Goal: Task Accomplishment & Management: Manage account settings

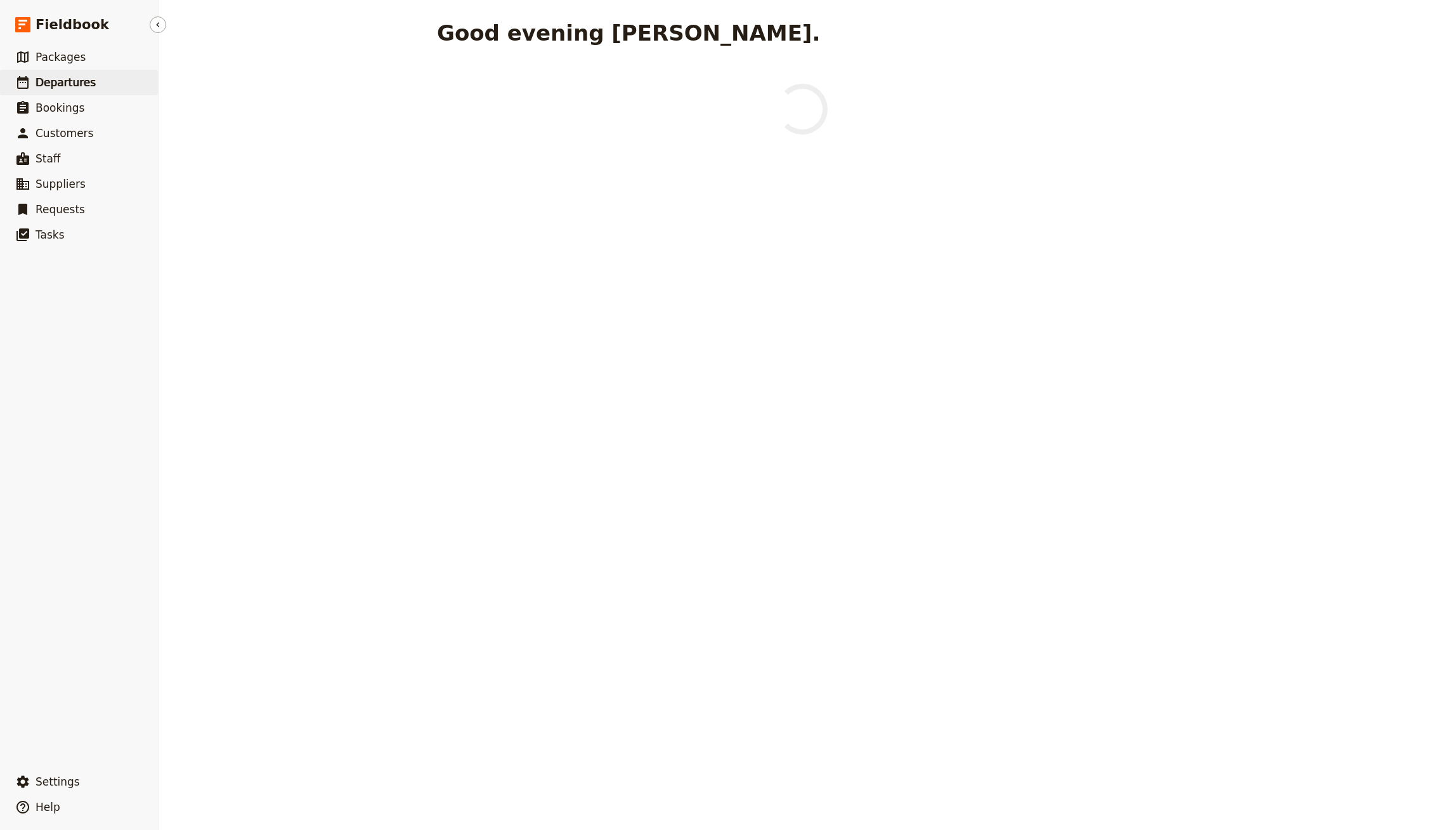
click at [78, 82] on span "Departures" at bounding box center [66, 82] width 60 height 13
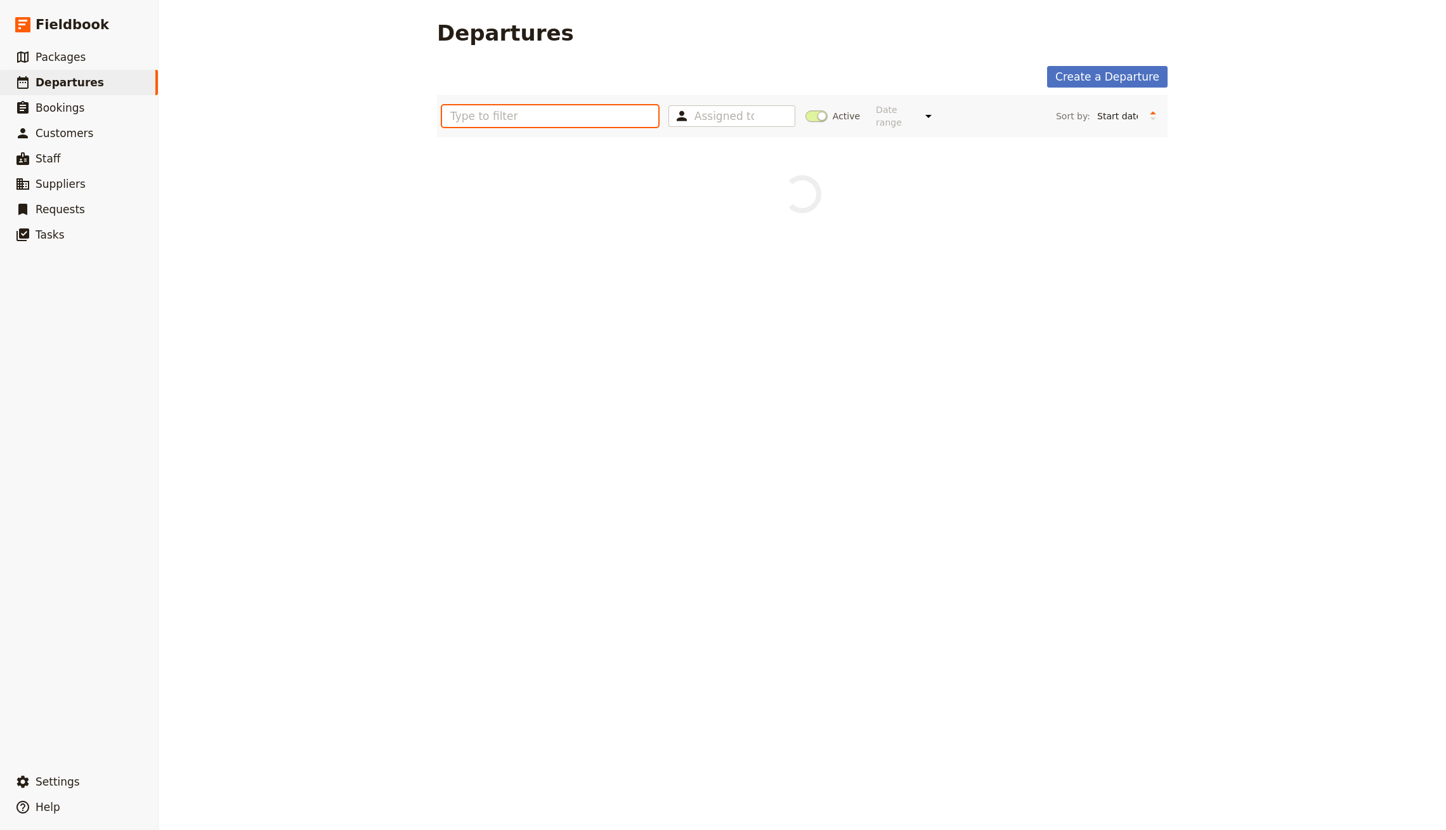
click at [539, 107] on input "text" at bounding box center [550, 116] width 216 height 22
paste input "Ultimate Sydney Fieldtour [Demo]"
type input "Ultimate Sydney Fieldtour [Demo]"
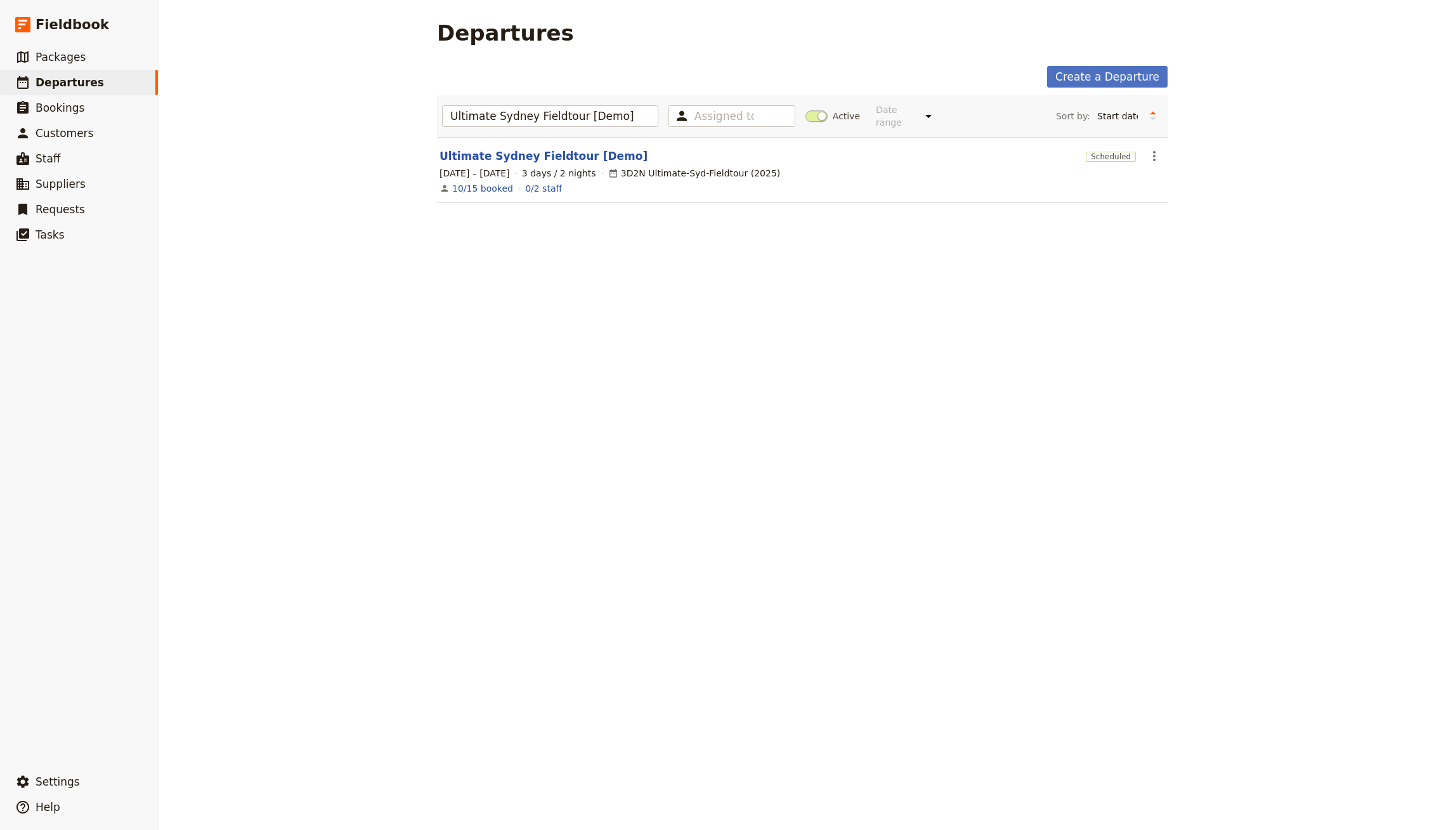
click at [528, 154] on section "Ultimate Sydney Fieldtour [Demo] Scheduled ​ 6 – 8 Apr 2026 3 days / 2 nights 3…" at bounding box center [802, 170] width 731 height 66
click at [558, 154] on section "Ultimate Sydney Fieldtour [Demo] Scheduled ​ 6 – 8 Apr 2026 3 days / 2 nights 3…" at bounding box center [802, 170] width 731 height 66
click at [572, 148] on link "Ultimate Sydney Fieldtour [Demo]" at bounding box center [544, 155] width 208 height 15
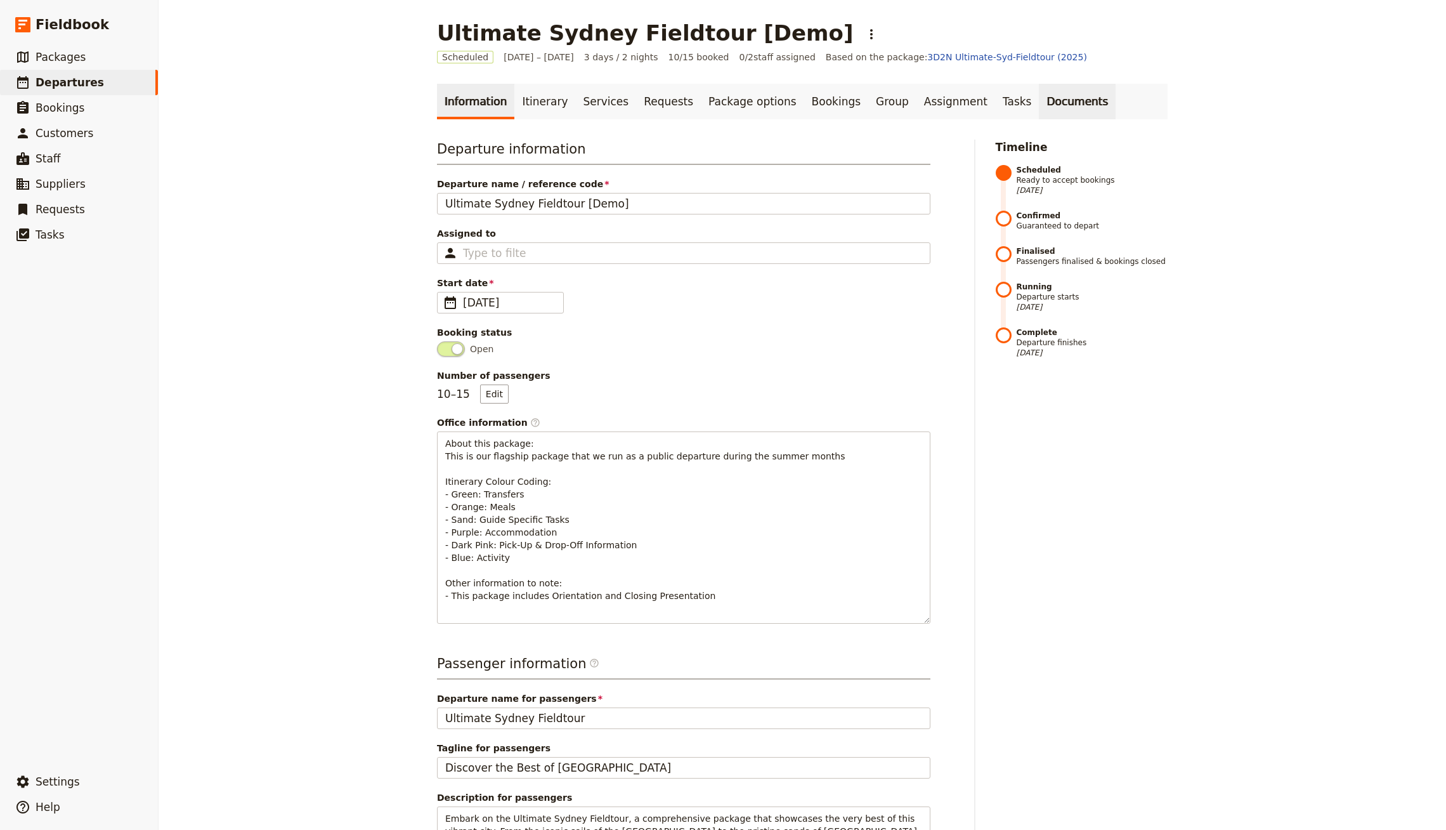
click at [1039, 93] on link "Documents" at bounding box center [1077, 102] width 77 height 36
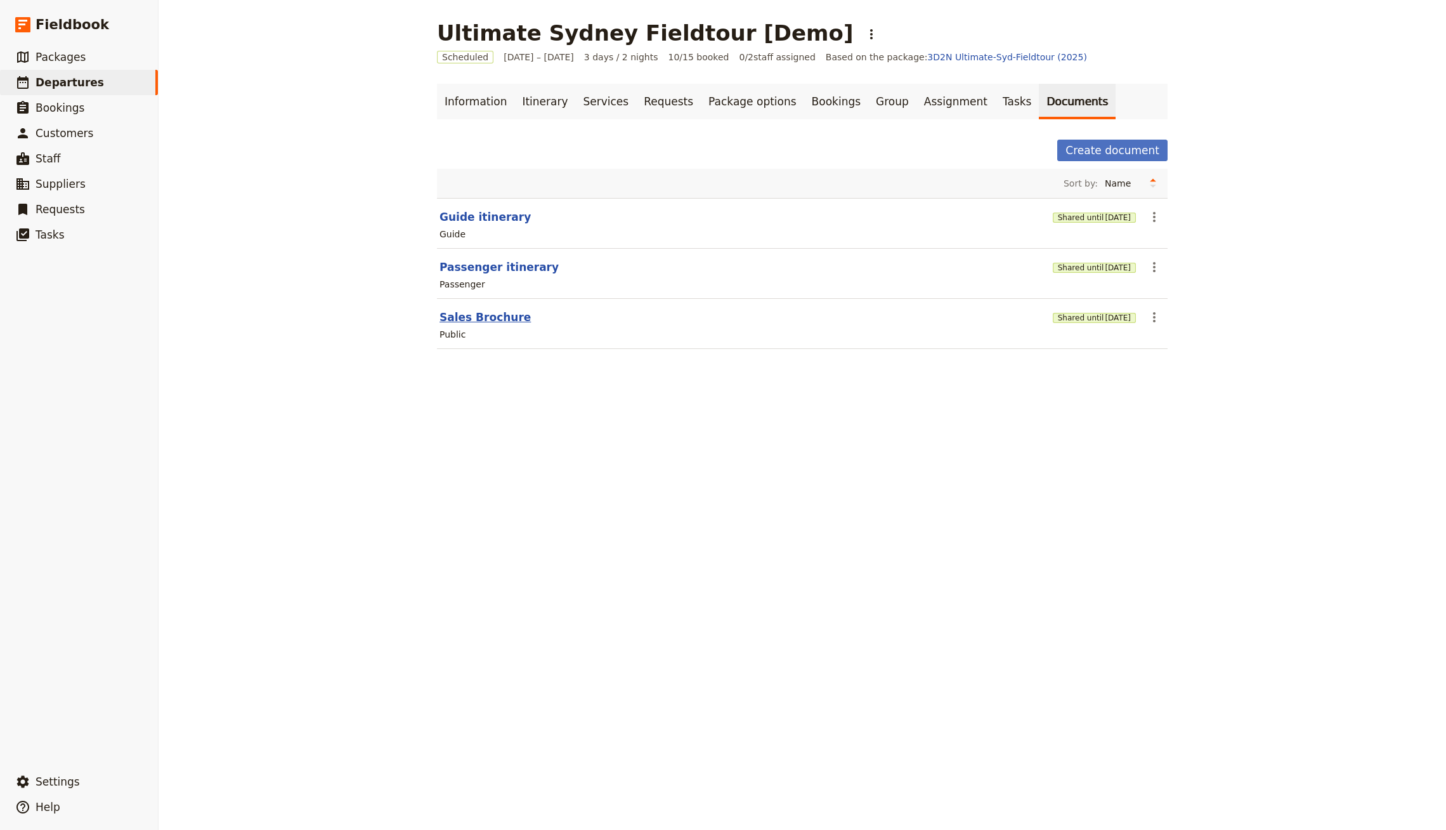
click at [483, 316] on button "Sales Brochure" at bounding box center [485, 317] width 91 height 15
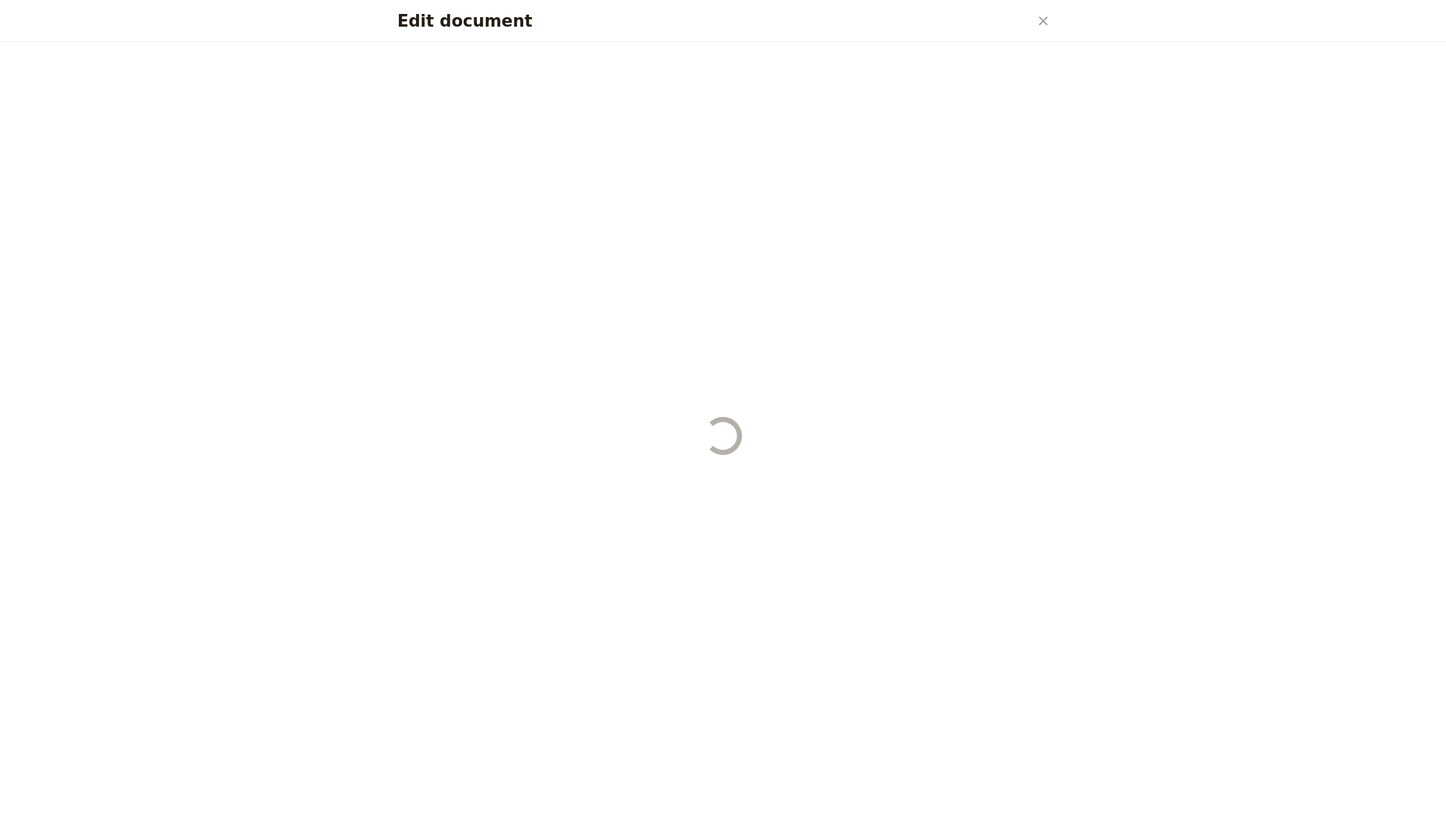
select select "DEFAULT"
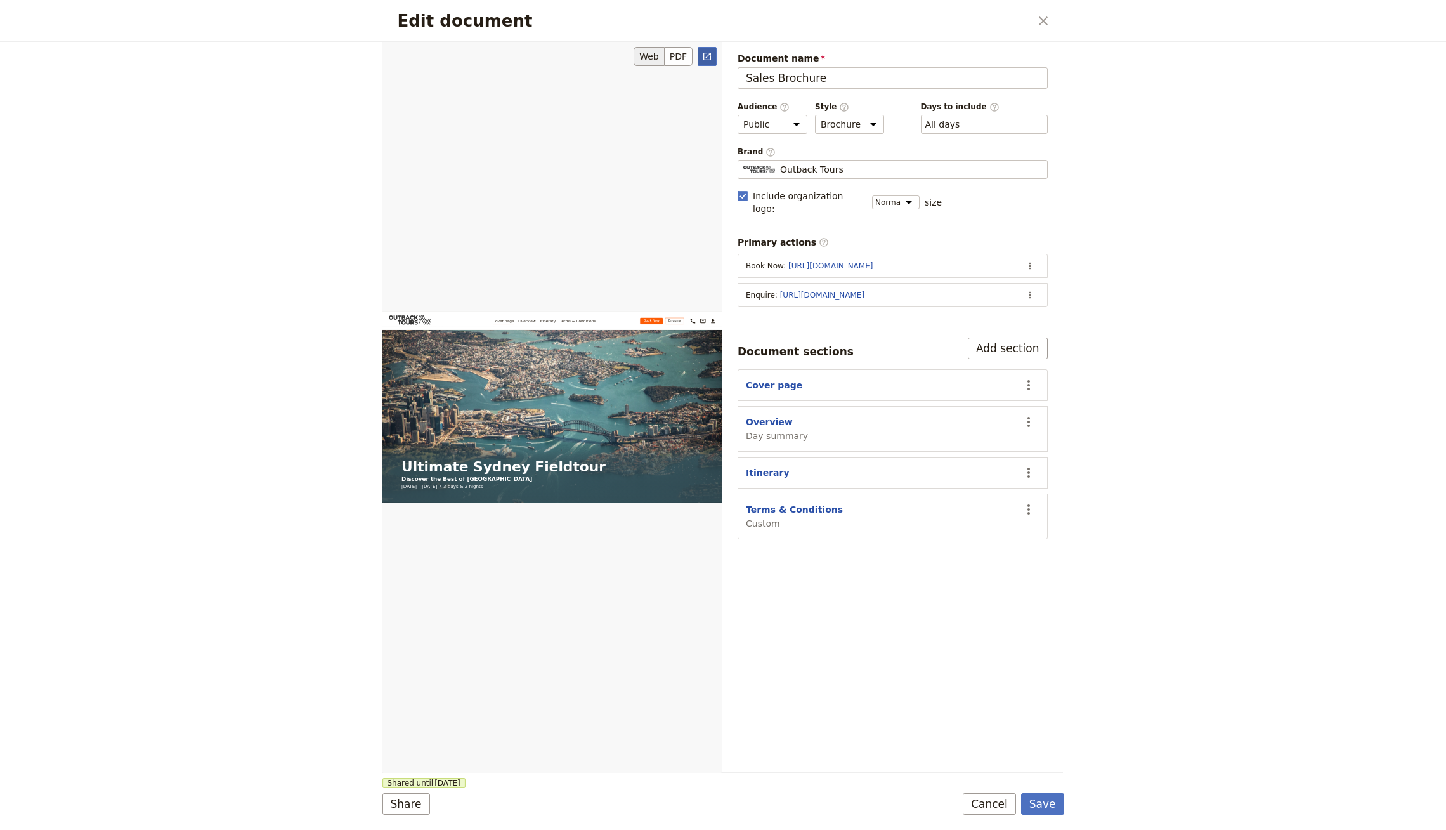
click at [707, 53] on icon "Open full preview" at bounding box center [707, 56] width 10 height 10
click at [1057, 16] on div "Edit document ​" at bounding box center [724, 21] width 682 height 42
click at [1052, 18] on button "​" at bounding box center [1044, 21] width 22 height 22
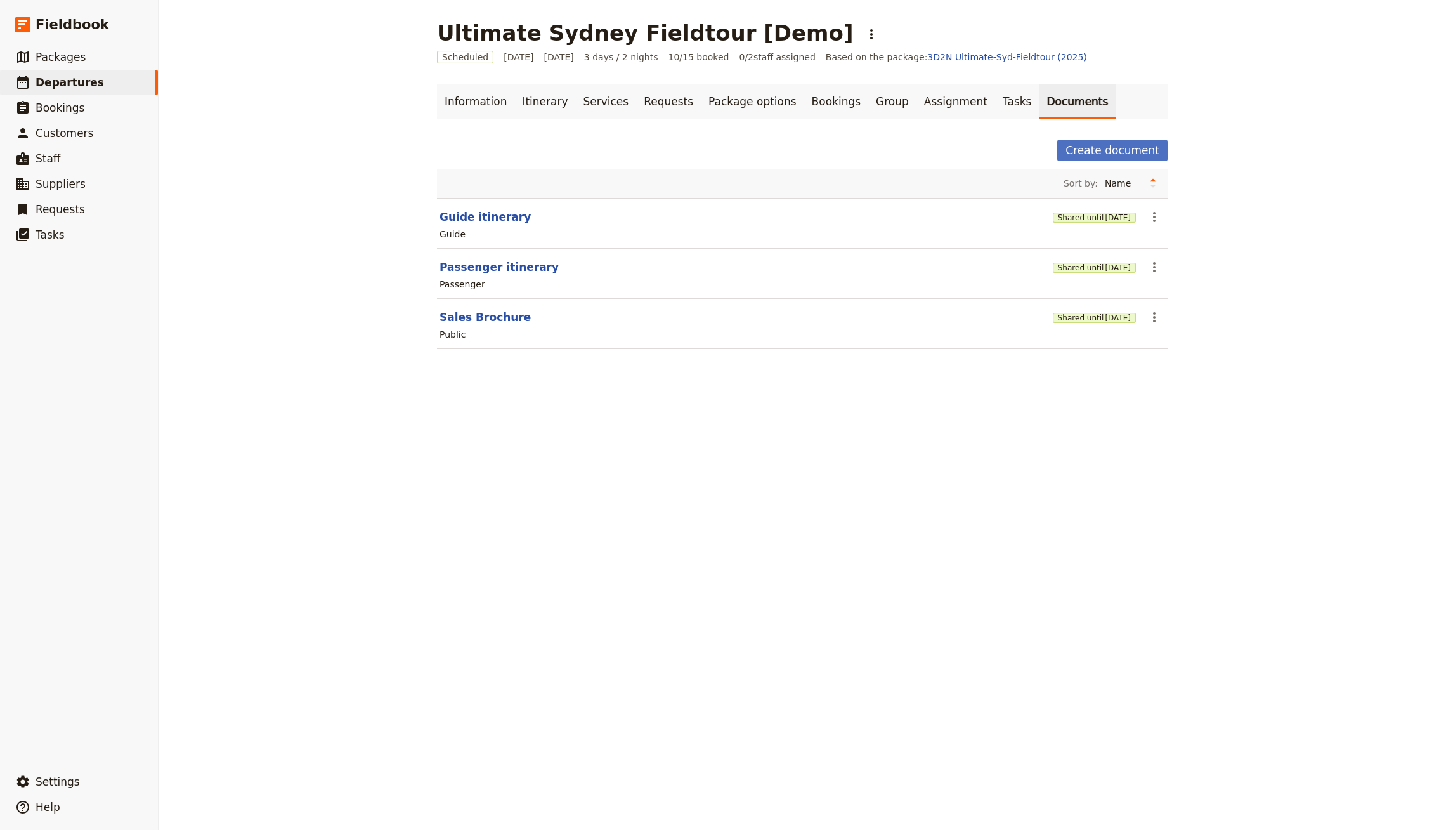
click at [503, 259] on button "Passenger itinerary" at bounding box center [499, 266] width 119 height 15
select select "PASSENGER"
select select "RUN_SHEET"
select select "DEFAULT"
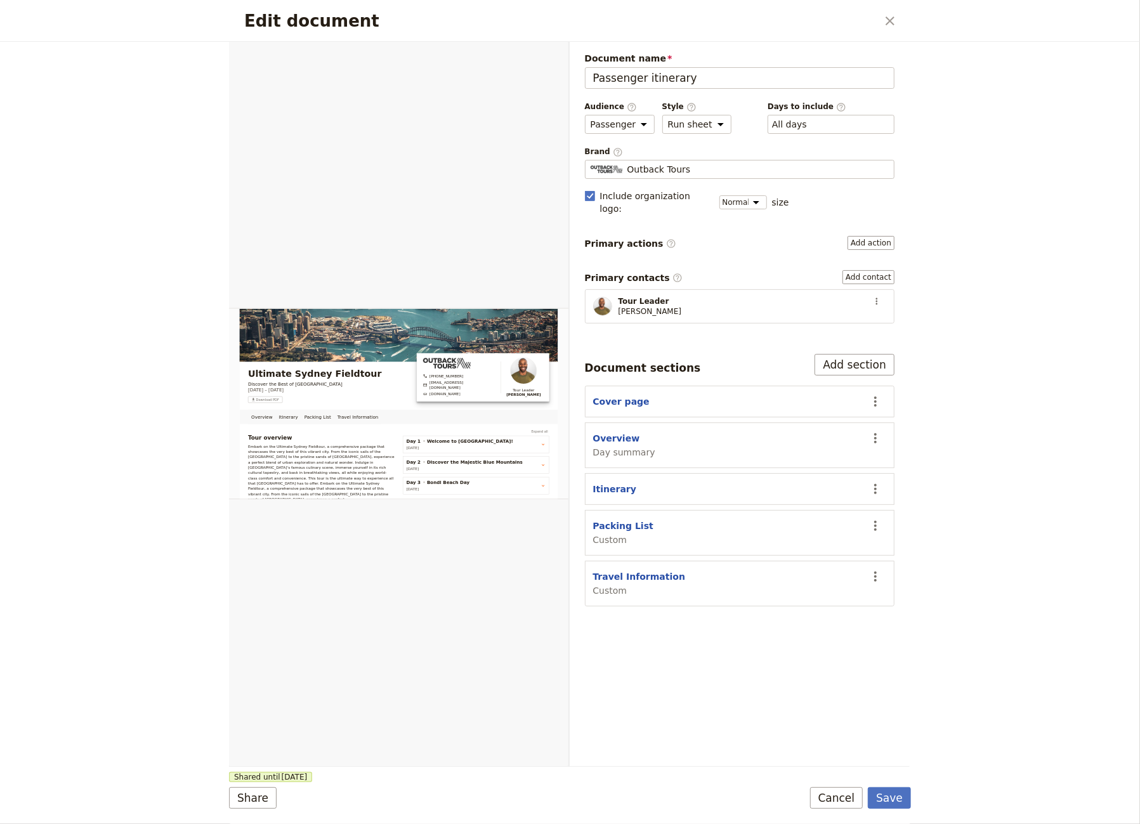
drag, startPoint x: 884, startPoint y: 21, endPoint x: 874, endPoint y: 23, distance: 10.5
click at [884, 20] on icon "Close dialog" at bounding box center [889, 20] width 15 height 15
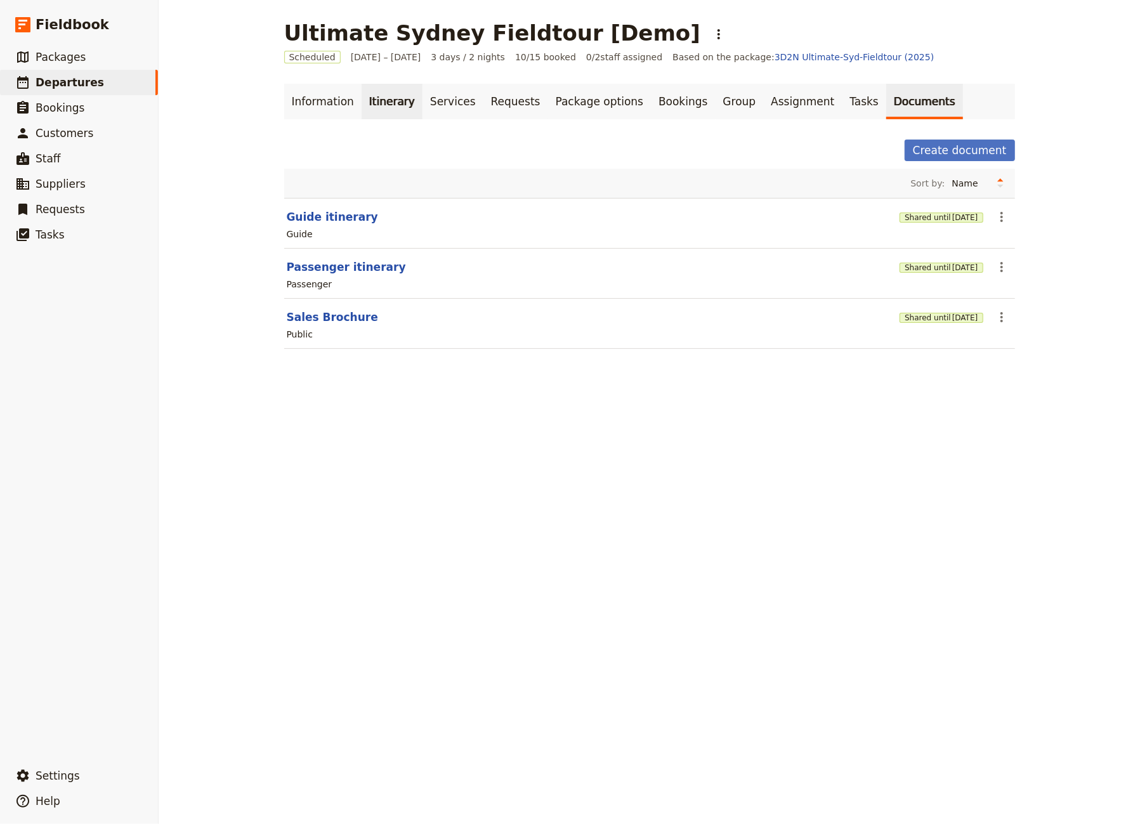
click at [381, 98] on link "Itinerary" at bounding box center [392, 102] width 61 height 36
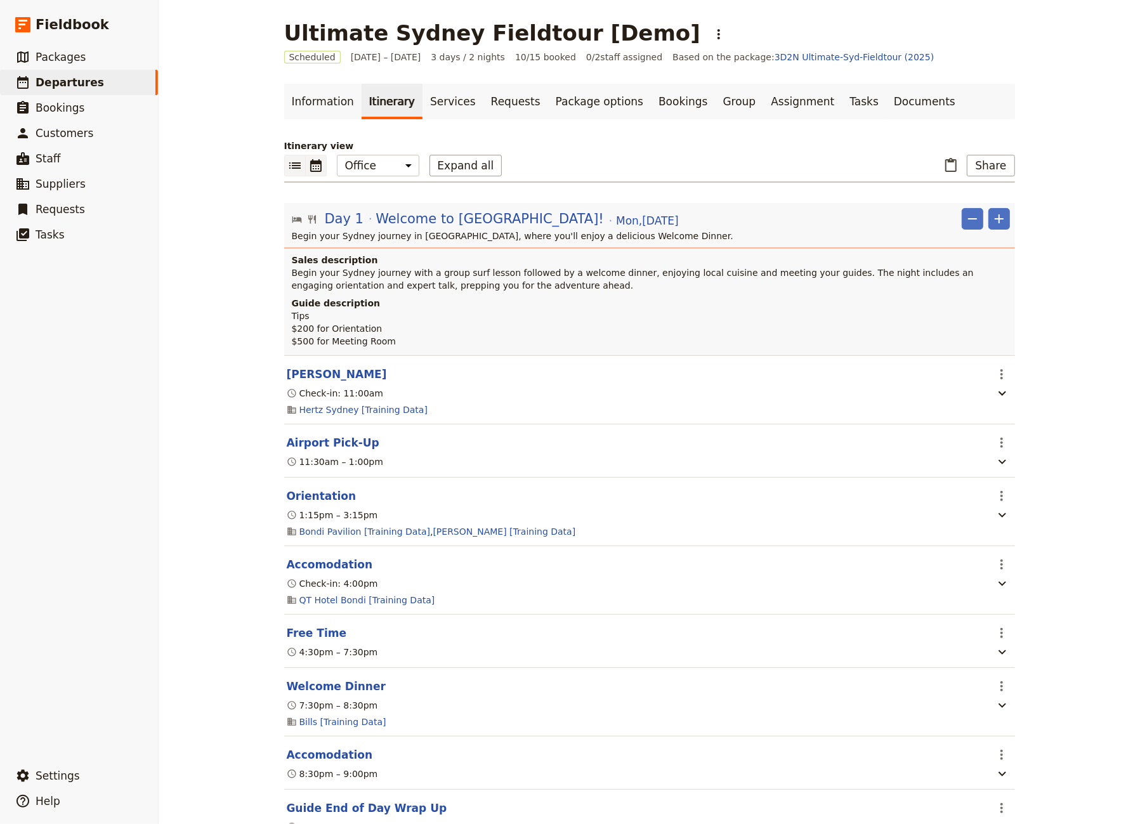
click at [313, 160] on icon "Calendar view" at bounding box center [315, 165] width 15 height 15
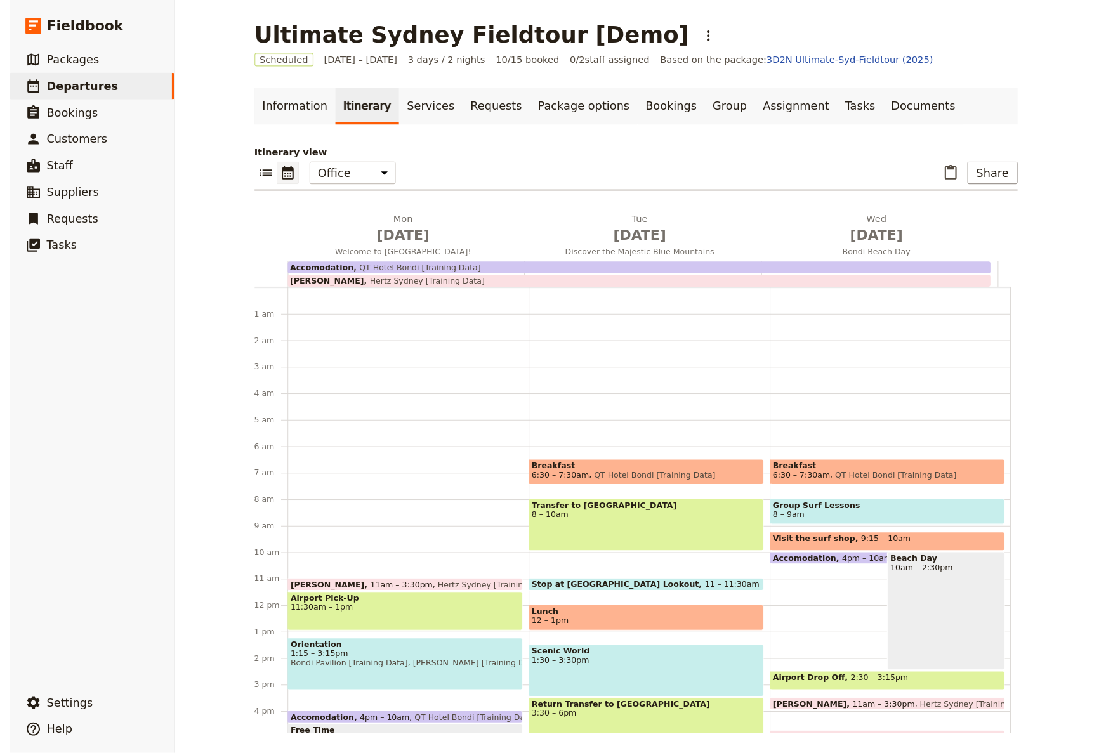
scroll to position [152, 0]
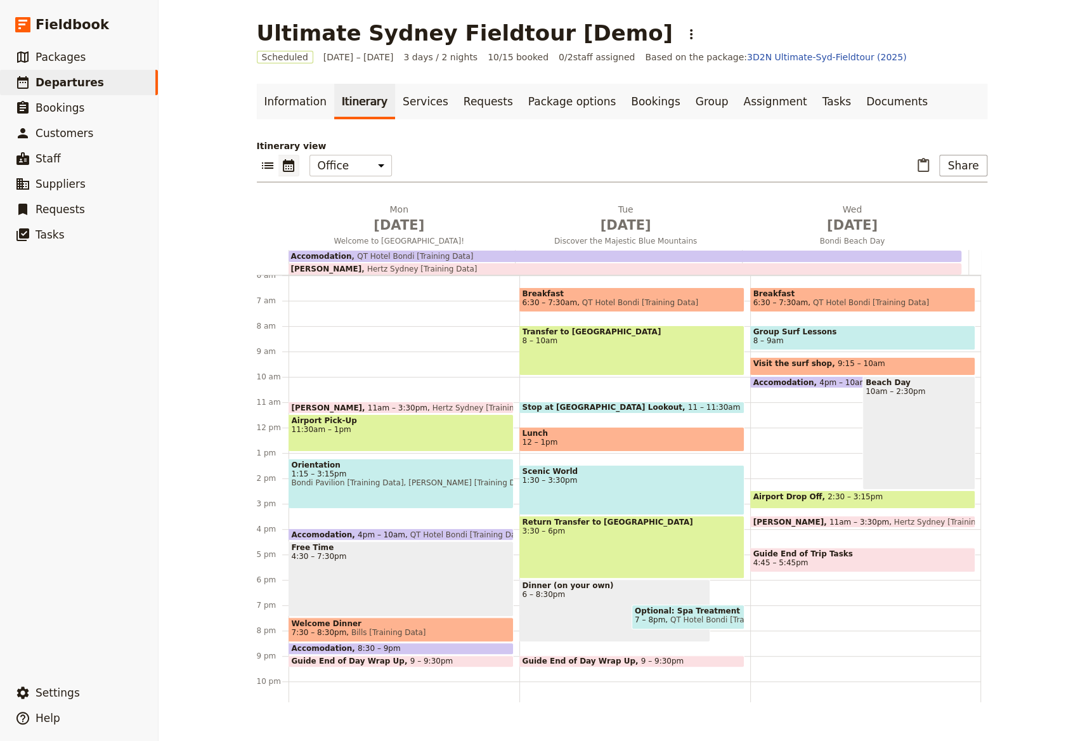
click at [572, 330] on span "Transfer to Blue Mountains" at bounding box center [632, 331] width 219 height 9
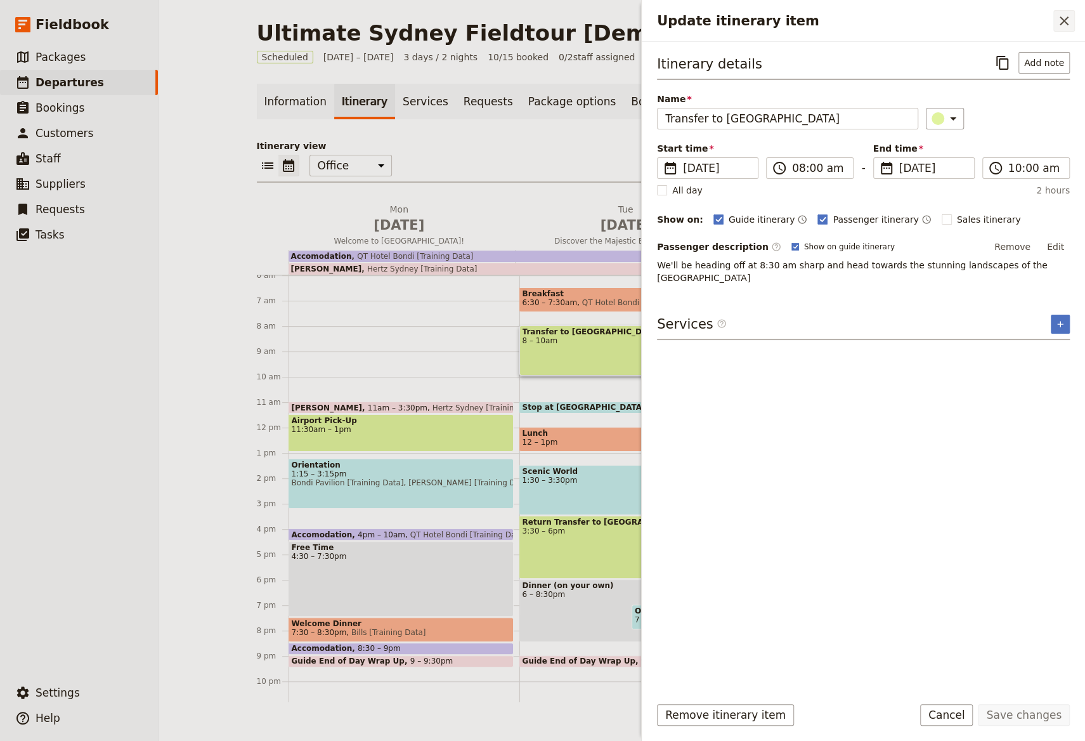
click at [1040, 15] on icon "Close drawer" at bounding box center [1064, 20] width 15 height 15
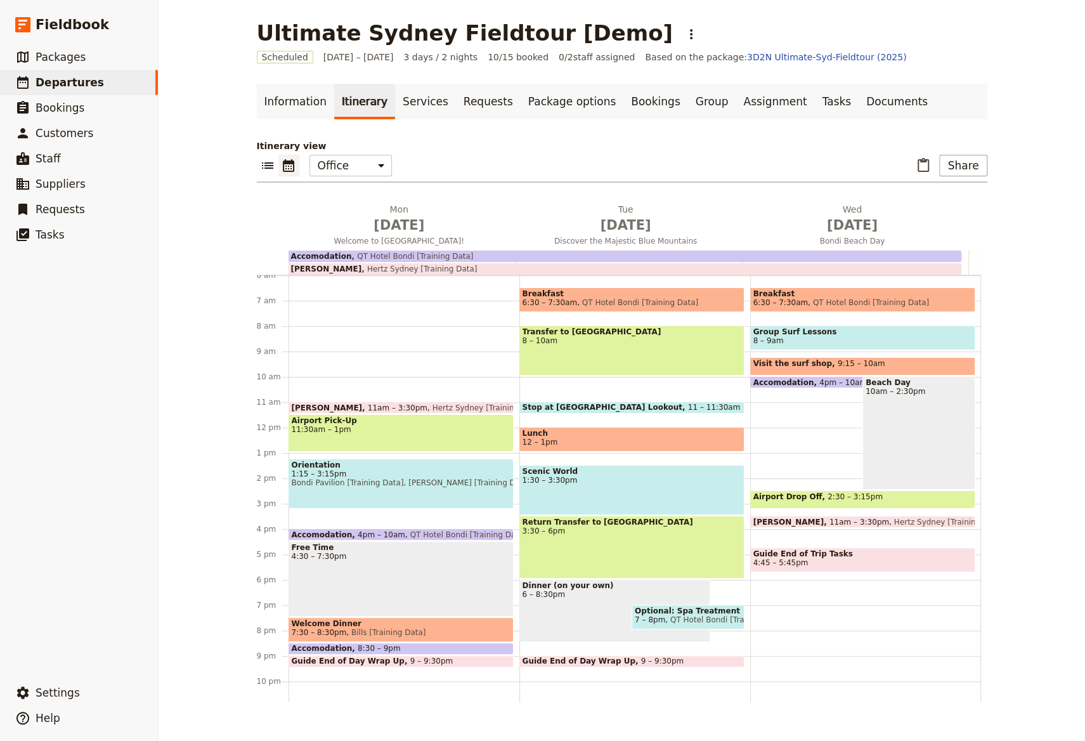
click at [438, 256] on span "QT Hotel Bondi [Training Data]" at bounding box center [412, 256] width 122 height 9
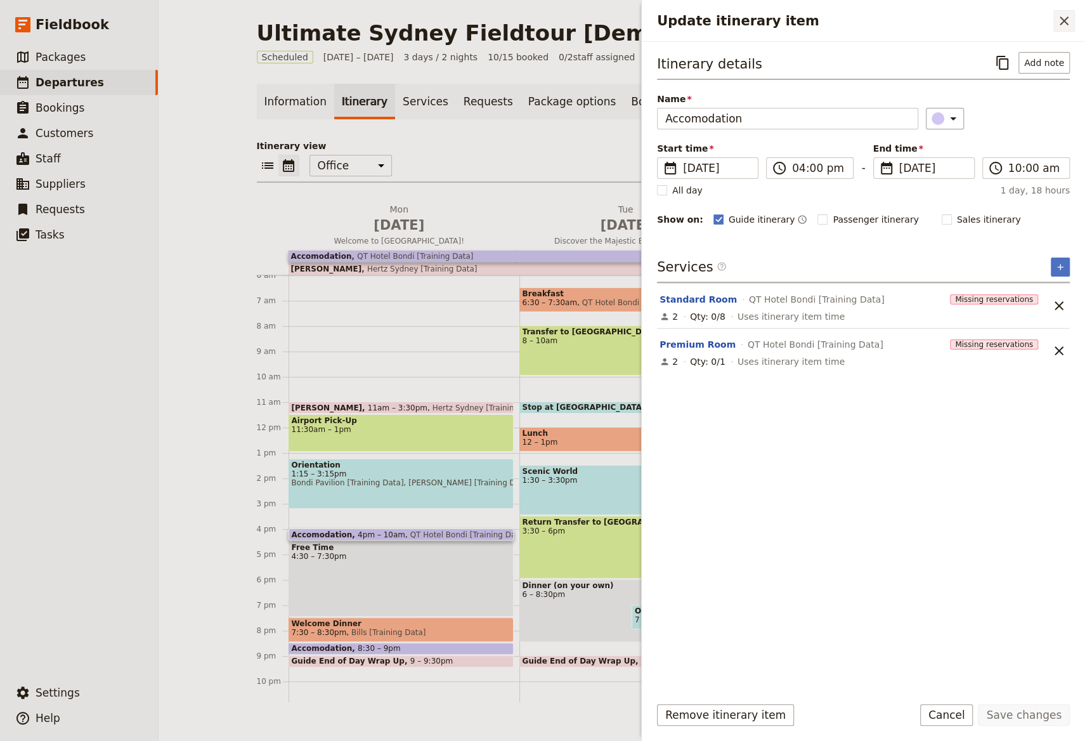
click at [1040, 20] on icon "Close drawer" at bounding box center [1064, 20] width 9 height 9
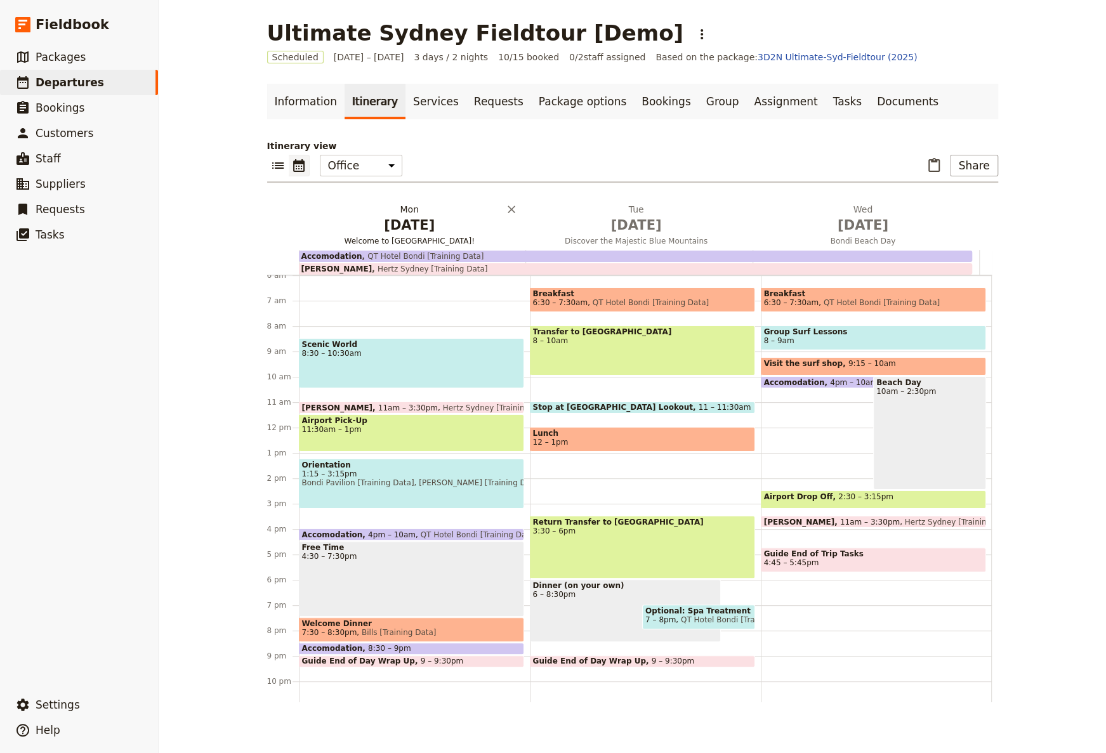
click at [407, 236] on span "Welcome to [GEOGRAPHIC_DATA]!" at bounding box center [409, 241] width 221 height 10
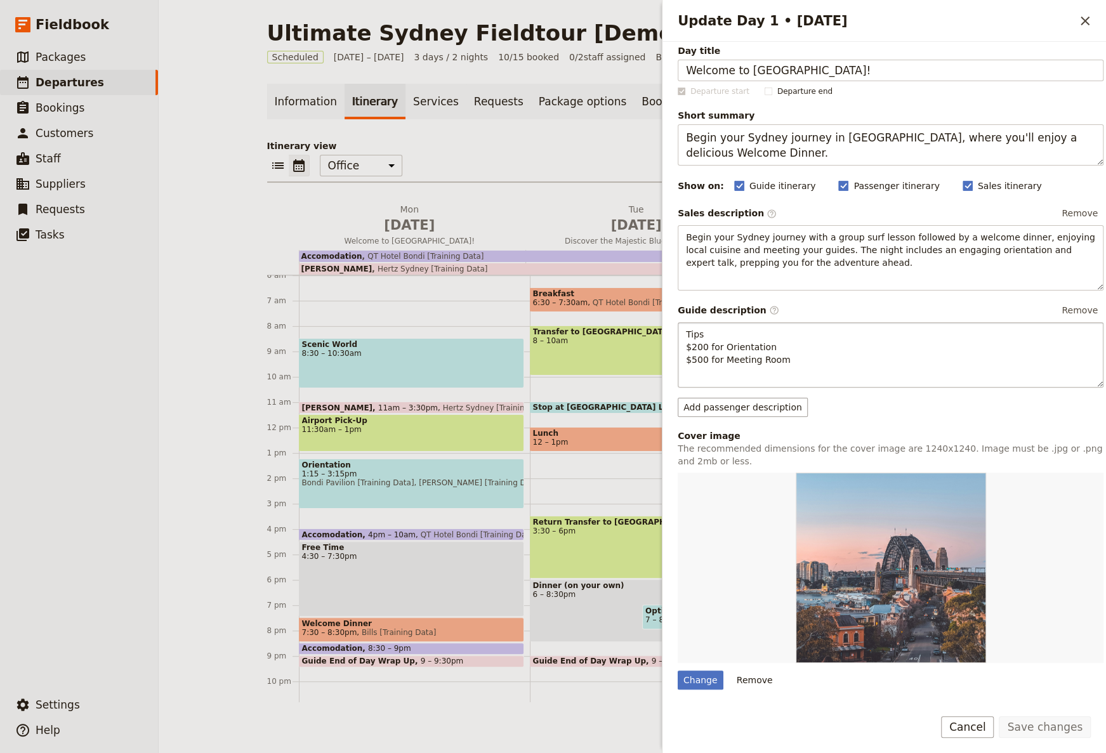
scroll to position [0, 0]
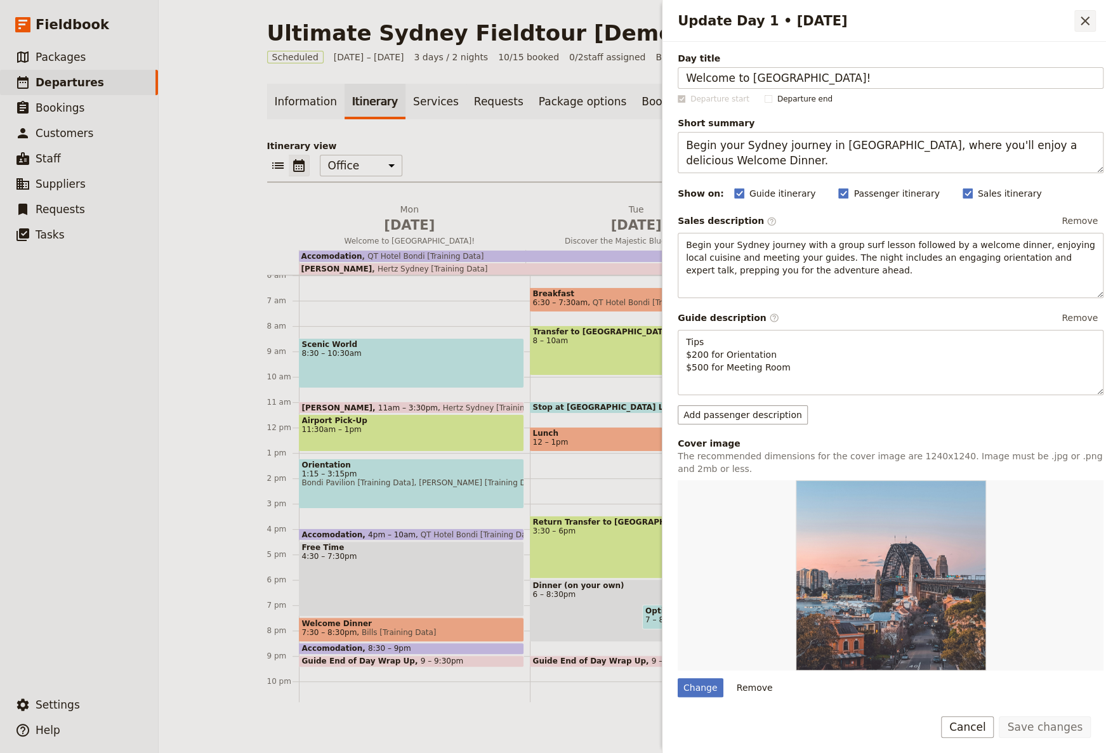
click at [1040, 21] on button "​" at bounding box center [1085, 21] width 22 height 22
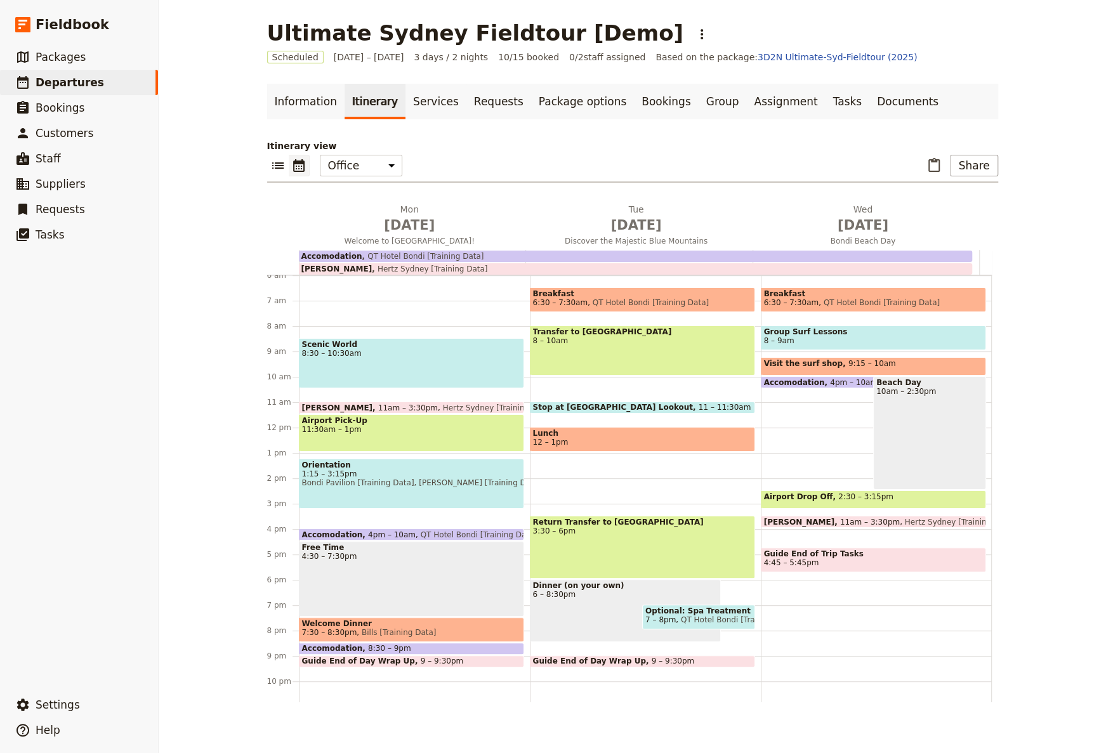
click at [373, 353] on span "8:30 – 10:30am" at bounding box center [411, 353] width 219 height 9
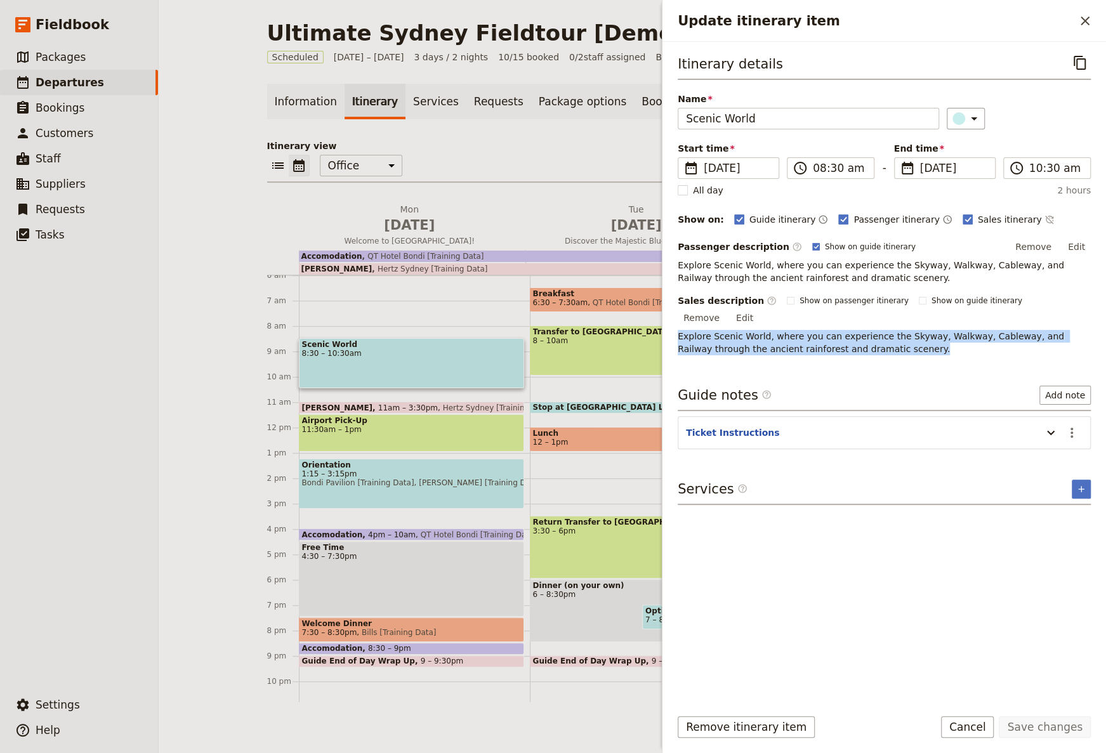
drag, startPoint x: 676, startPoint y: 317, endPoint x: 917, endPoint y: 334, distance: 241.0
click at [918, 333] on div "Itinerary details ​ Name Scenic World ​ Start time ​ 6 Apr 2026 06/04/2026 2026…" at bounding box center [883, 369] width 443 height 655
click at [776, 331] on span "Explore Scenic World, where you can experience the Skyway, Walkway, Cableway, a…" at bounding box center [871, 342] width 389 height 23
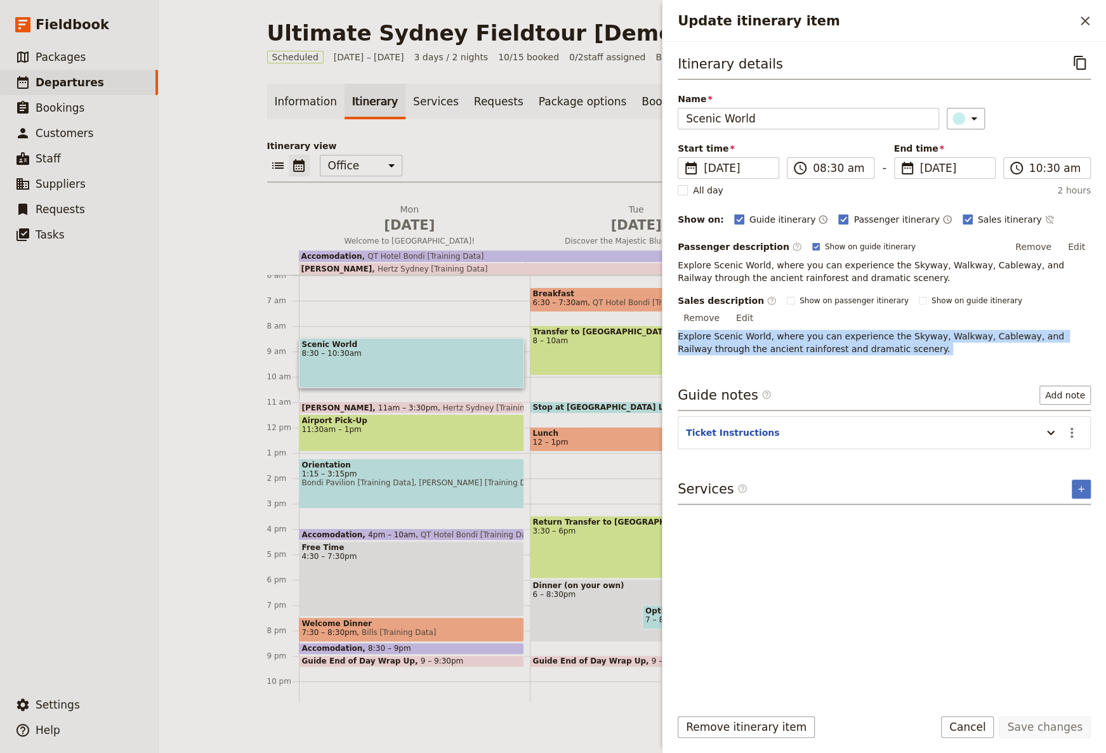
click at [484, 183] on div "Itinerary view ​ ​ Office Guide Passenger Sales ​ Share Mon Apr 6 Welcome to Sy…" at bounding box center [632, 421] width 731 height 562
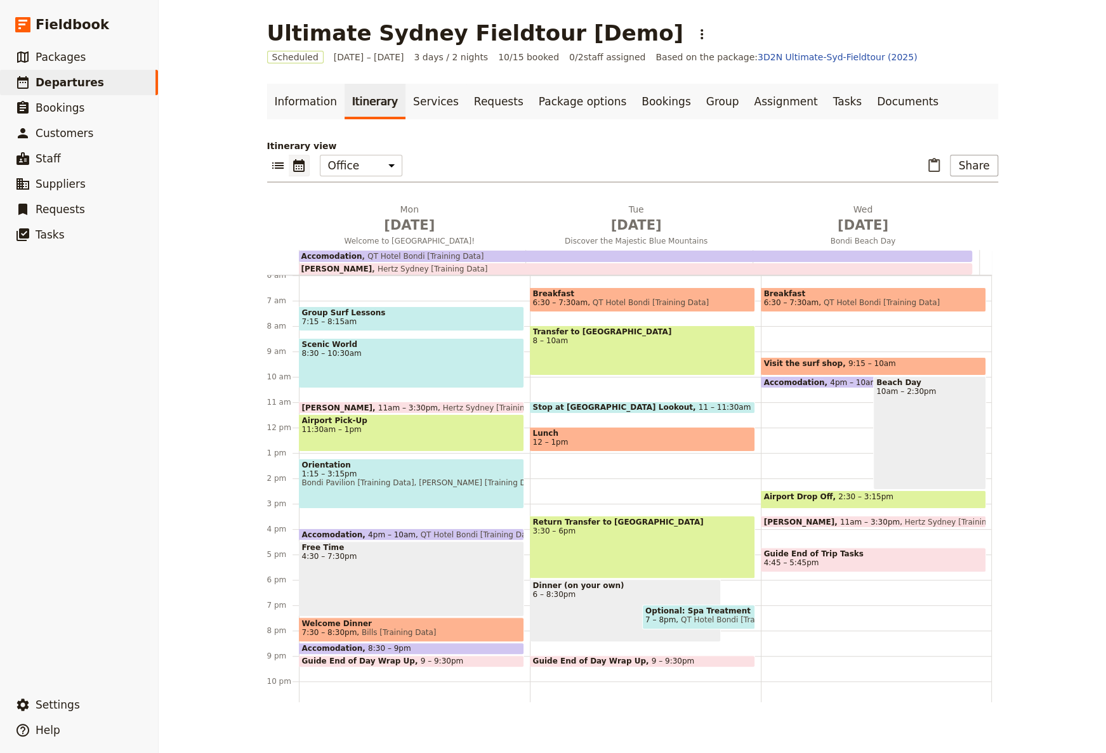
drag, startPoint x: 827, startPoint y: 337, endPoint x: 371, endPoint y: 3, distance: 565.5
click at [869, 105] on link "Documents" at bounding box center [907, 102] width 77 height 36
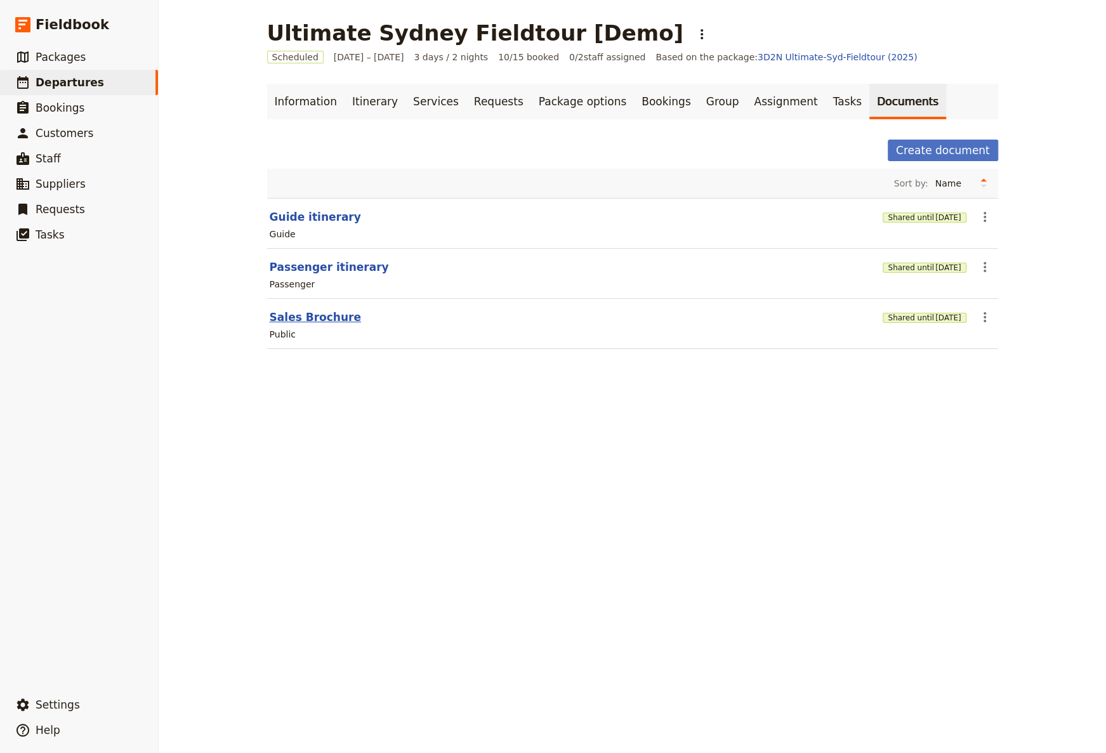
click at [304, 318] on button "Sales Brochure" at bounding box center [315, 317] width 91 height 15
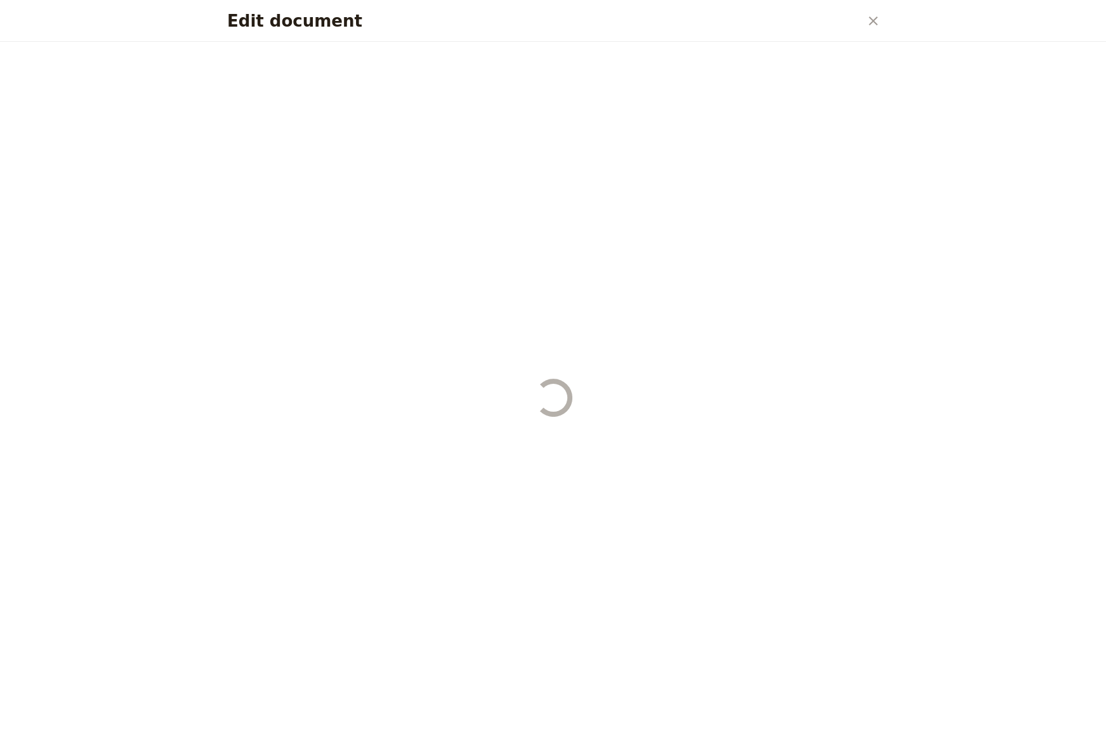
select select "DEFAULT"
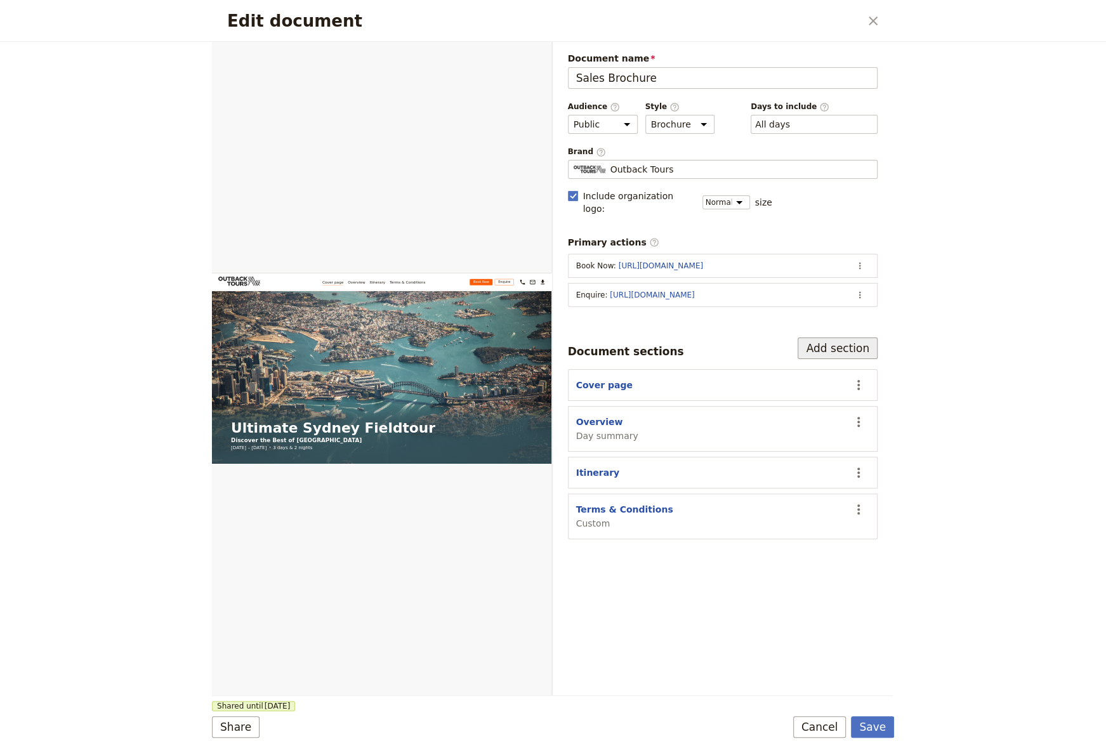
click at [827, 337] on button "Add section" at bounding box center [837, 348] width 80 height 22
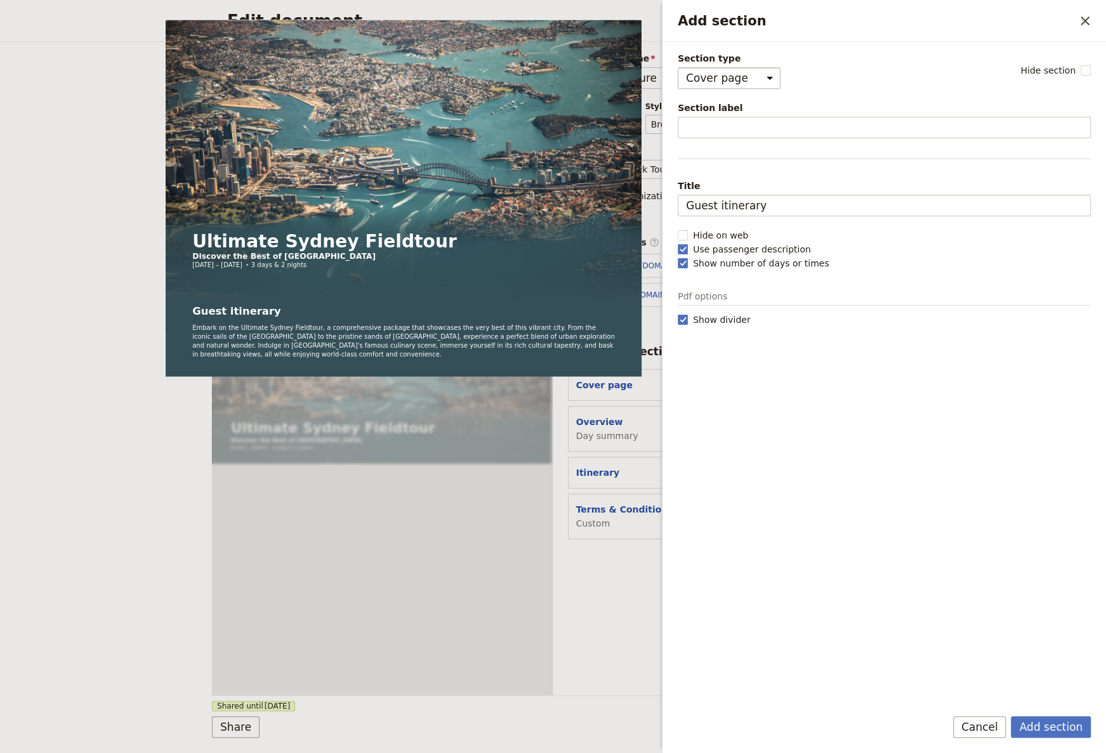
click at [698, 69] on select "Cover page Day summary Itinerary Custom" at bounding box center [728, 78] width 103 height 22
select select "CUSTOM"
click at [677, 67] on select "Cover page Day summary Itinerary Custom" at bounding box center [728, 78] width 103 height 22
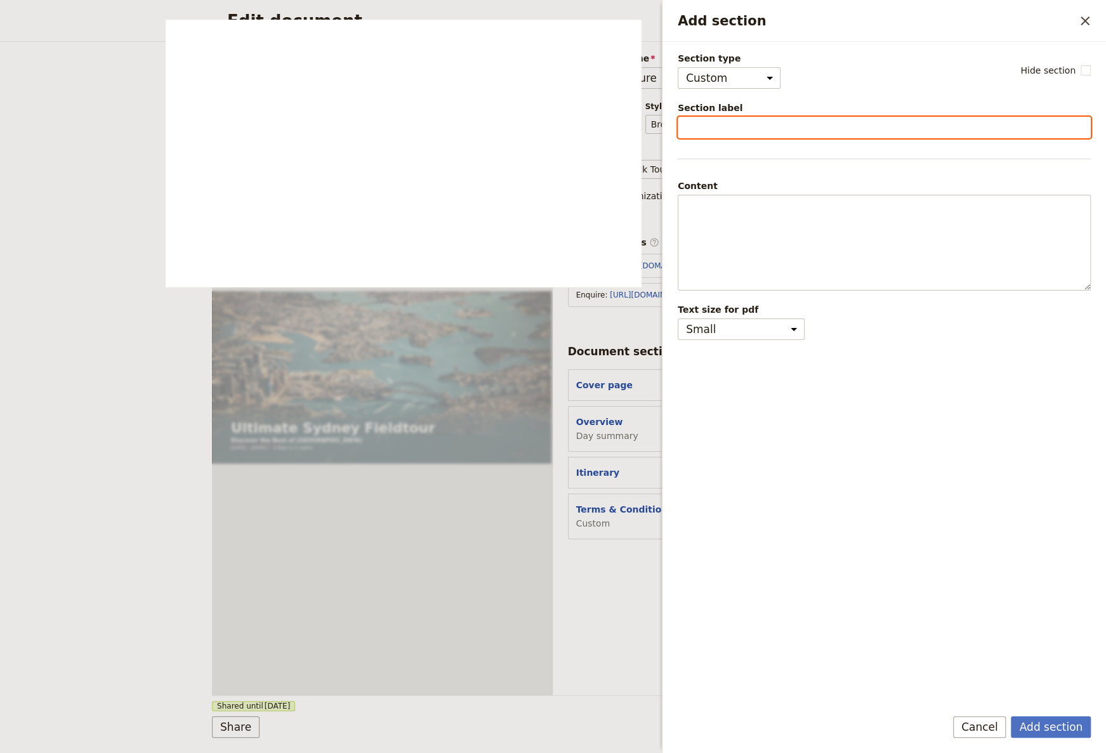
click at [717, 134] on input "Section label" at bounding box center [883, 128] width 413 height 22
type input "FAQs"
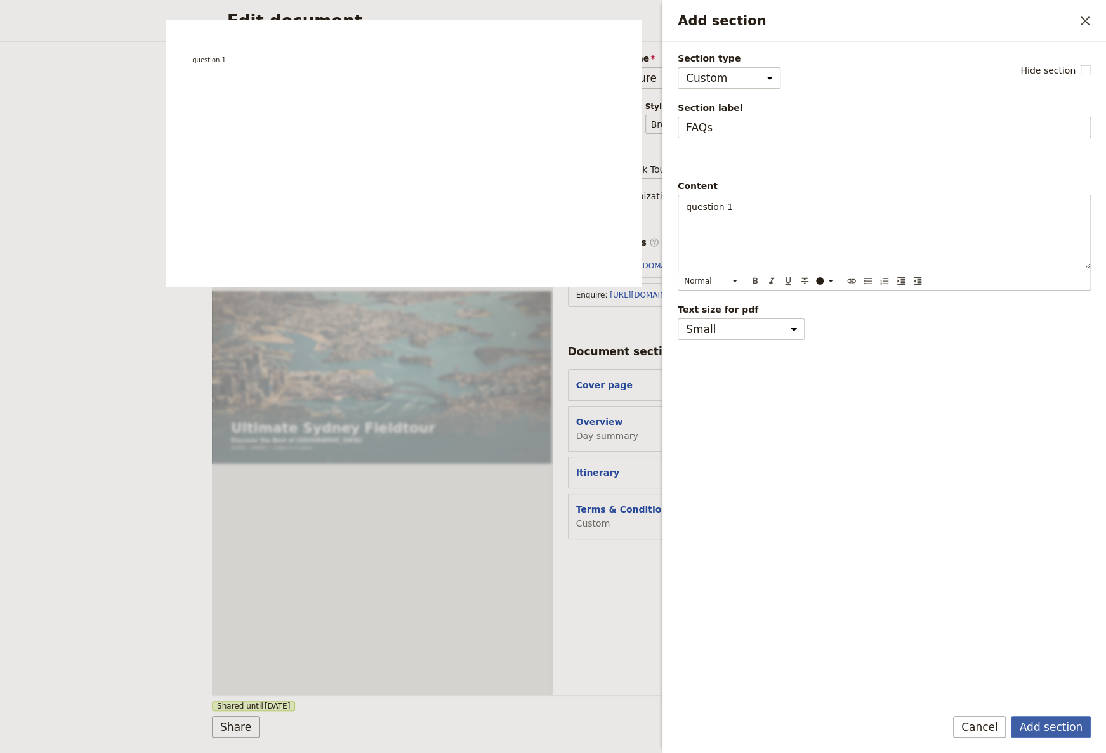
click at [1040, 721] on button "Add section" at bounding box center [1051, 727] width 80 height 22
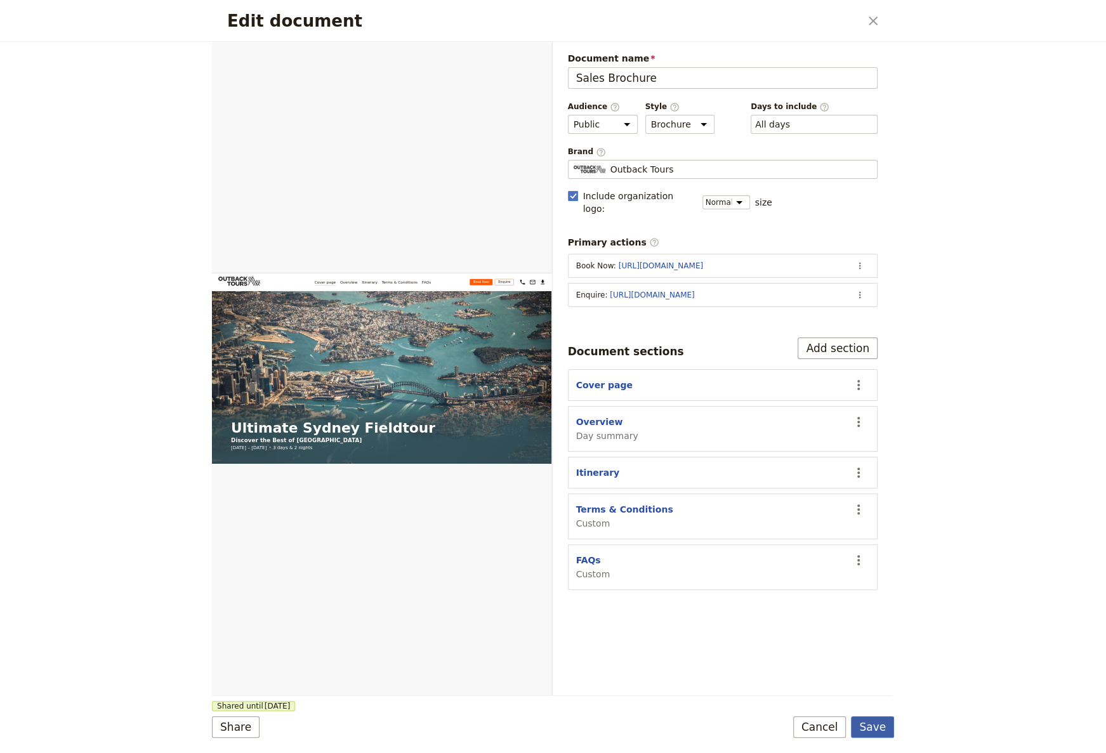
click at [879, 719] on button "Save" at bounding box center [872, 727] width 43 height 22
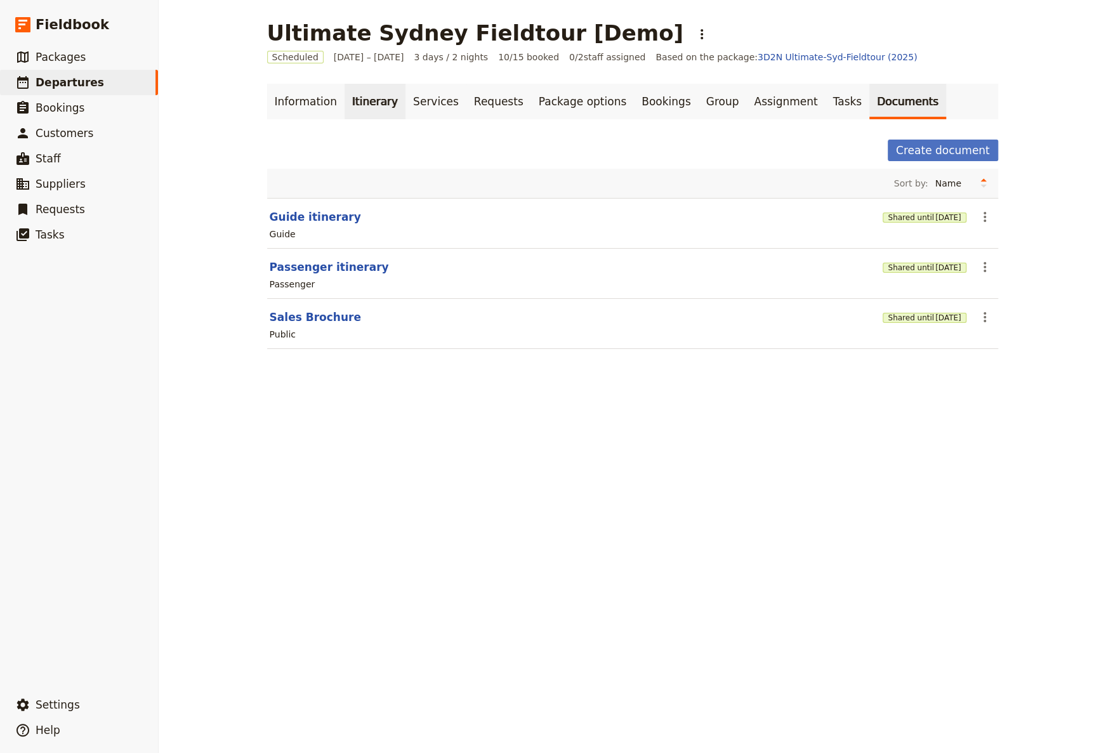
click at [354, 119] on link "Itinerary" at bounding box center [374, 102] width 61 height 36
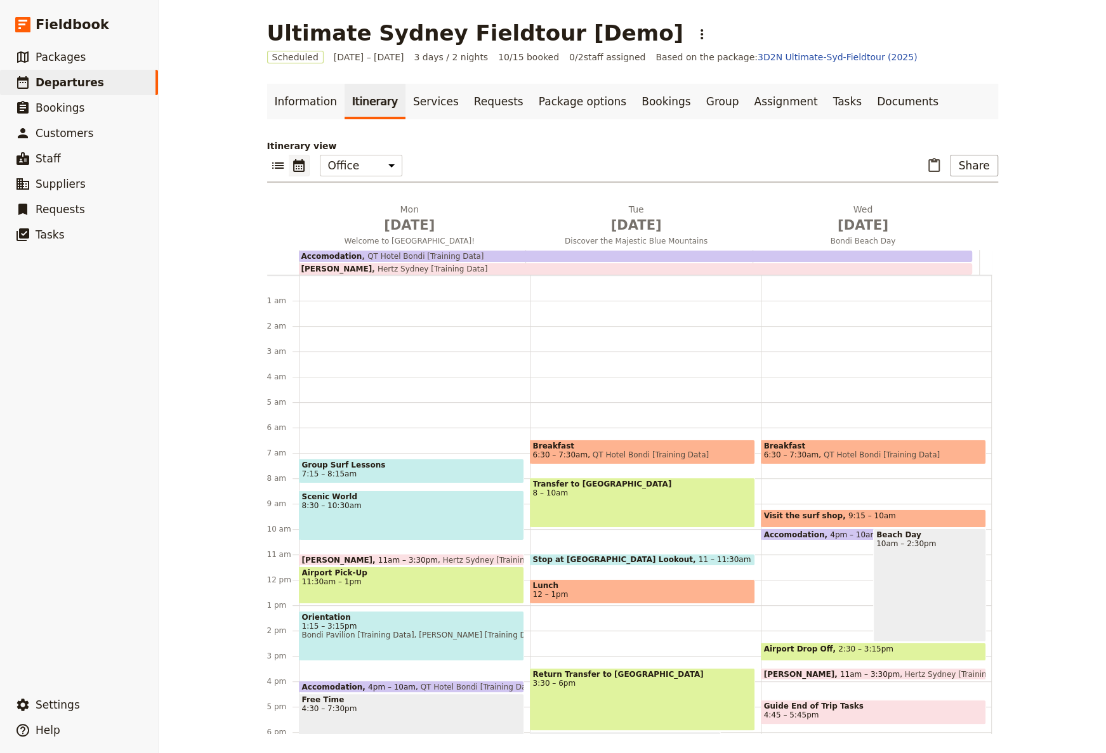
scroll to position [151, 0]
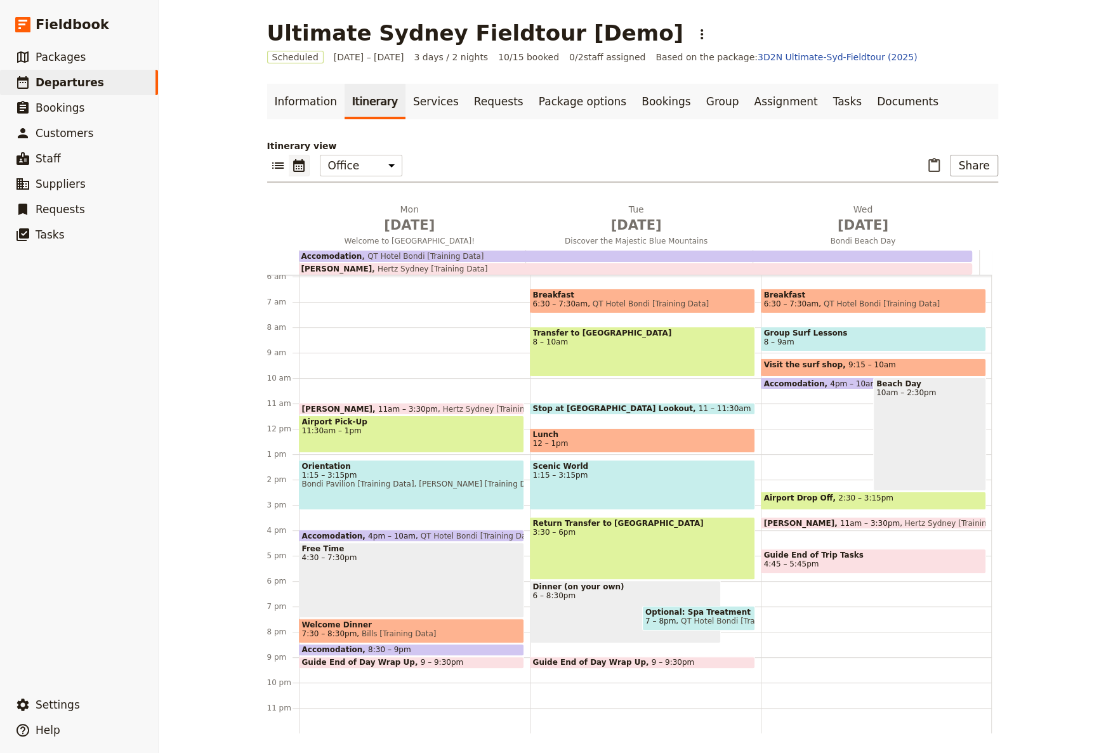
click at [969, 332] on div "Breakfast 6:30 – 7:30am QT Hotel Bondi [Training Data] Group Surf Lessons 8 – 9…" at bounding box center [876, 428] width 231 height 609
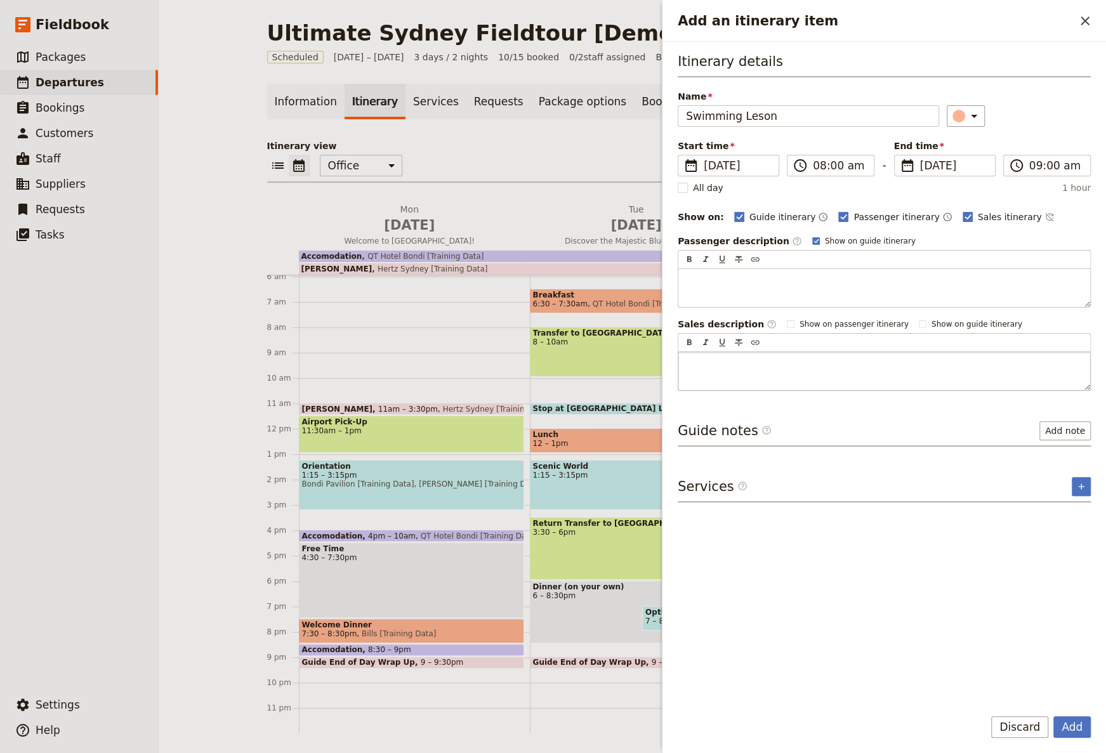
type input "Swimming Leson"
click at [729, 370] on div "Add an itinerary item" at bounding box center [884, 371] width 412 height 38
click at [1040, 721] on button "Add" at bounding box center [1071, 727] width 37 height 22
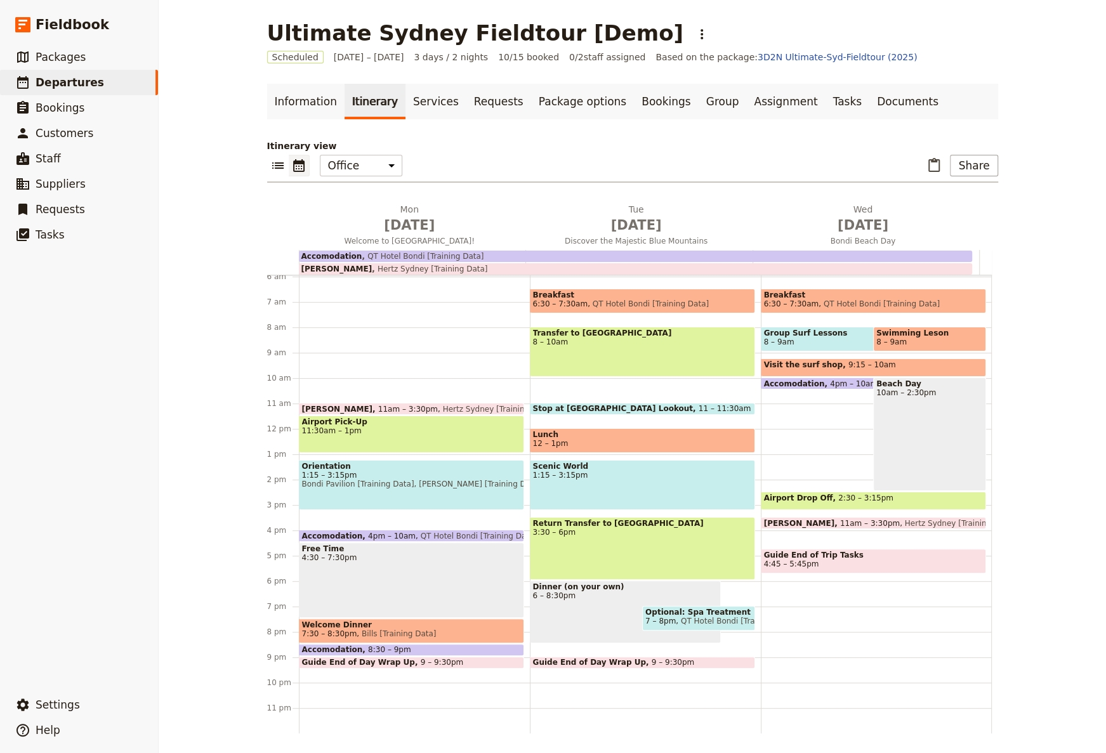
click at [919, 333] on span "Swimming Leson" at bounding box center [929, 333] width 107 height 9
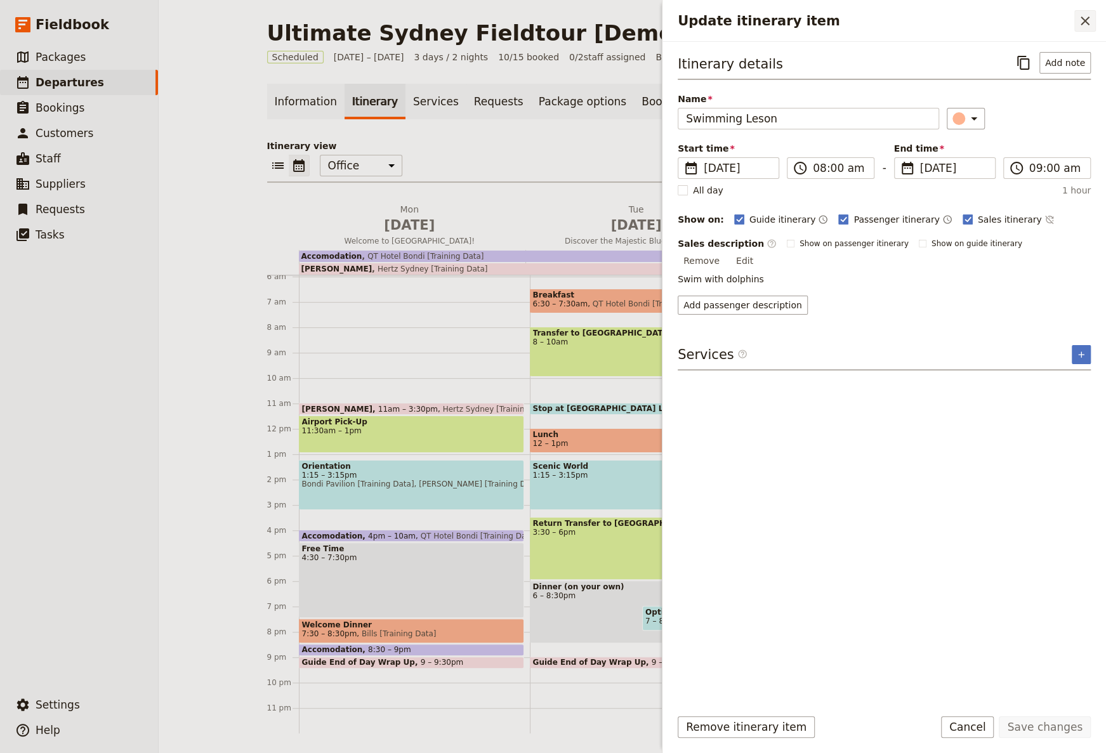
click at [1040, 18] on icon "Close drawer" at bounding box center [1084, 20] width 15 height 15
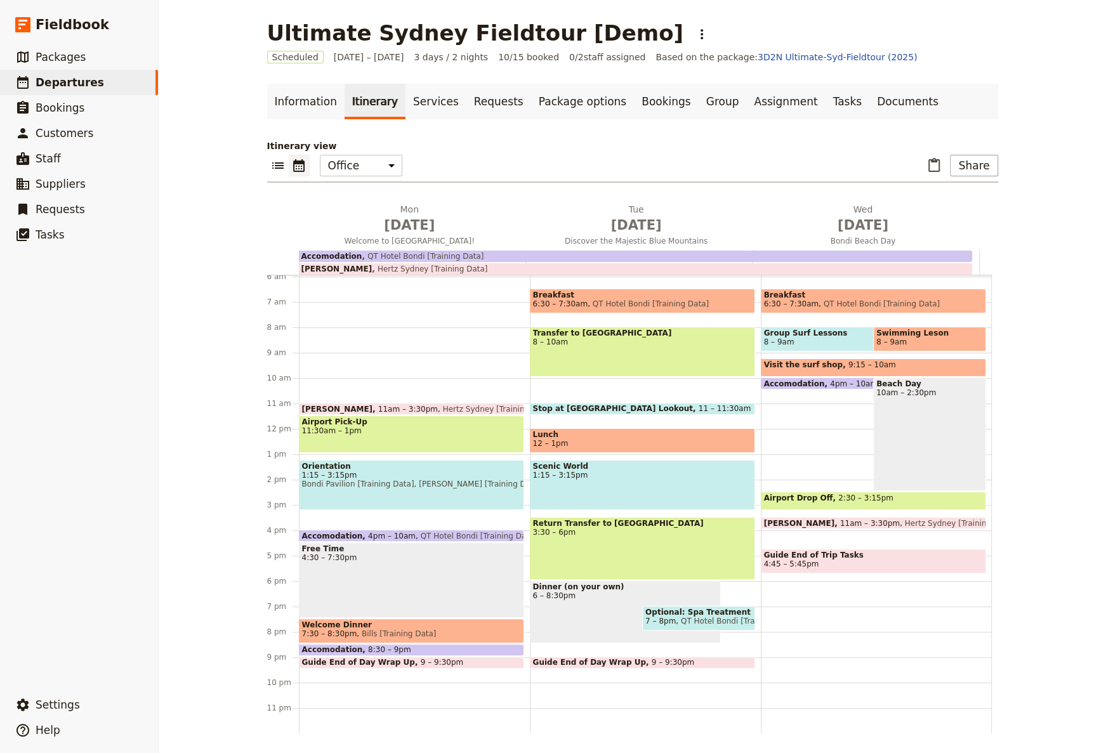
click at [790, 340] on span "8 – 9am" at bounding box center [856, 341] width 185 height 9
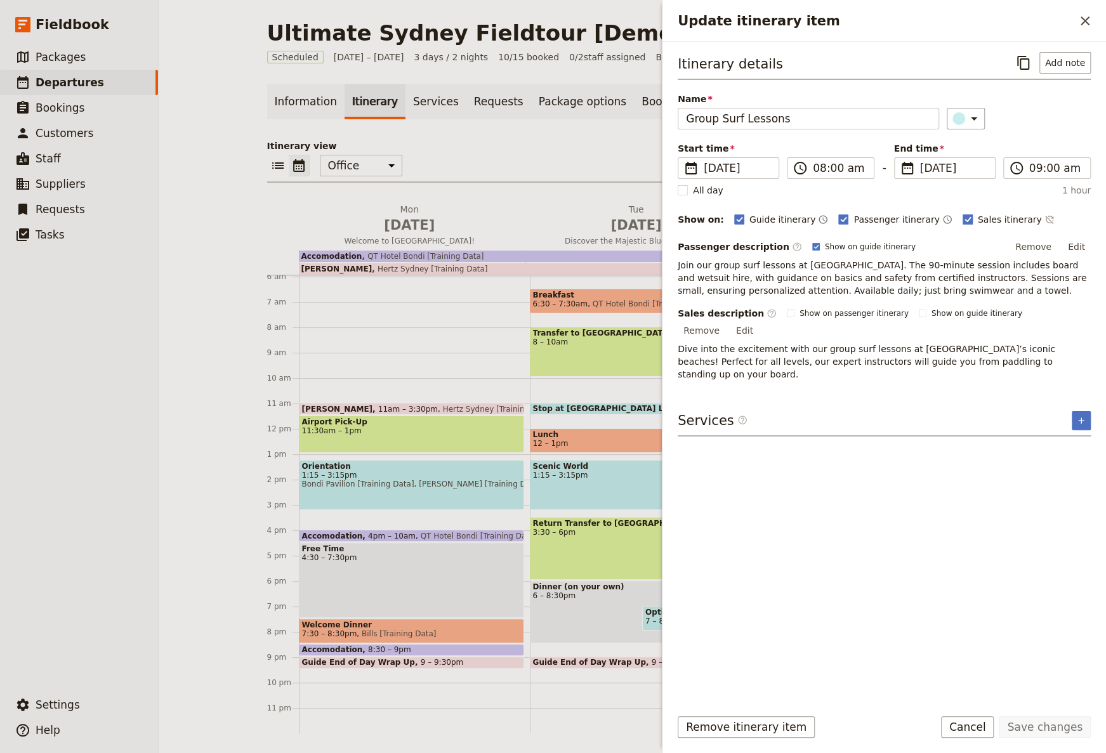
click at [978, 218] on span "Sales itinerary" at bounding box center [1010, 219] width 64 height 13
click at [962, 213] on input "Sales itinerary" at bounding box center [962, 213] width 1 height 1
checkbox input "false"
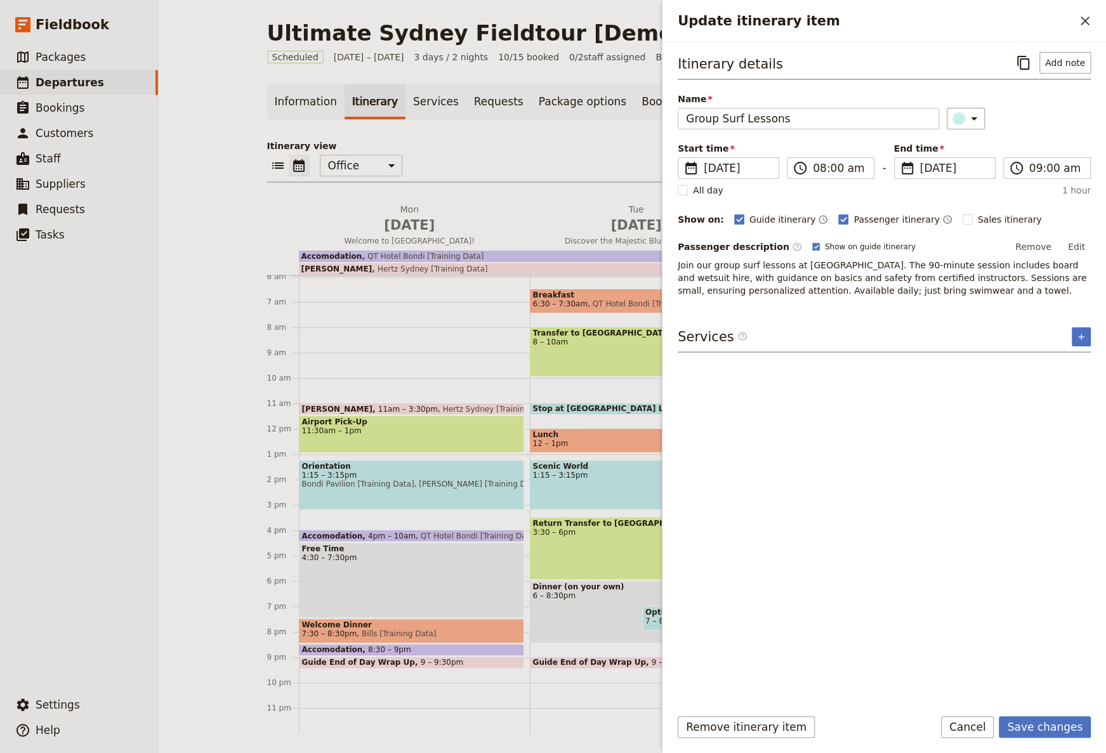
click at [1040, 716] on form "Itinerary details ​ Add note Name Group Surf Lessons ​ Start time ​ 8 Apr 2026 …" at bounding box center [883, 397] width 443 height 711
click at [1040, 720] on button "Save changes" at bounding box center [1044, 727] width 92 height 22
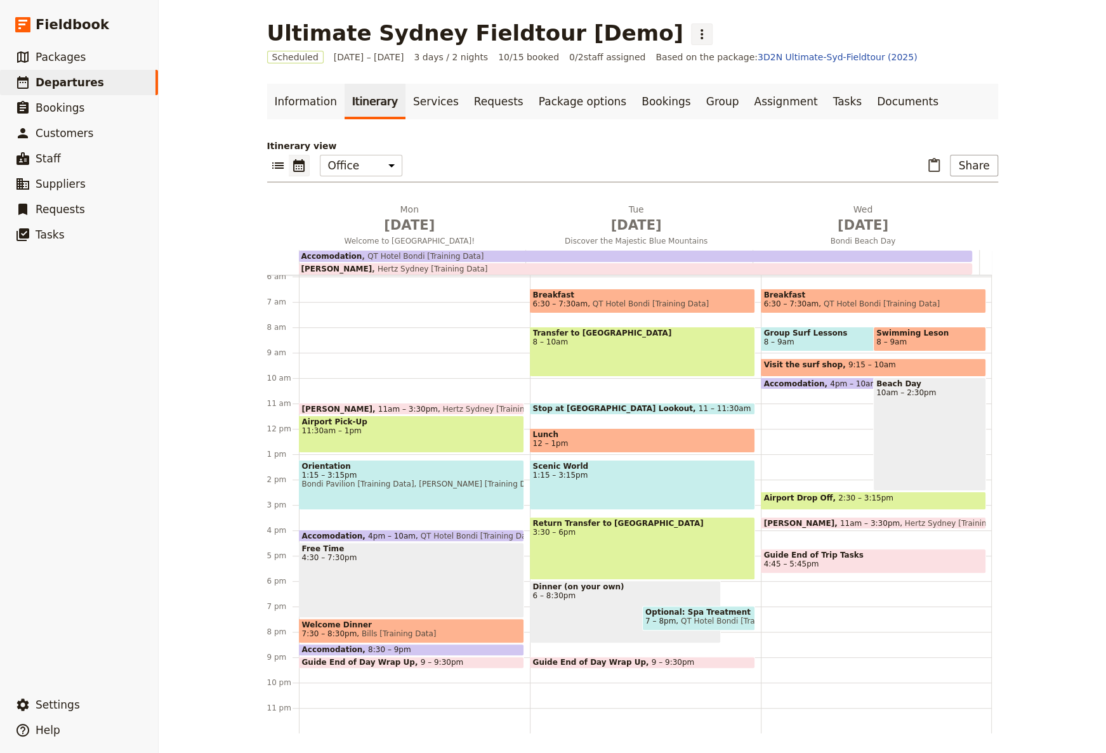
click at [691, 32] on button "​" at bounding box center [702, 34] width 22 height 22
click at [840, 44] on div "Ultimate Sydney Fieldtour [Demo] ​" at bounding box center [632, 32] width 731 height 25
click at [774, 339] on span "8 – 9am" at bounding box center [779, 341] width 30 height 9
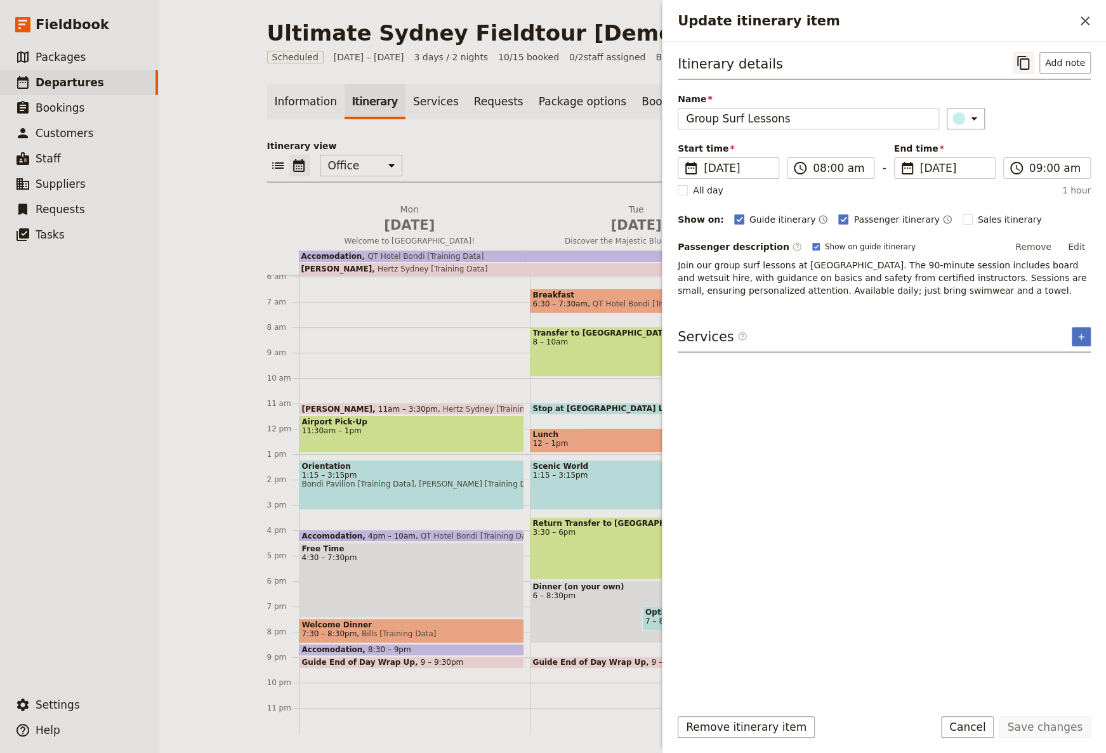
click at [1023, 63] on icon "Copy itinerary item" at bounding box center [1023, 63] width 12 height 14
click at [1040, 16] on button "​" at bounding box center [1085, 21] width 22 height 22
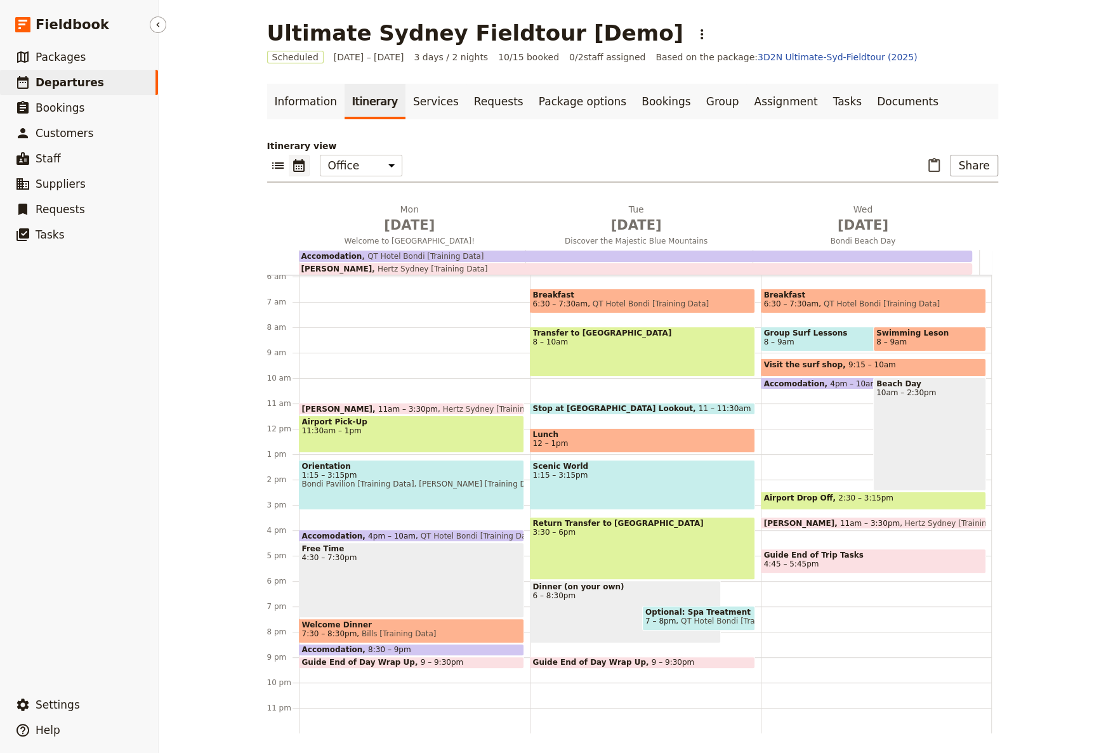
click at [68, 87] on span "Departures" at bounding box center [70, 82] width 69 height 13
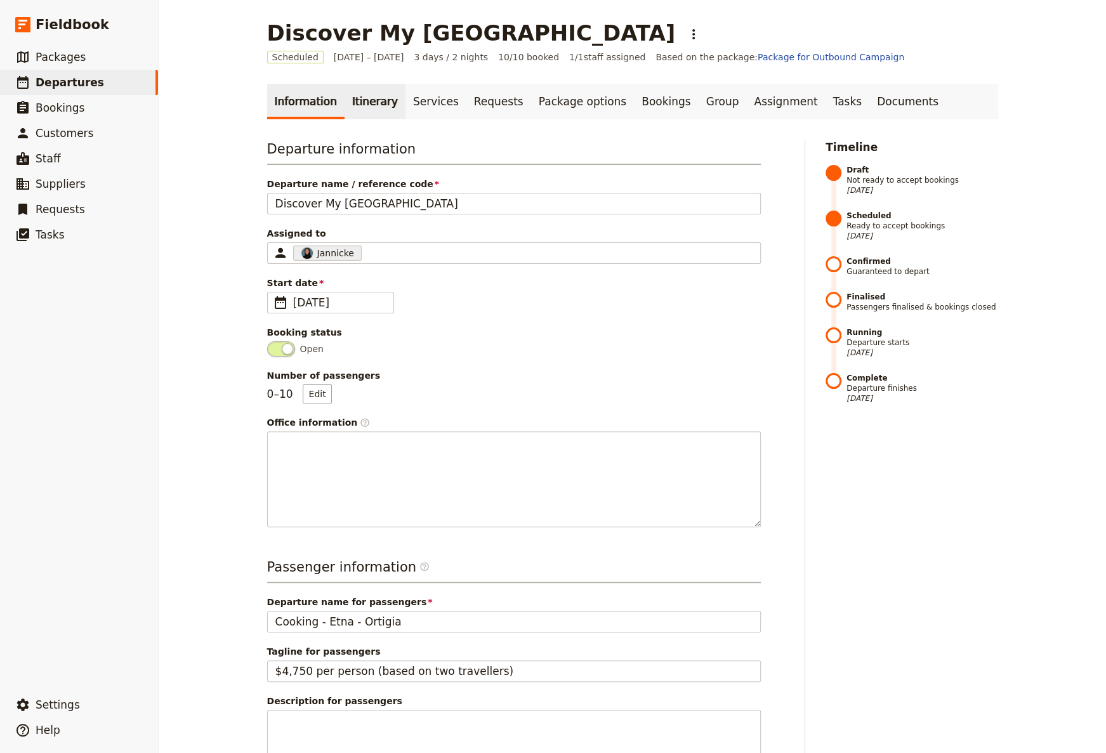
click at [351, 98] on link "Itinerary" at bounding box center [374, 102] width 61 height 36
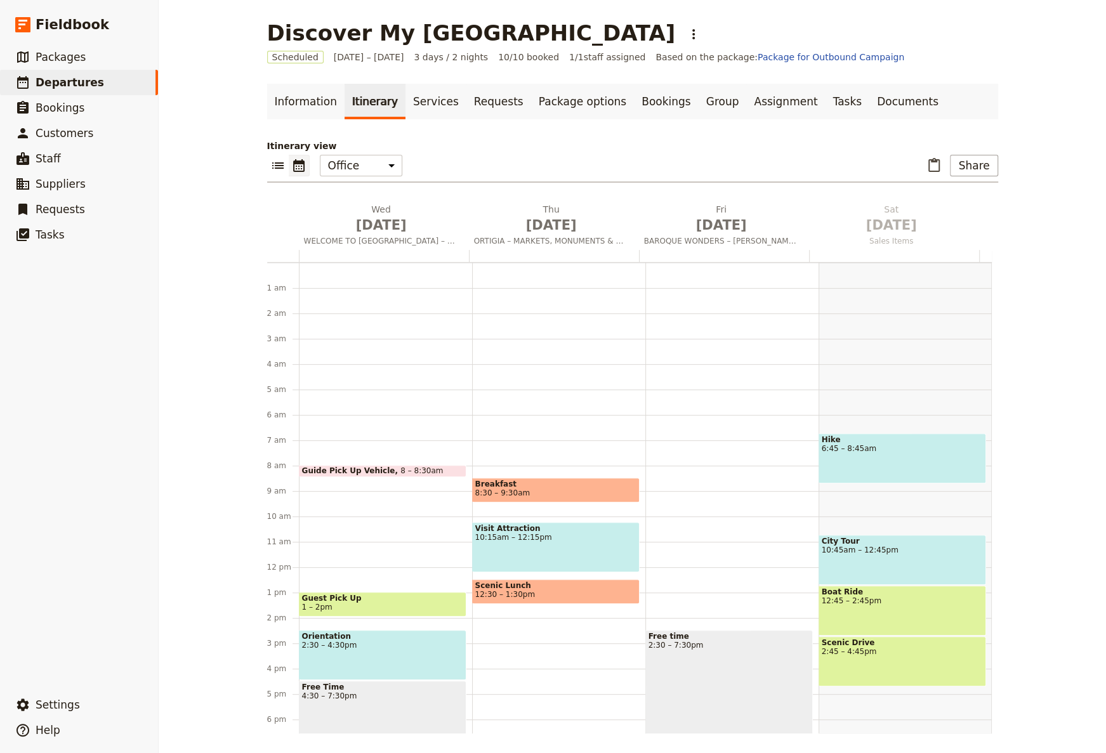
scroll to position [138, 0]
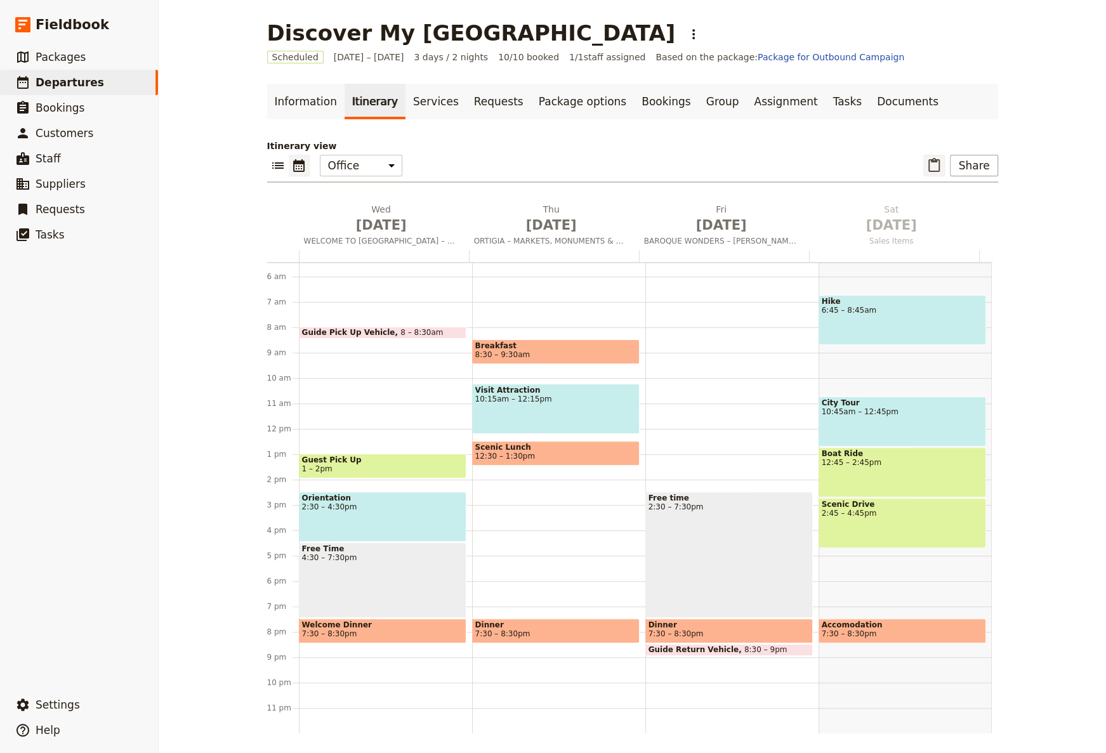
click at [923, 158] on button "​" at bounding box center [934, 166] width 22 height 22
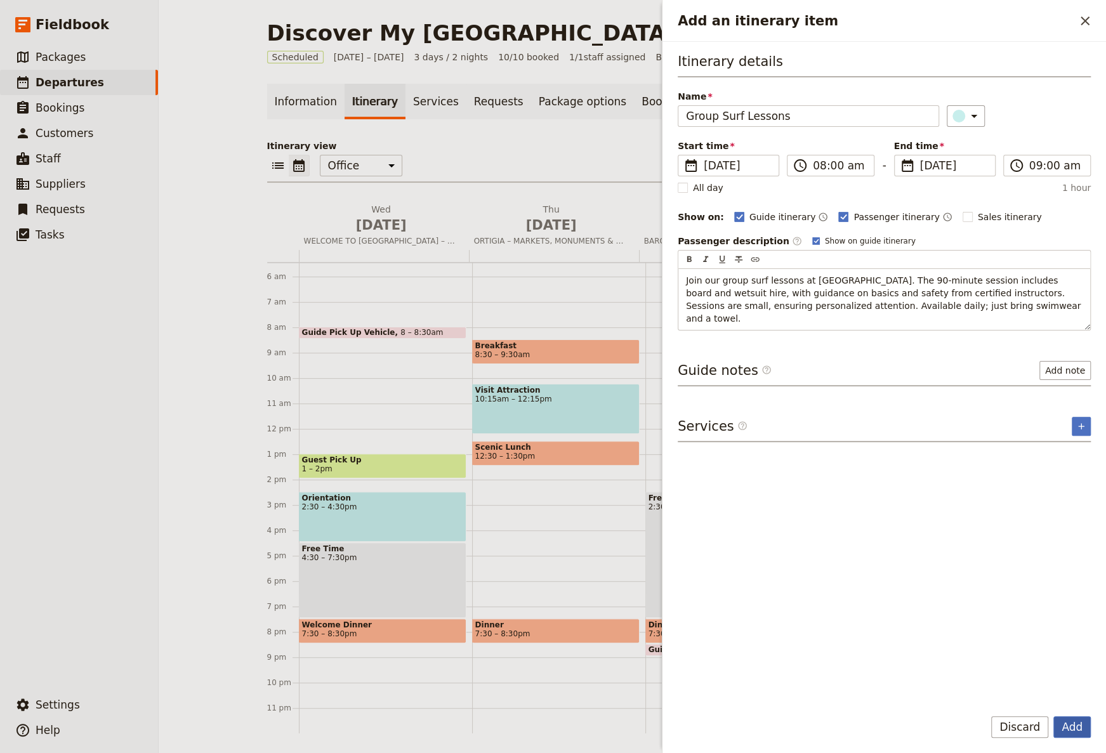
click at [1073, 723] on button "Add" at bounding box center [1071, 727] width 37 height 22
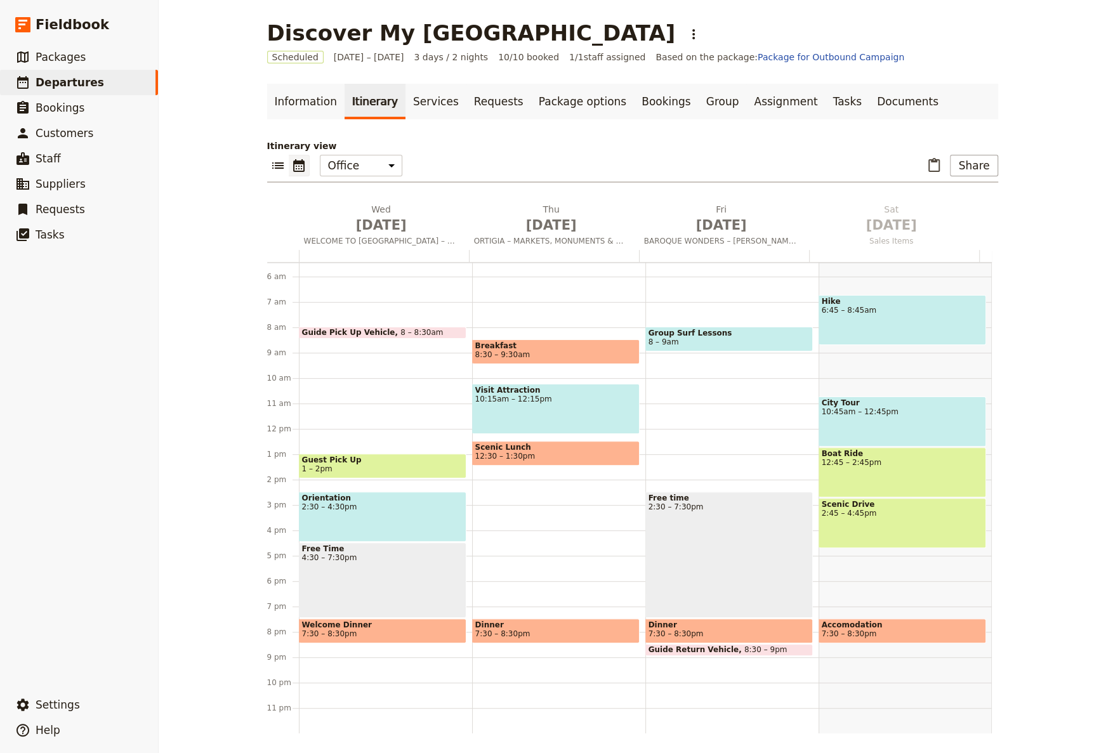
click at [710, 347] on span at bounding box center [729, 348] width 166 height 5
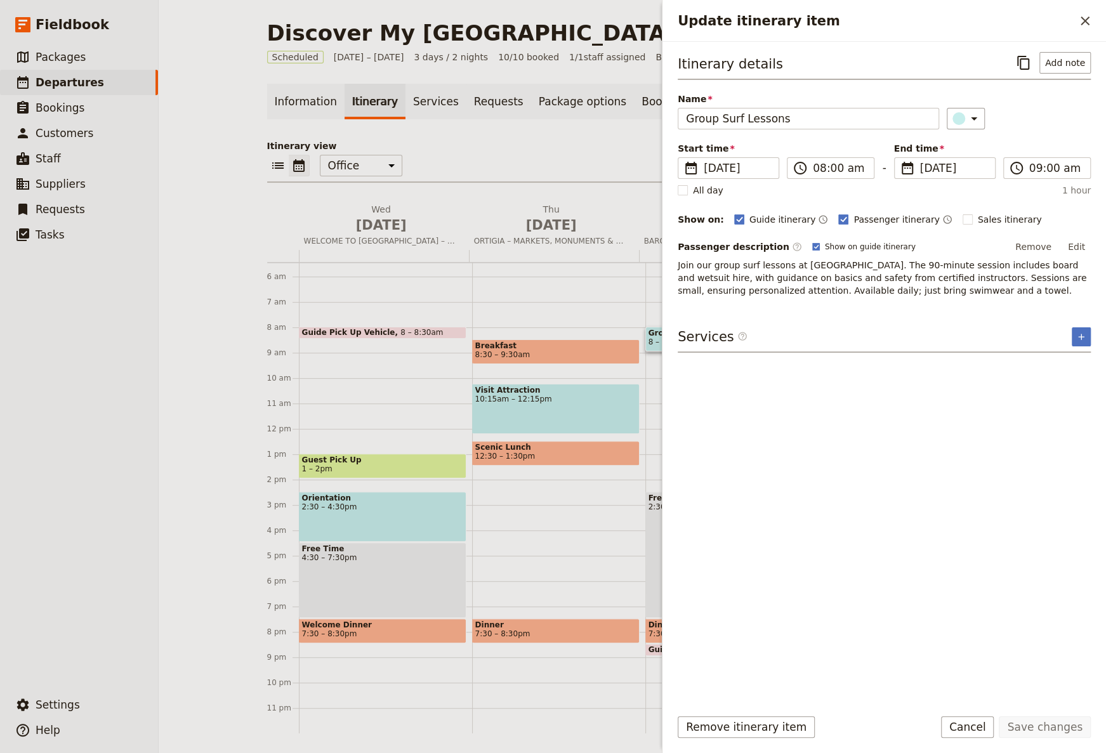
click at [743, 715] on form "Itinerary details ​ Add note Name Group Surf Lessons ​ Start time ​ 17 Oct 2025…" at bounding box center [883, 397] width 443 height 711
click at [741, 721] on button "Remove itinerary item" at bounding box center [745, 727] width 137 height 22
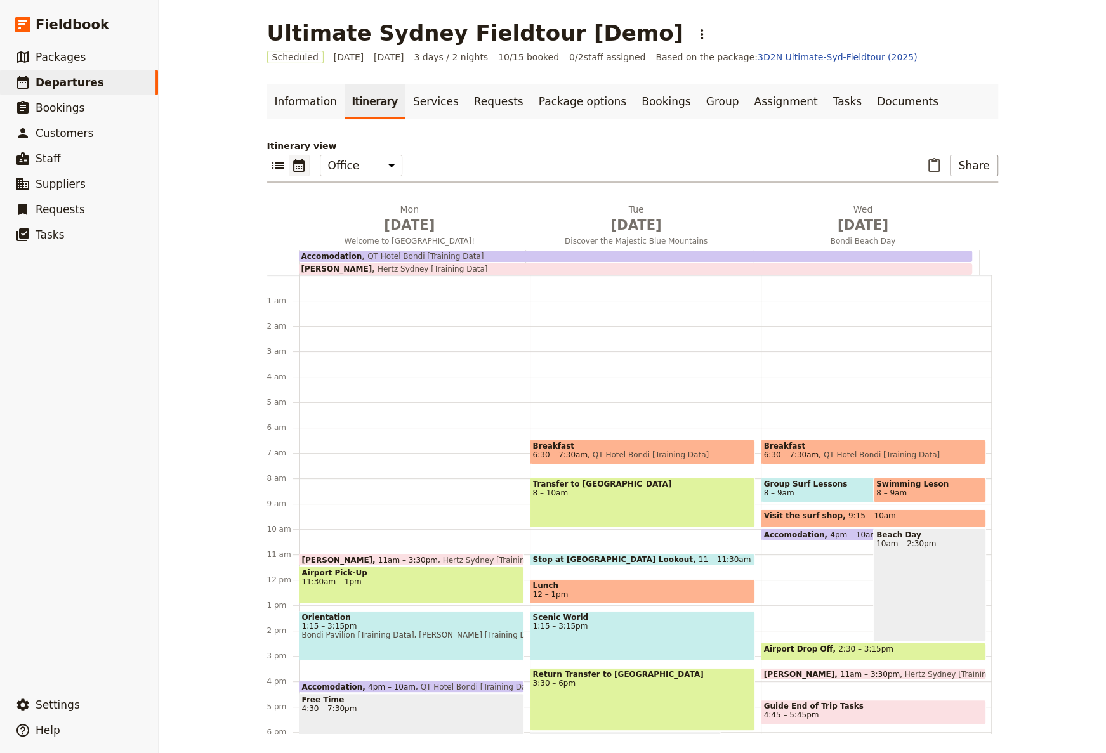
scroll to position [151, 0]
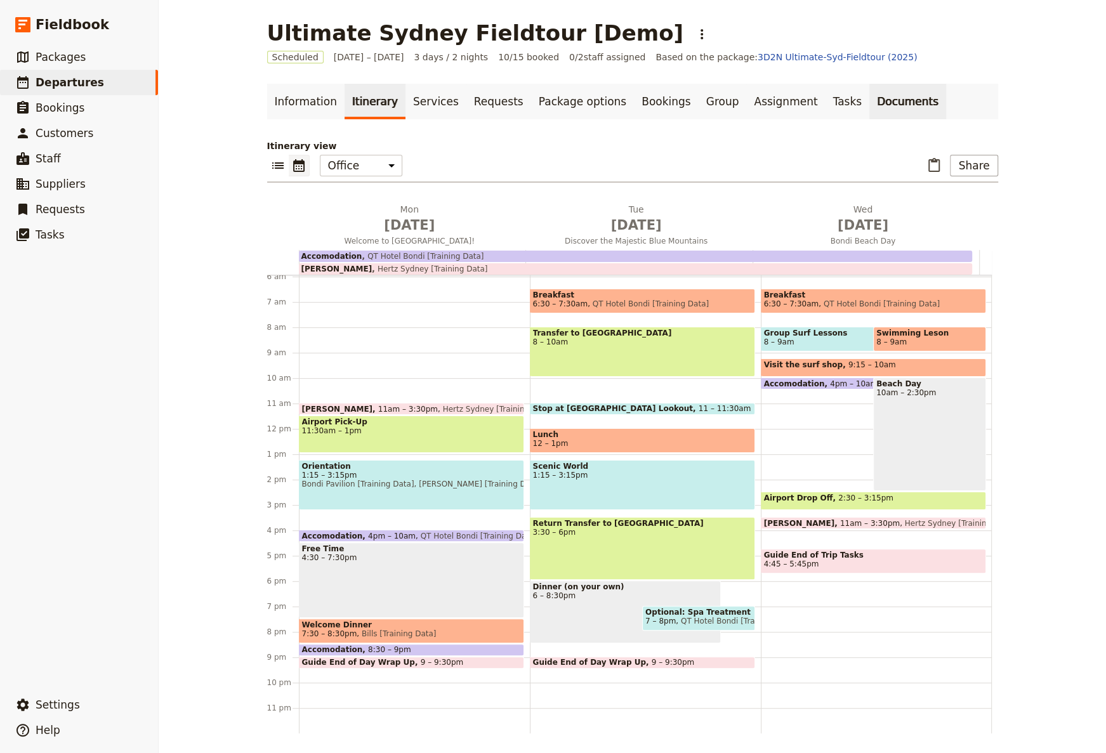
click at [869, 95] on link "Documents" at bounding box center [907, 102] width 77 height 36
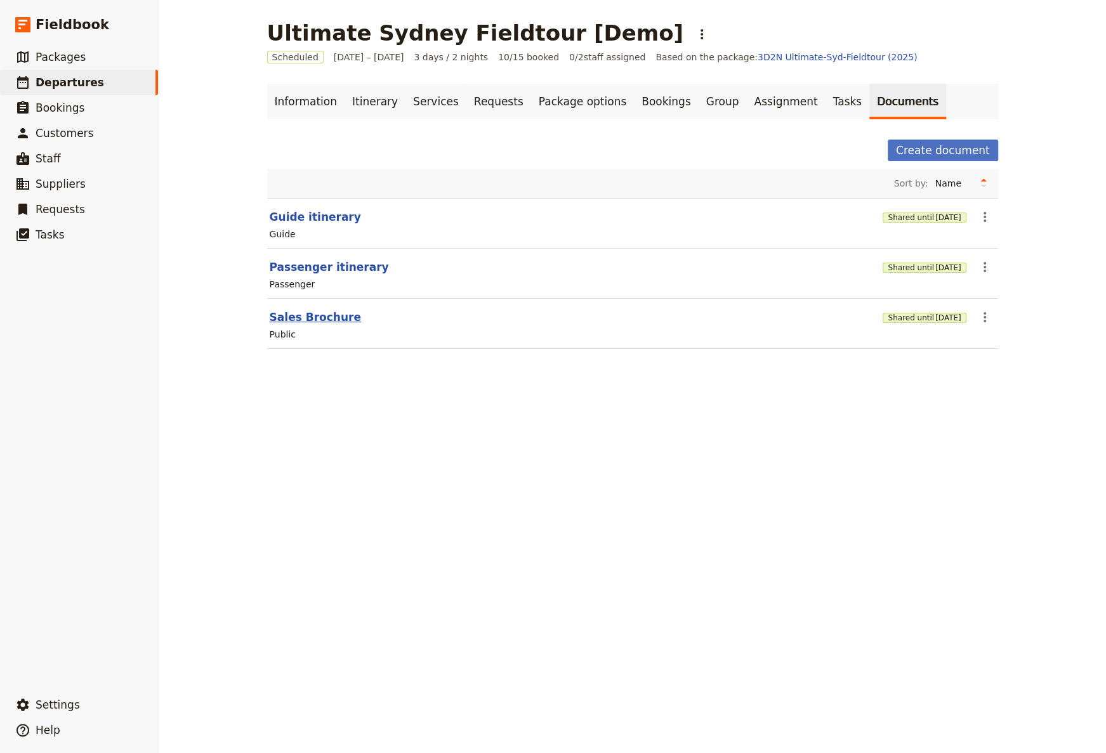
click at [295, 318] on button "Sales Brochure" at bounding box center [315, 317] width 91 height 15
select select "DEFAULT"
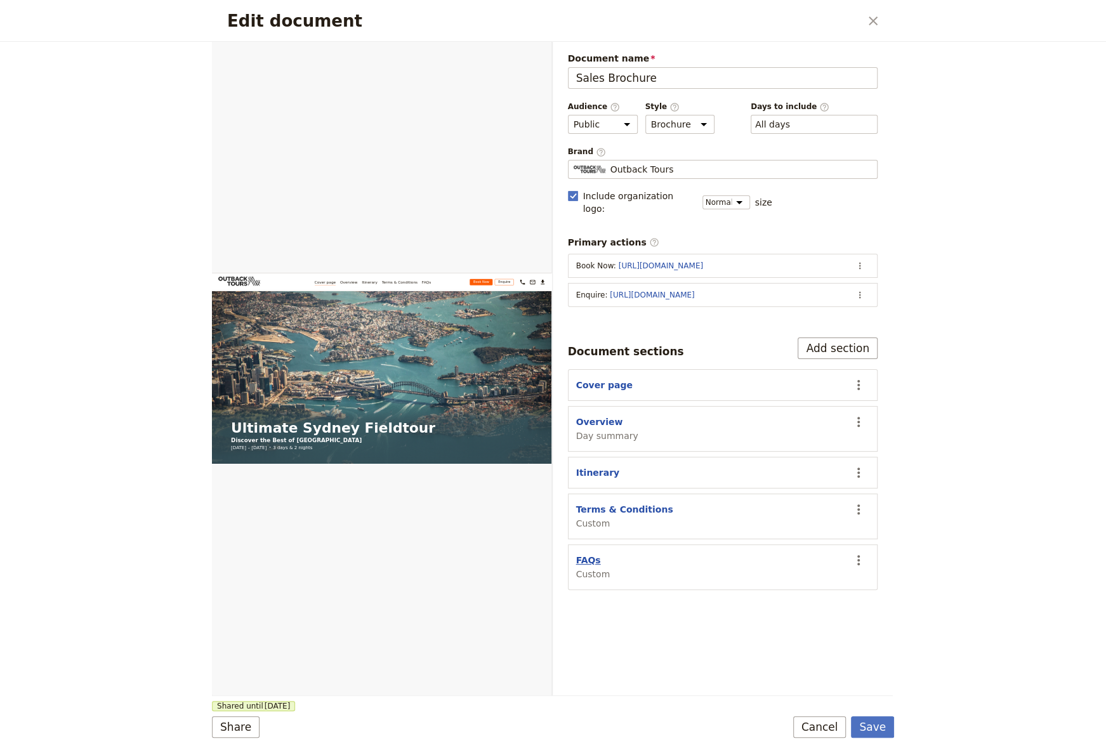
click at [589, 554] on button "FAQs" at bounding box center [588, 560] width 25 height 13
select select "CUSTOM"
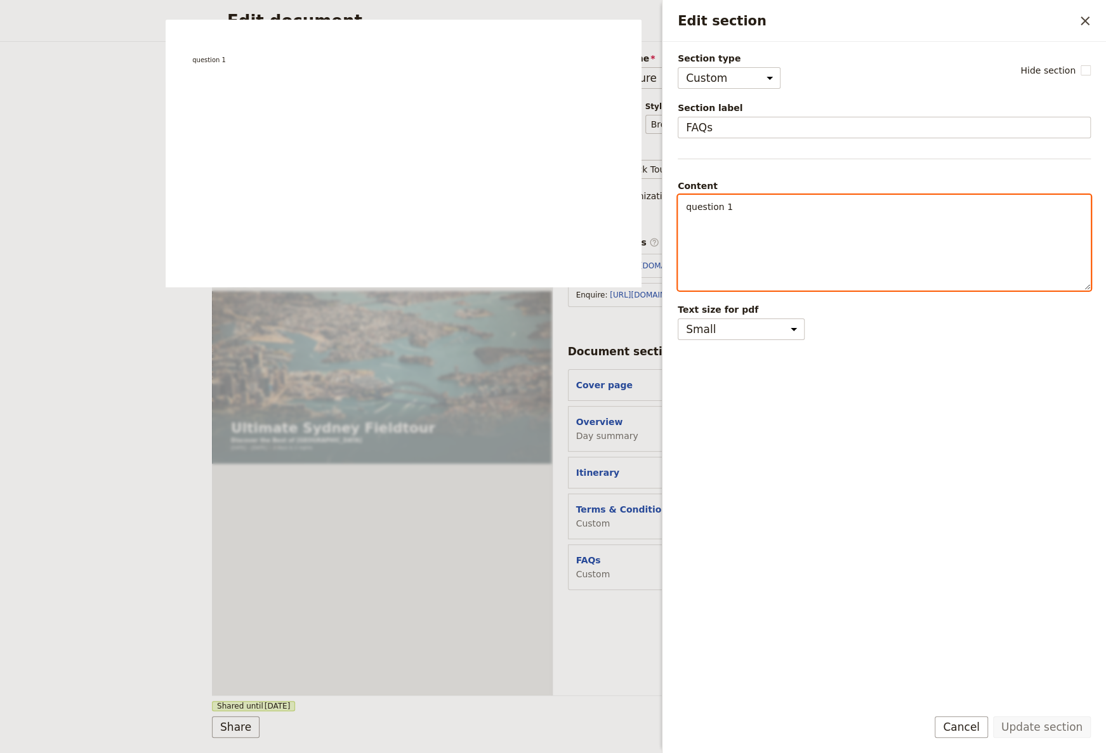
click at [756, 207] on p "question 1" at bounding box center [884, 206] width 396 height 13
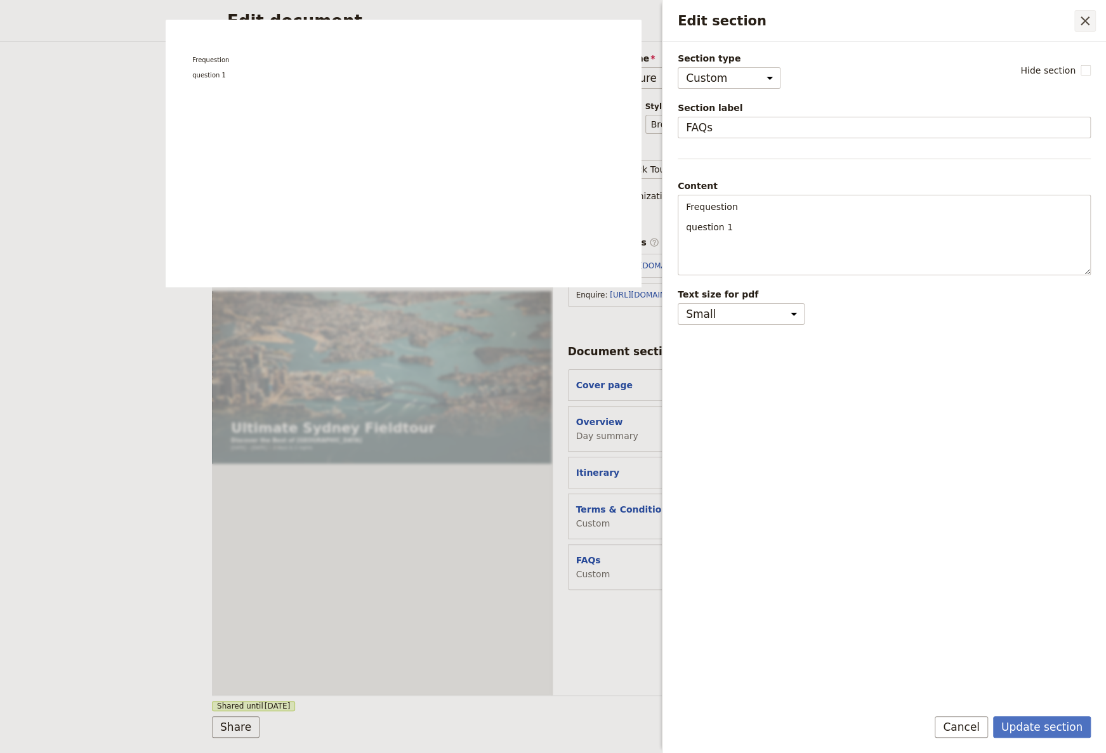
click at [1084, 22] on icon "Close drawer" at bounding box center [1084, 20] width 15 height 15
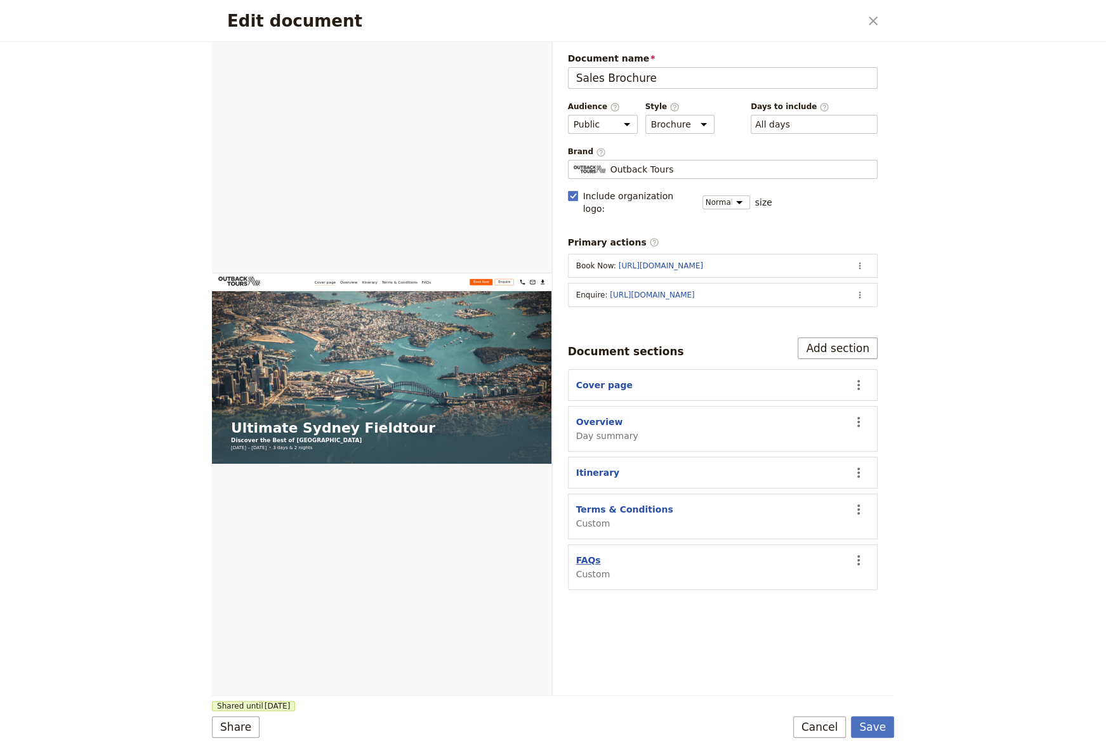
click at [582, 554] on button "FAQs" at bounding box center [588, 560] width 25 height 13
select select "CUSTOM"
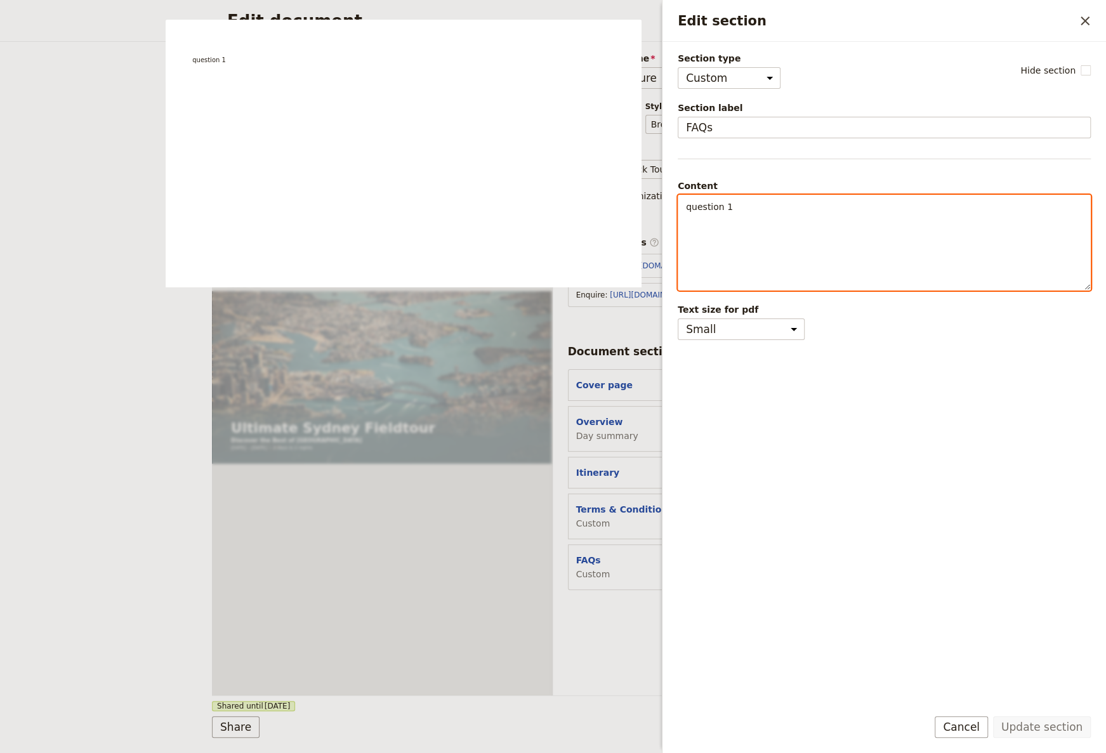
click at [773, 211] on p "question 1" at bounding box center [884, 206] width 396 height 13
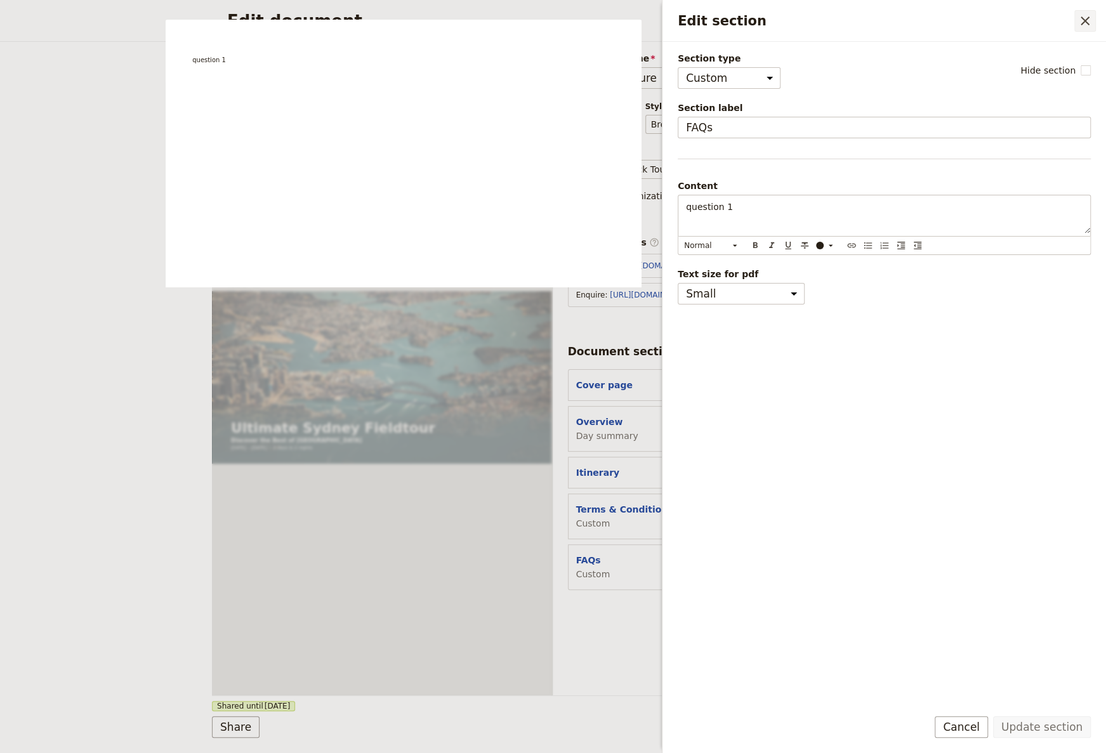
click at [1077, 25] on icon "Close drawer" at bounding box center [1084, 20] width 15 height 15
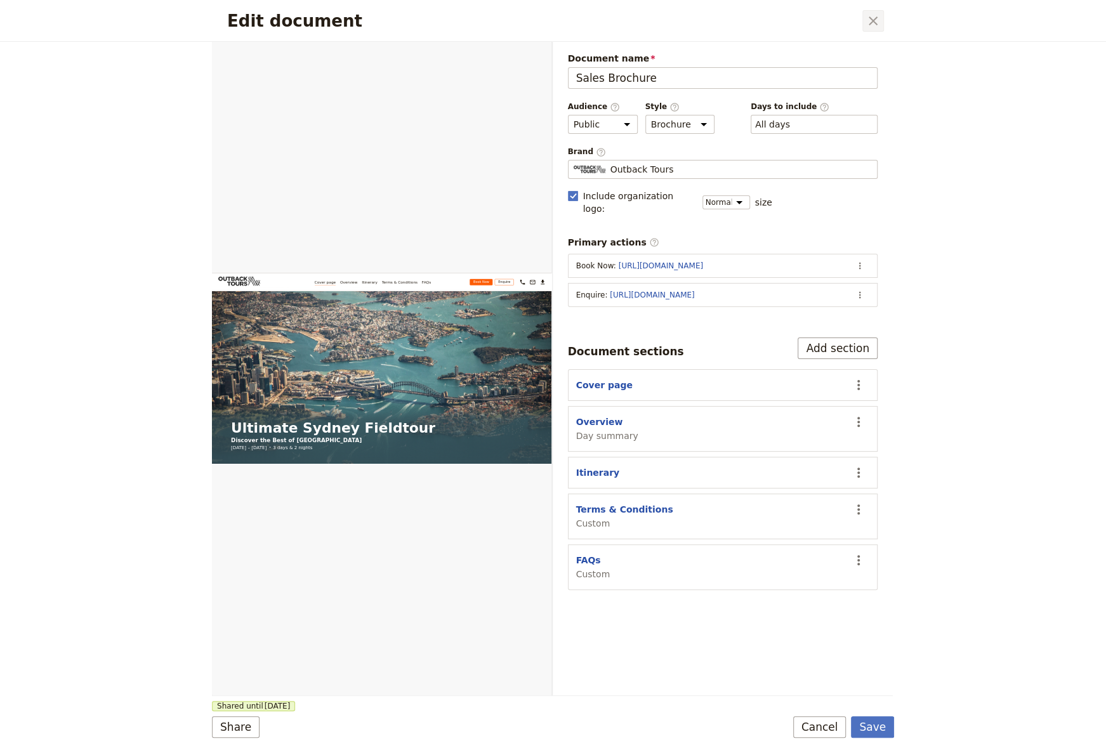
click at [877, 23] on icon "Close dialog" at bounding box center [872, 20] width 15 height 15
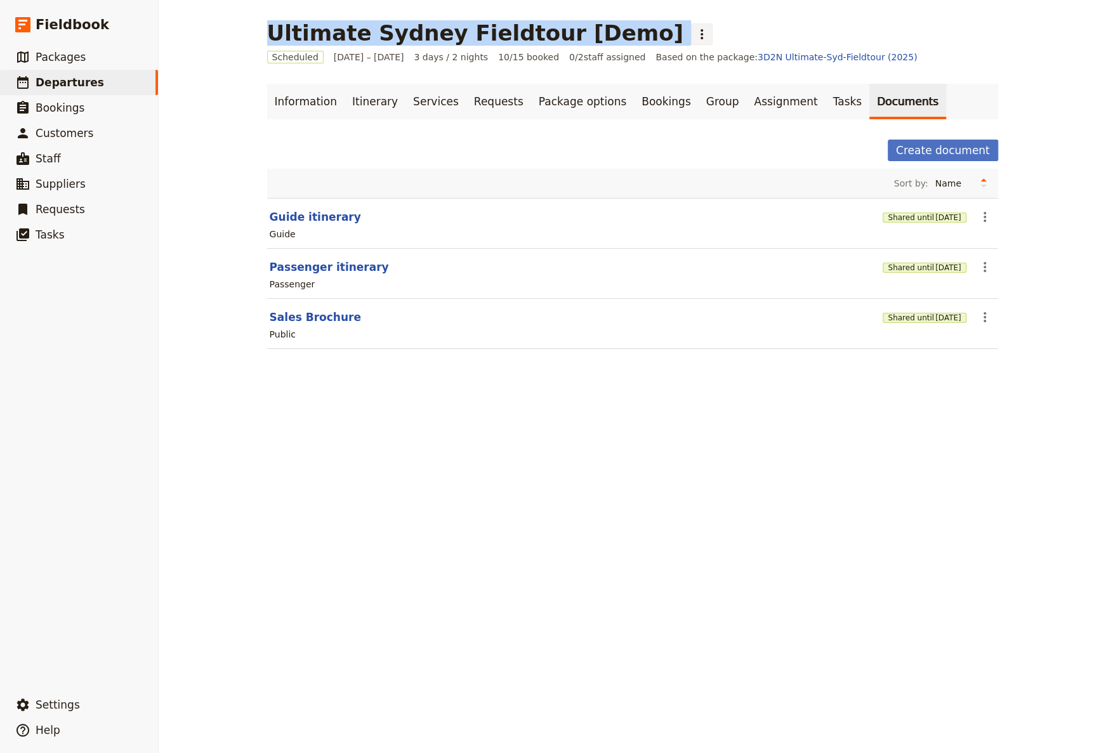
drag, startPoint x: 263, startPoint y: 36, endPoint x: 603, endPoint y: 36, distance: 340.0
click at [603, 36] on div "Ultimate Sydney Fieldtour [Demo] ​" at bounding box center [489, 32] width 445 height 25
click at [375, 103] on link "Itinerary" at bounding box center [374, 102] width 61 height 36
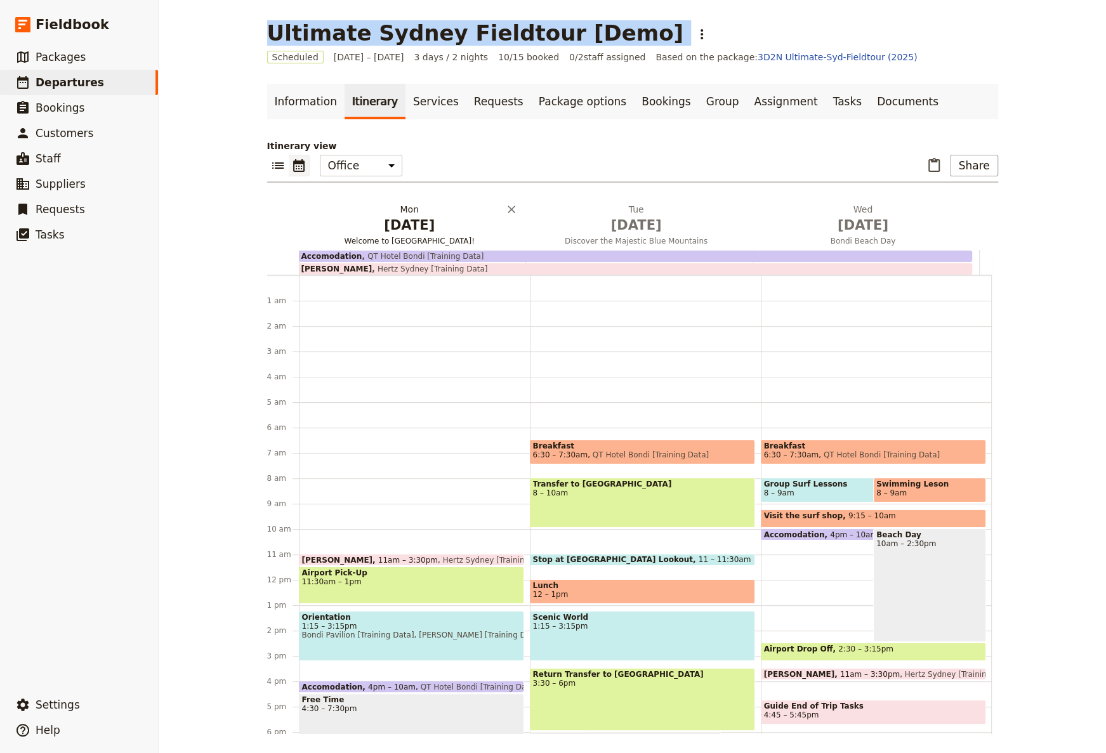
scroll to position [151, 0]
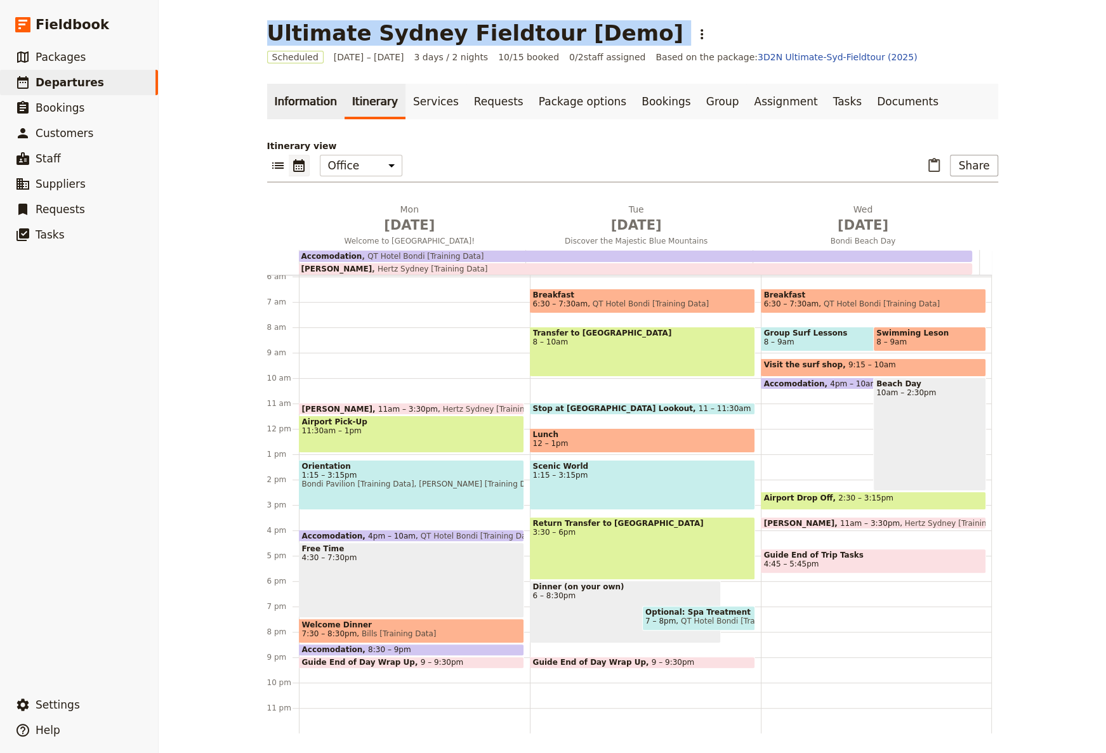
click at [281, 107] on link "Information" at bounding box center [305, 102] width 77 height 36
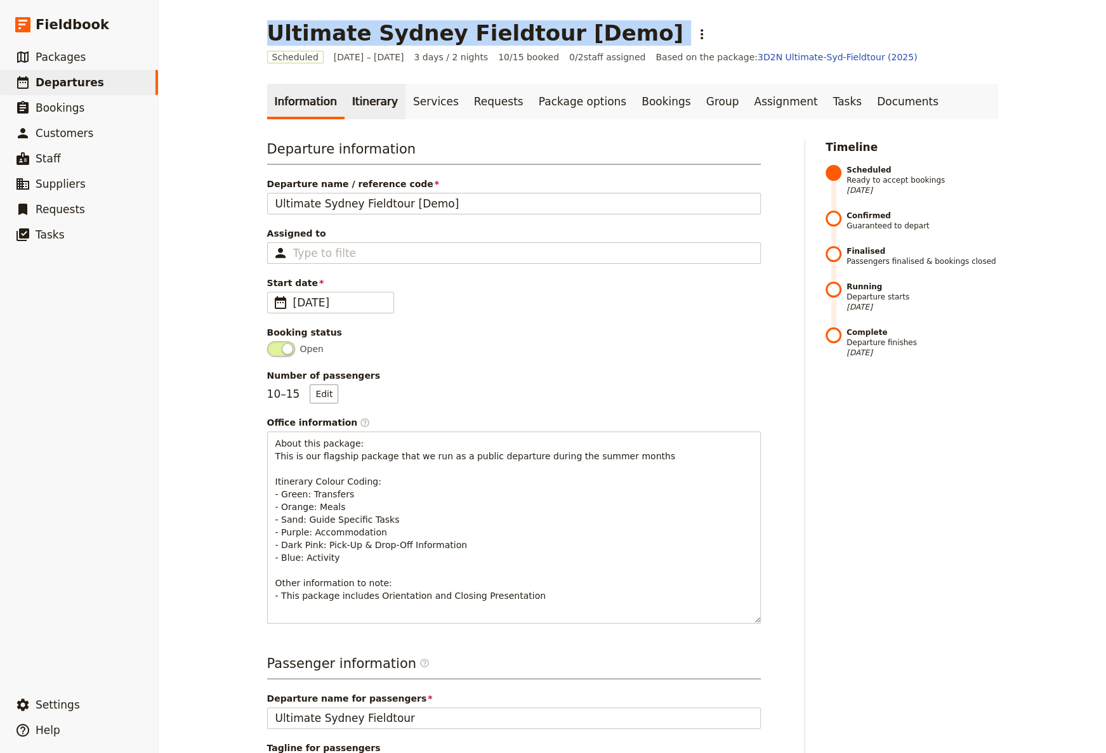
click at [362, 97] on link "Itinerary" at bounding box center [374, 102] width 61 height 36
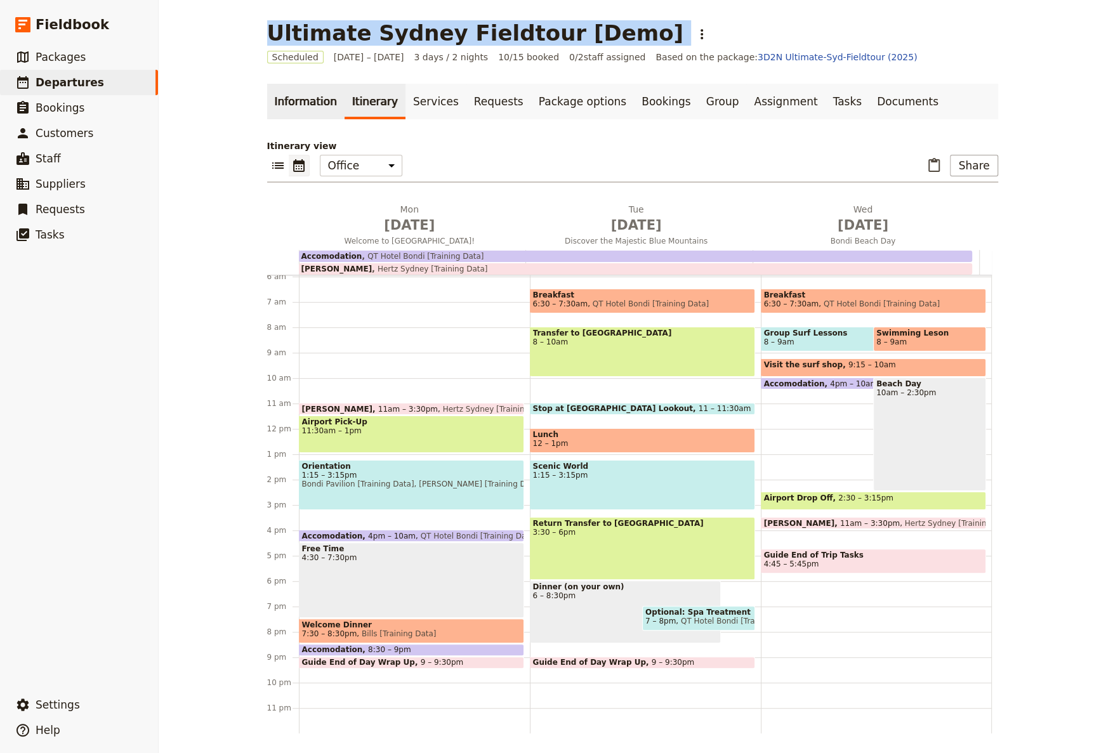
click at [299, 107] on link "Information" at bounding box center [305, 102] width 77 height 36
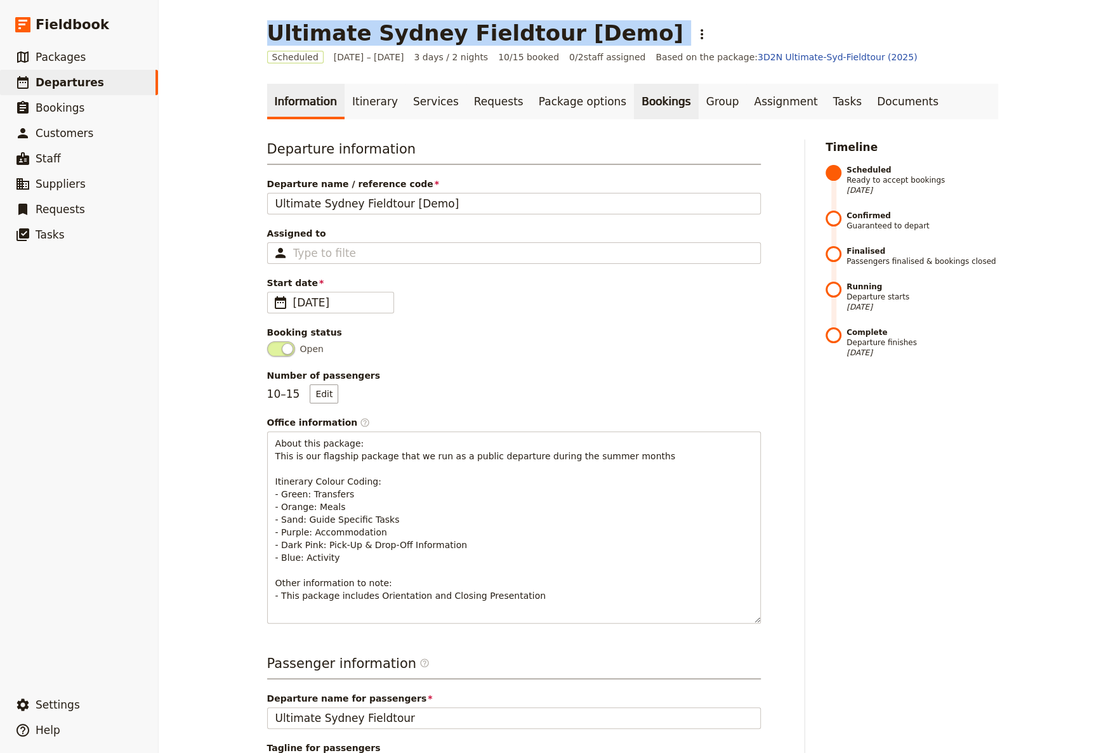
click at [634, 107] on link "Bookings" at bounding box center [666, 102] width 64 height 36
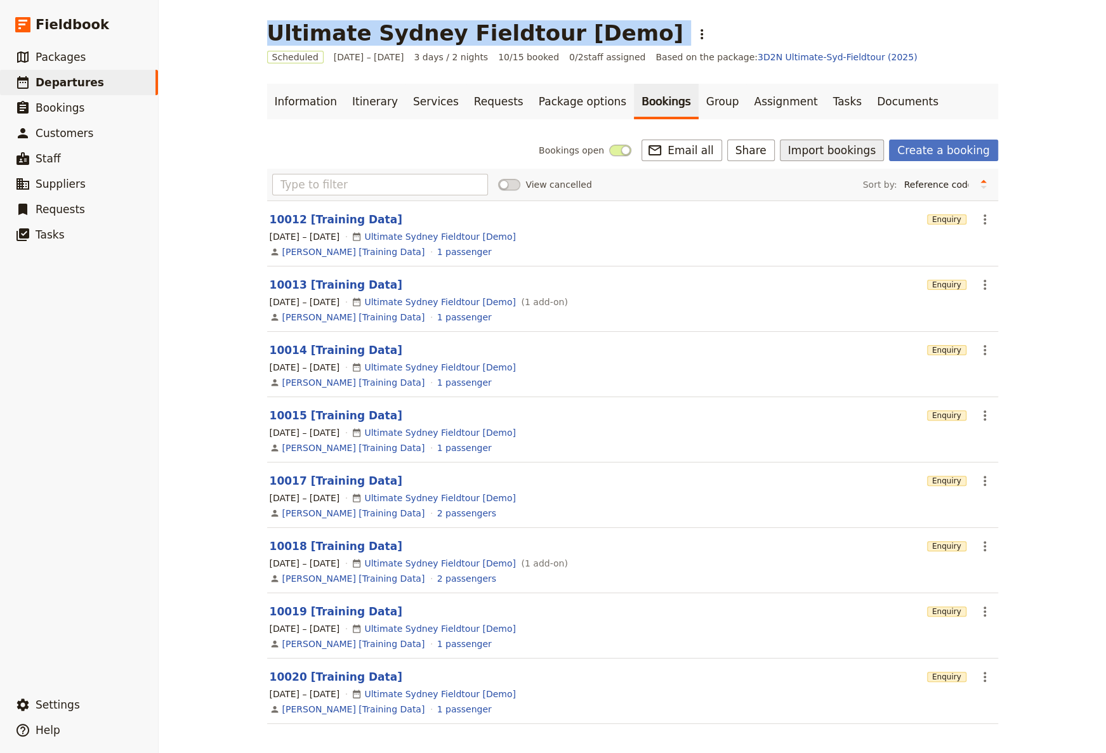
click at [811, 155] on button "Import bookings" at bounding box center [832, 151] width 104 height 22
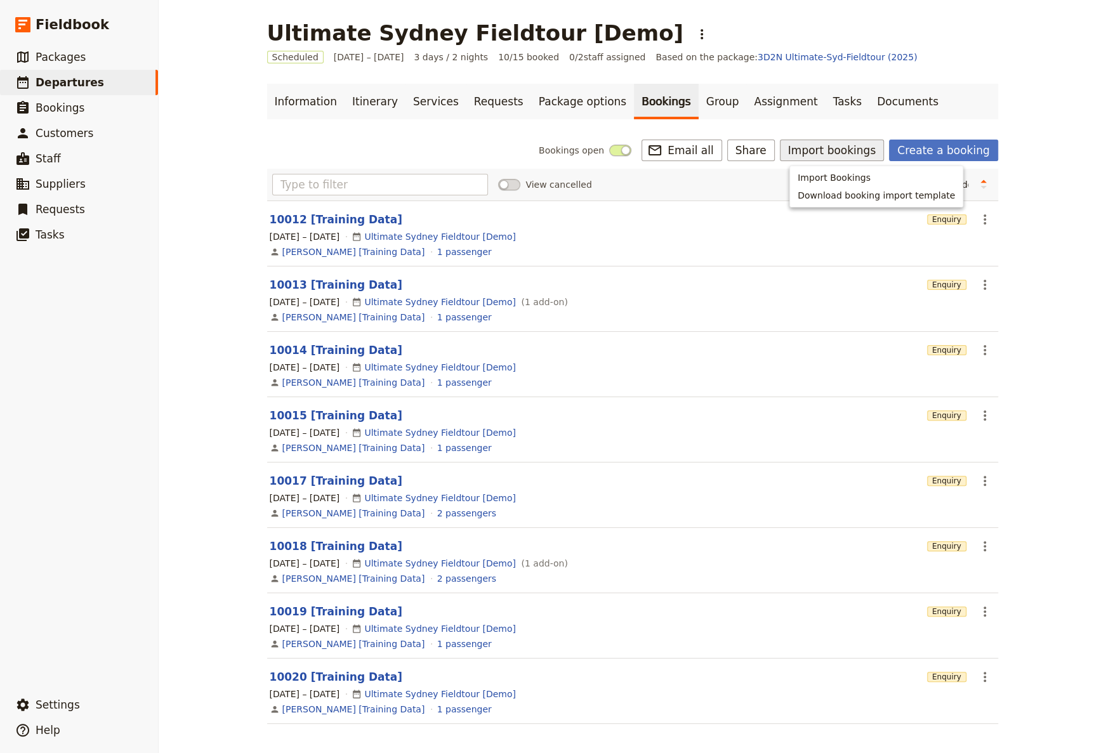
click at [351, 139] on div "Information Itinerary Services Requests Package options Bookings Group Assignme…" at bounding box center [632, 411] width 731 height 655
click at [869, 104] on link "Documents" at bounding box center [907, 102] width 77 height 36
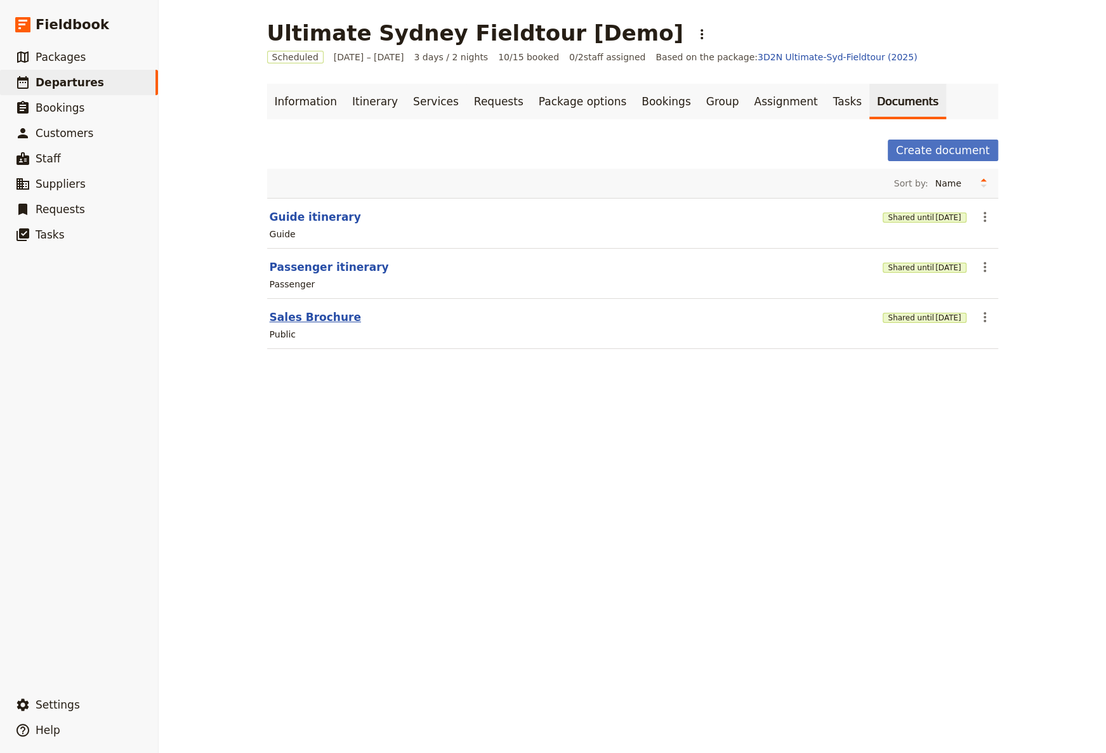
click at [300, 313] on button "Sales Brochure" at bounding box center [315, 317] width 91 height 15
select select "DEFAULT"
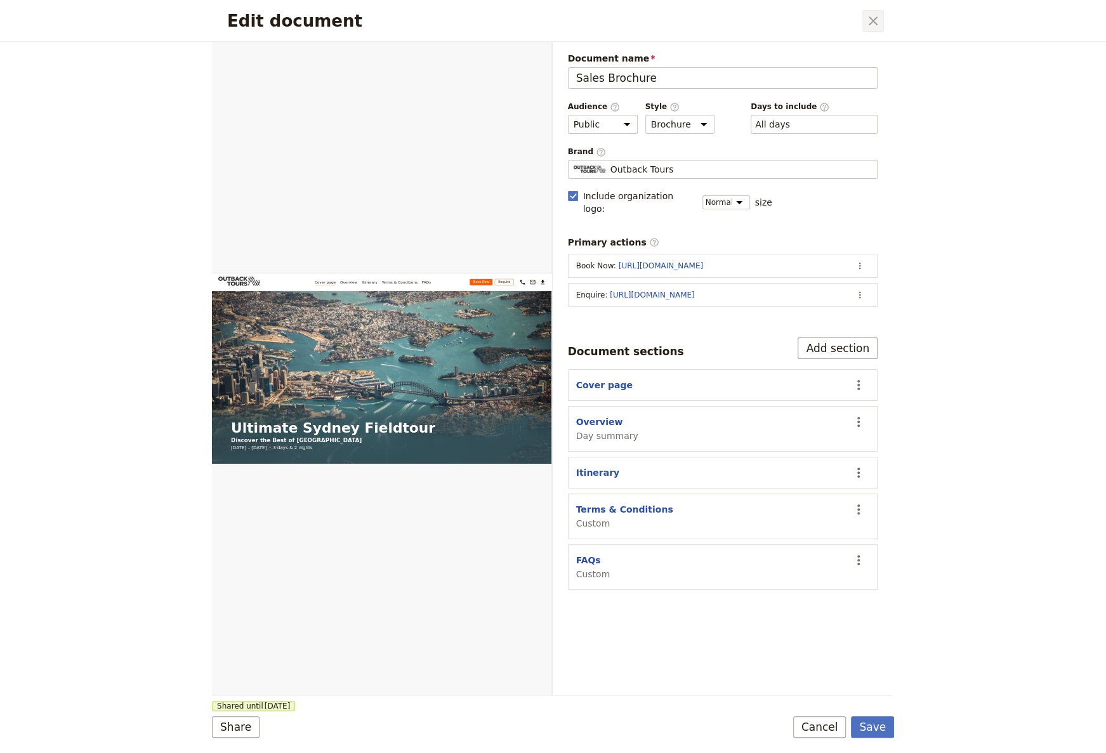
click at [873, 25] on icon "Close dialog" at bounding box center [872, 20] width 15 height 15
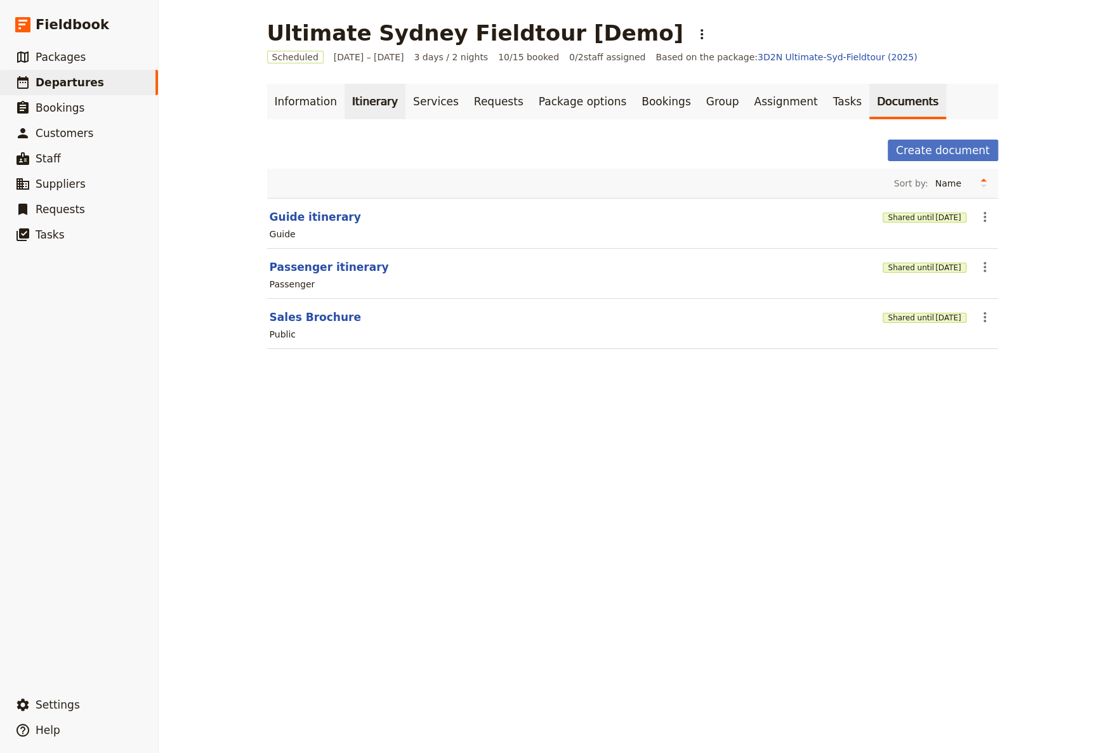
click at [345, 103] on link "Itinerary" at bounding box center [374, 102] width 61 height 36
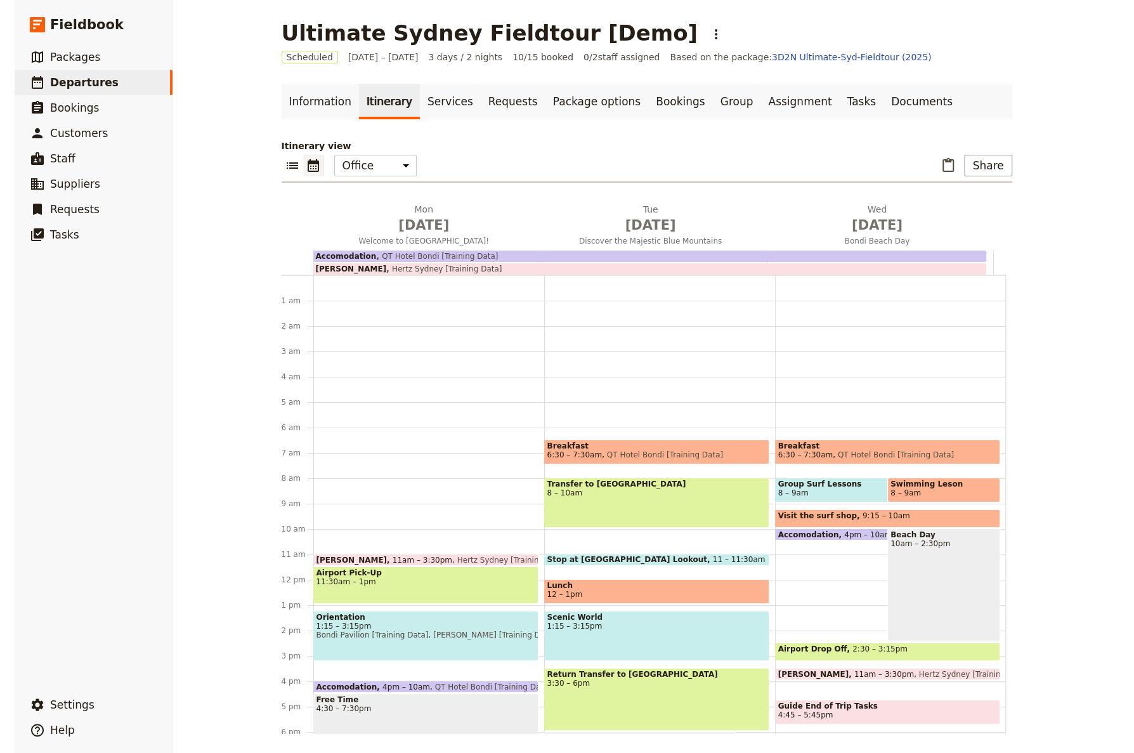
scroll to position [151, 0]
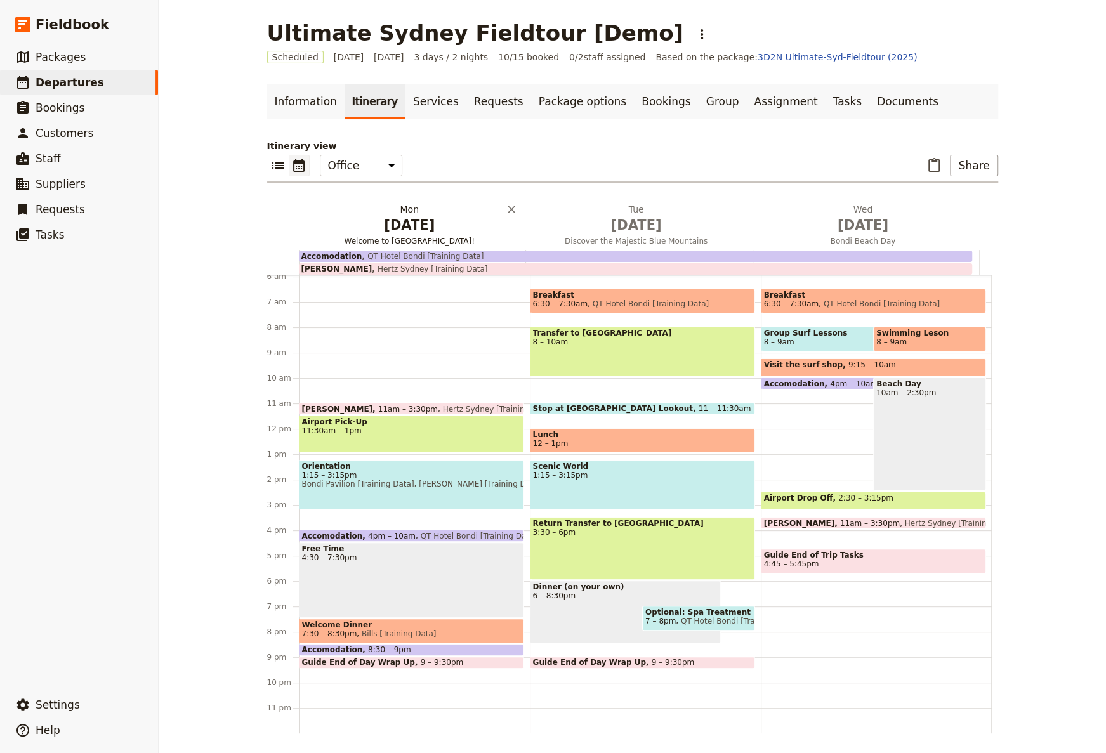
click at [390, 219] on span "[DATE]" at bounding box center [409, 225] width 211 height 19
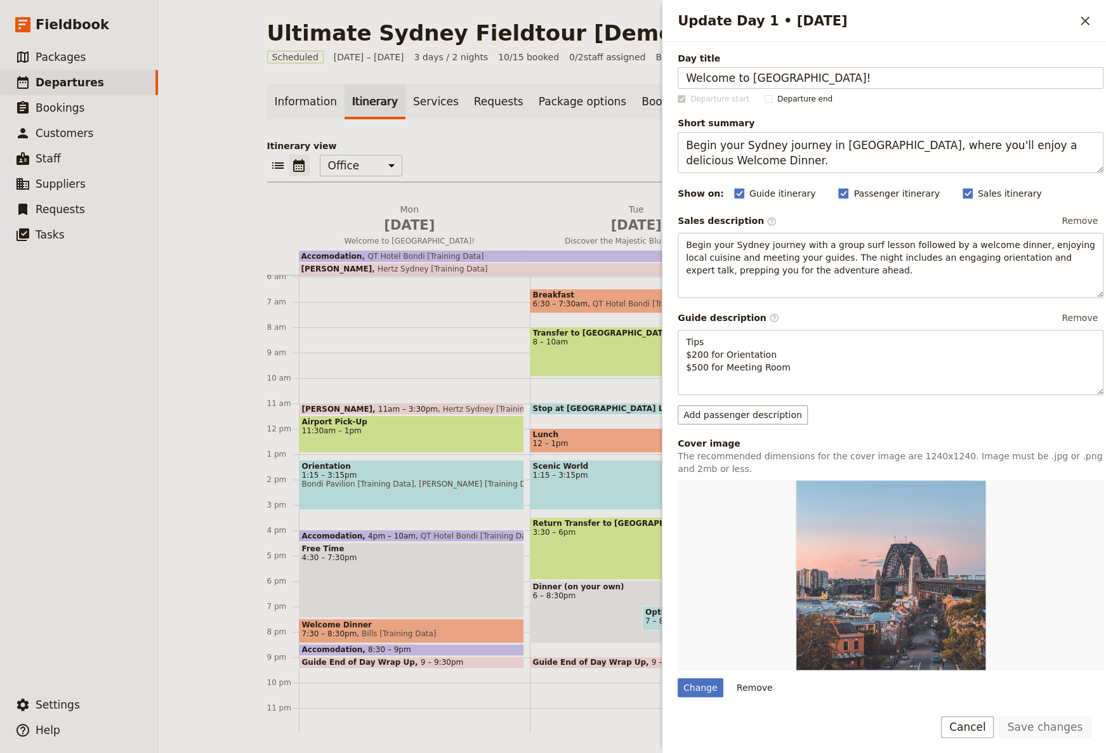
click at [197, 143] on div "Ultimate Sydney Fieldtour [Demo] ​ Scheduled [DATE] – [DATE] 3 days / 2 nights …" at bounding box center [632, 376] width 947 height 753
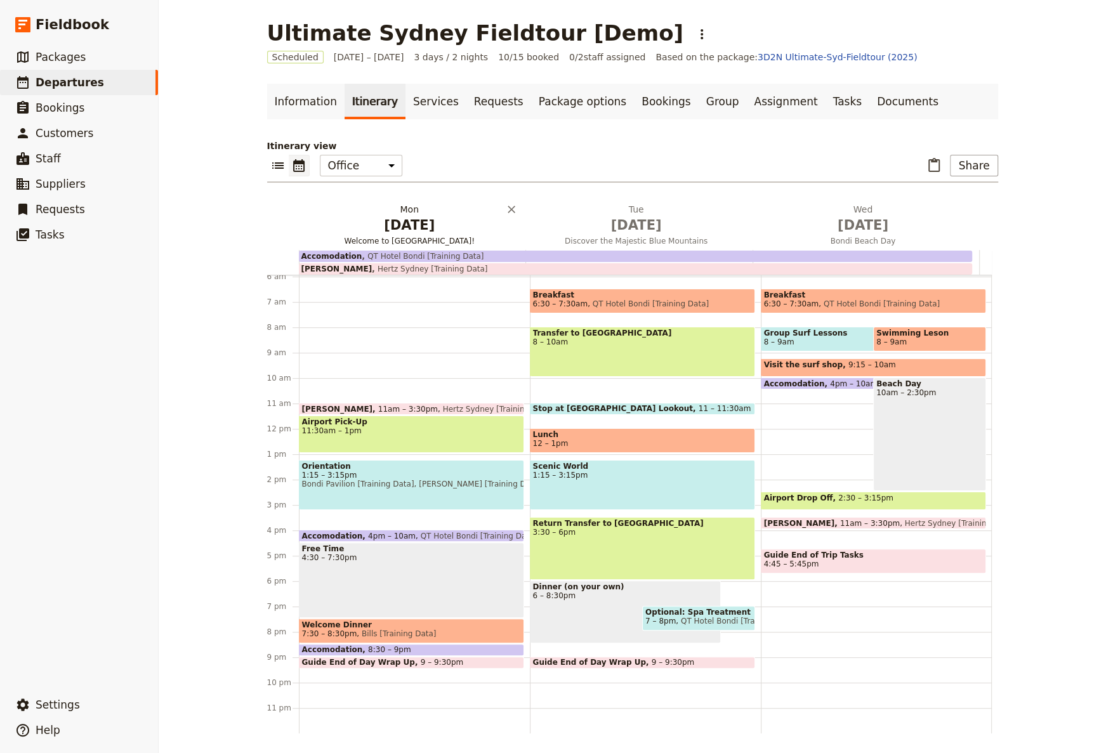
click at [409, 208] on h2 "[DATE] Welcome to [GEOGRAPHIC_DATA]!" at bounding box center [409, 219] width 211 height 32
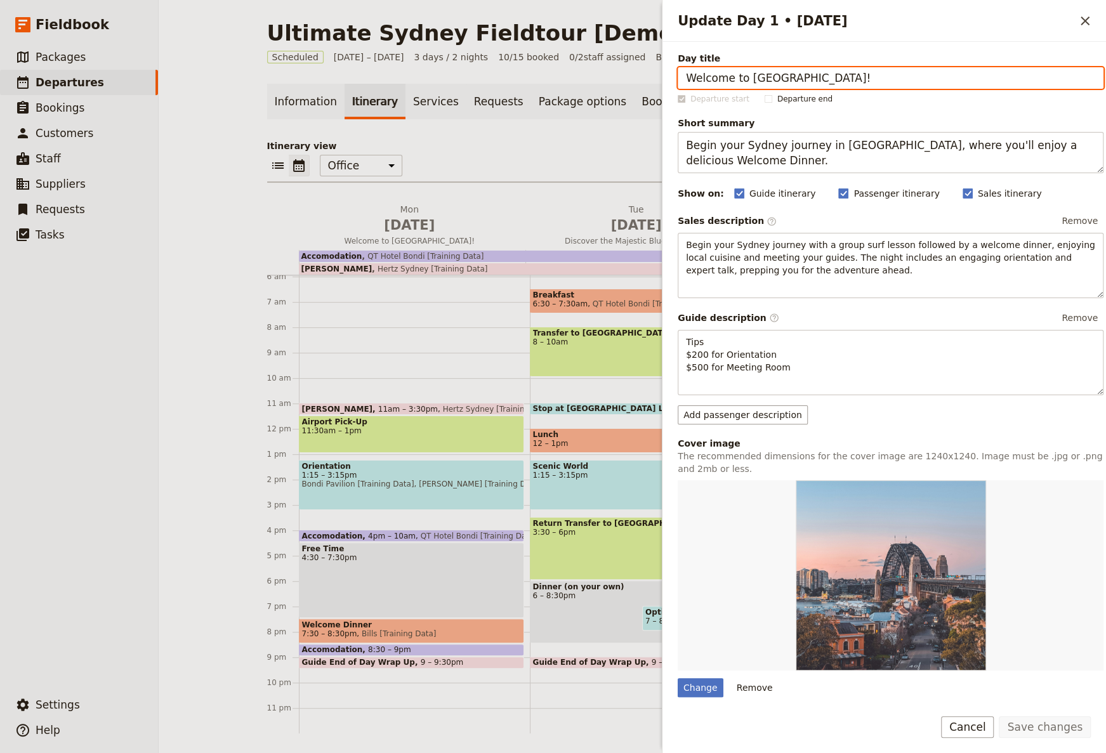
click at [235, 120] on div "Ultimate Sydney Fieldtour [Demo] ​ Scheduled [DATE] – [DATE] 3 days / 2 nights …" at bounding box center [632, 376] width 947 height 753
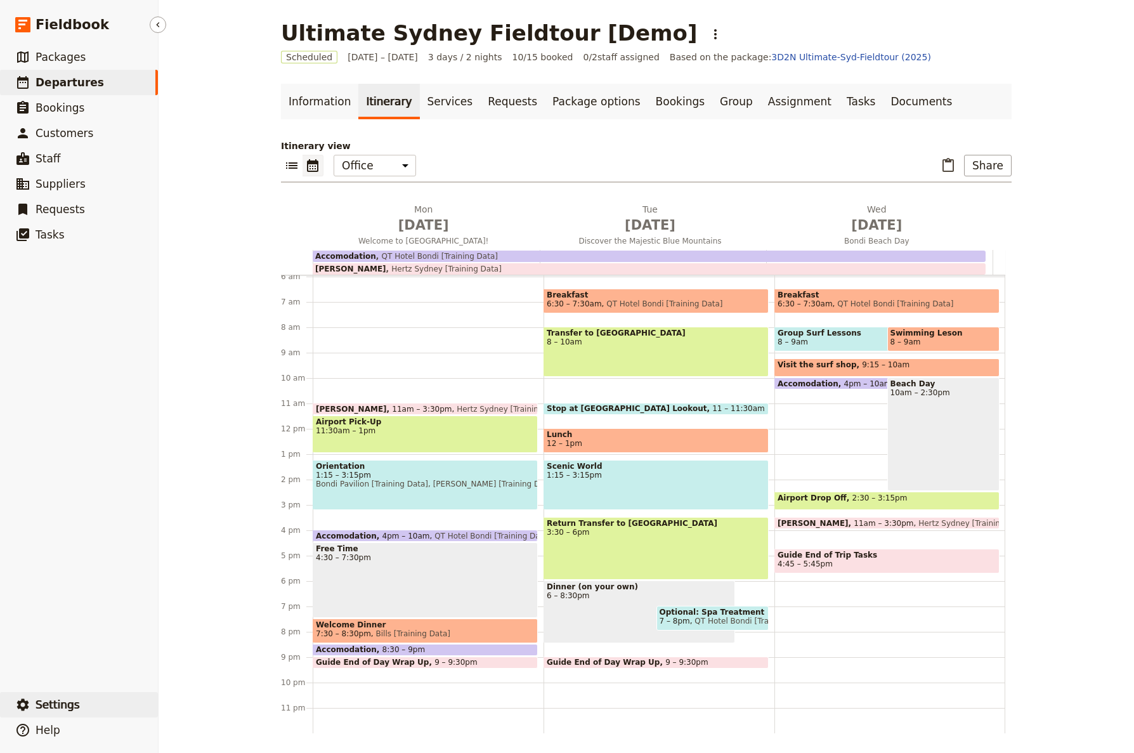
click at [77, 704] on button "​ Settings" at bounding box center [79, 704] width 158 height 25
click at [884, 110] on link "Documents" at bounding box center [921, 102] width 77 height 36
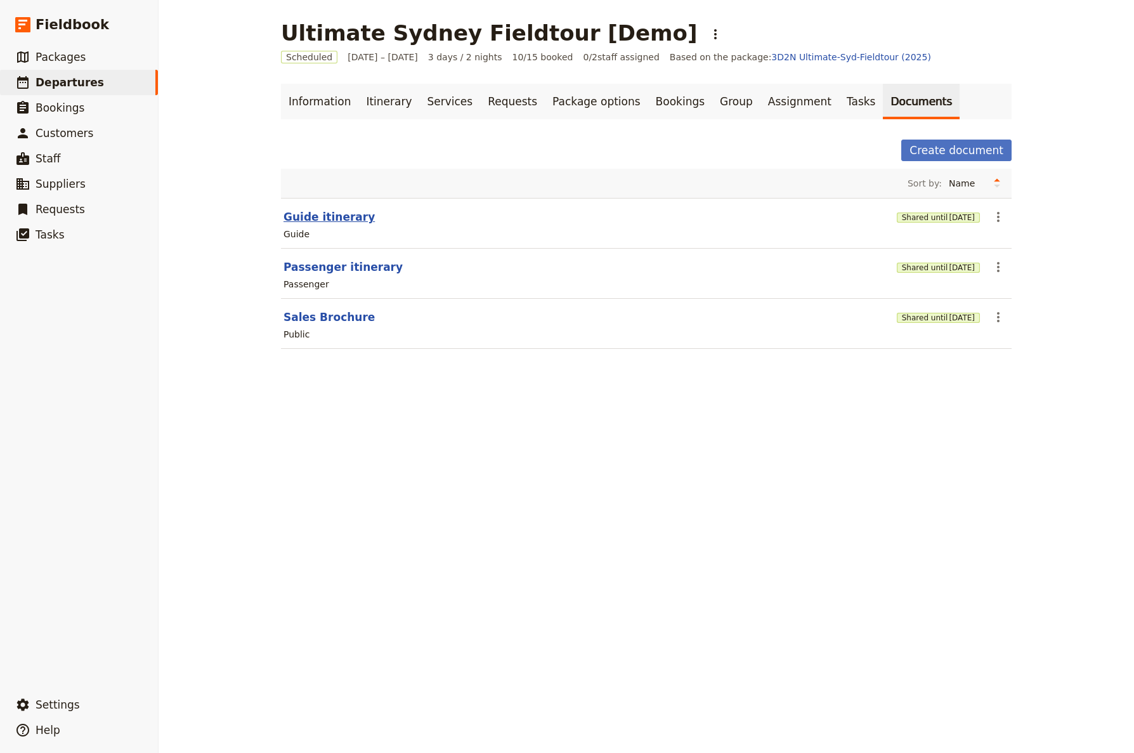
click at [334, 216] on button "Guide itinerary" at bounding box center [329, 216] width 91 height 15
select select "STAFF"
select select "RUN_SHEET"
select select "DEFAULT"
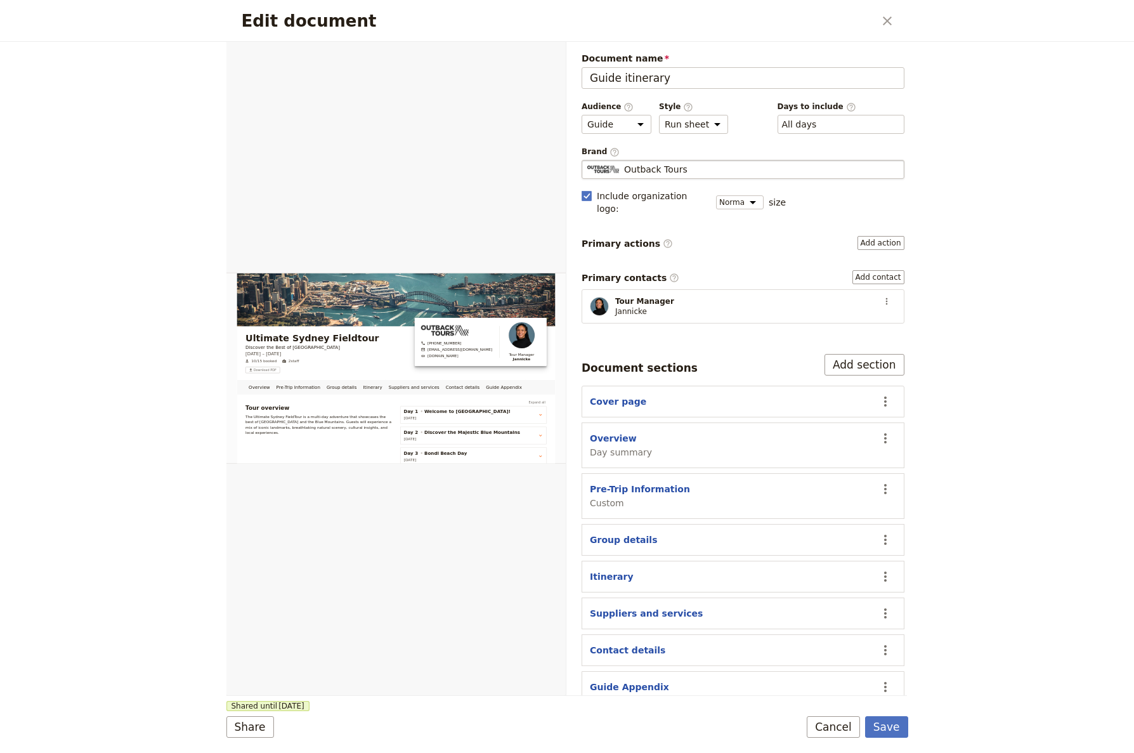
click at [648, 169] on span "Outback Tours" at bounding box center [655, 169] width 63 height 13
click at [587, 160] on input "Outback Tours" at bounding box center [587, 160] width 1 height 1
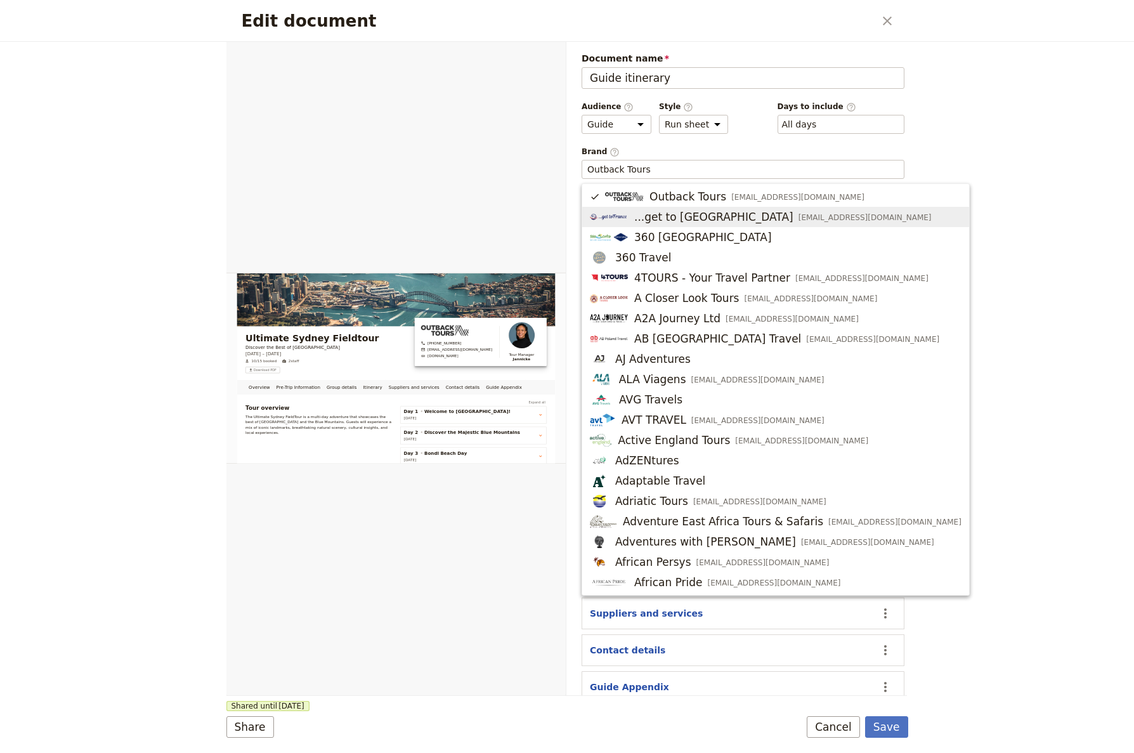
click at [880, 16] on icon "Close dialog" at bounding box center [887, 20] width 15 height 15
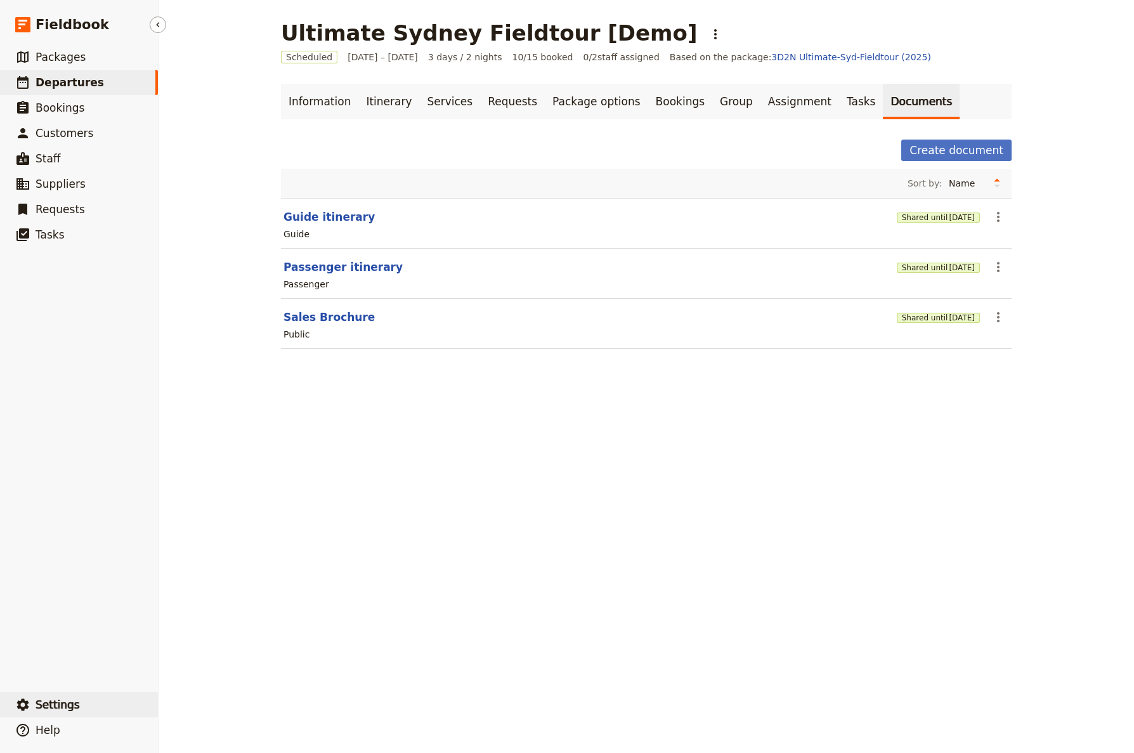
click at [73, 709] on span "Settings" at bounding box center [58, 704] width 44 height 13
click at [206, 667] on span "Your organization" at bounding box center [209, 670] width 77 height 13
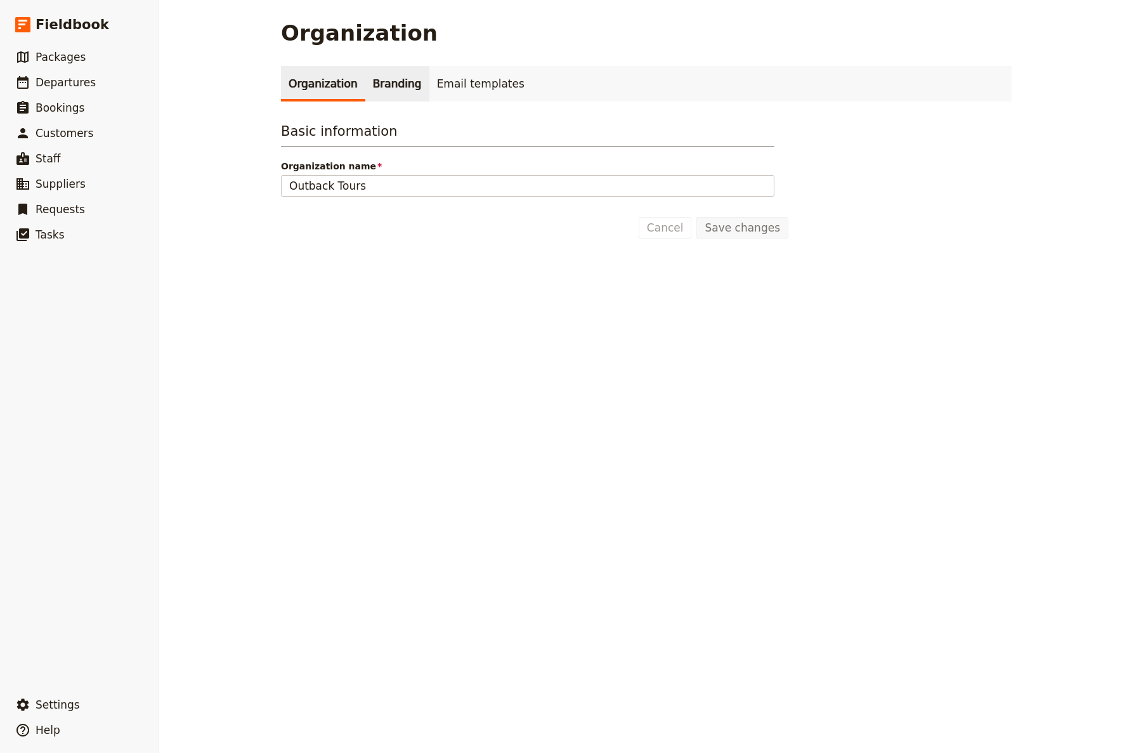
click at [365, 91] on link "Branding" at bounding box center [397, 84] width 64 height 36
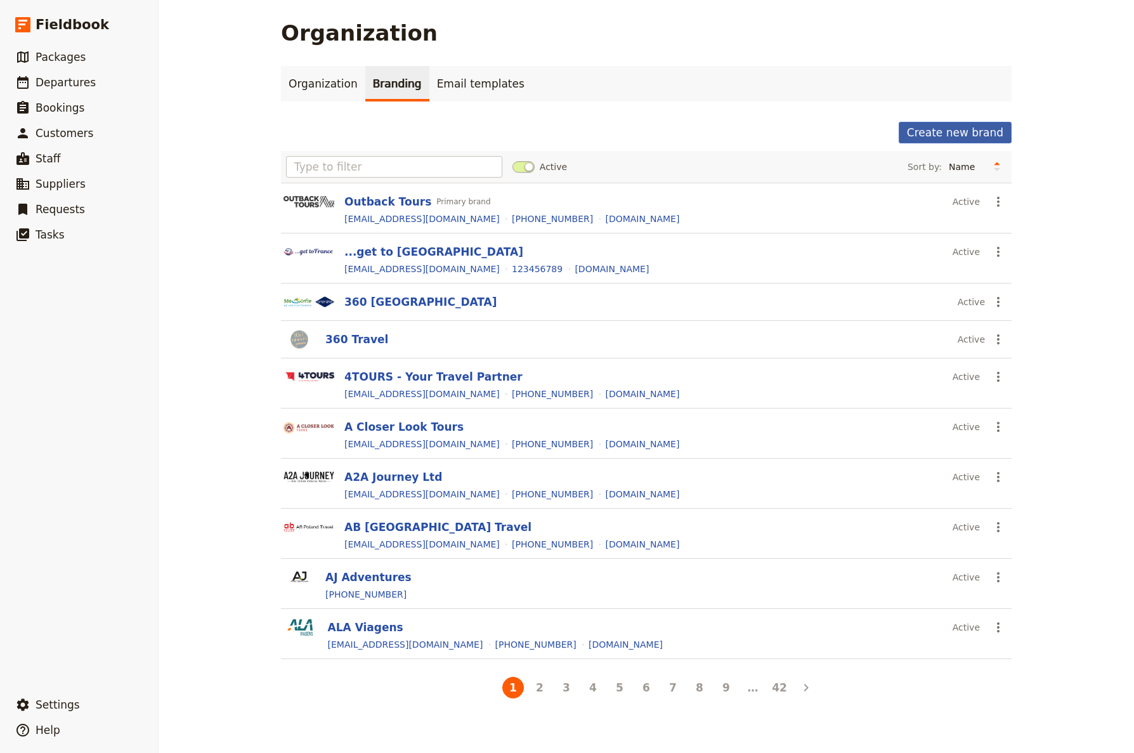
click at [959, 124] on button "Create new brand" at bounding box center [955, 133] width 113 height 22
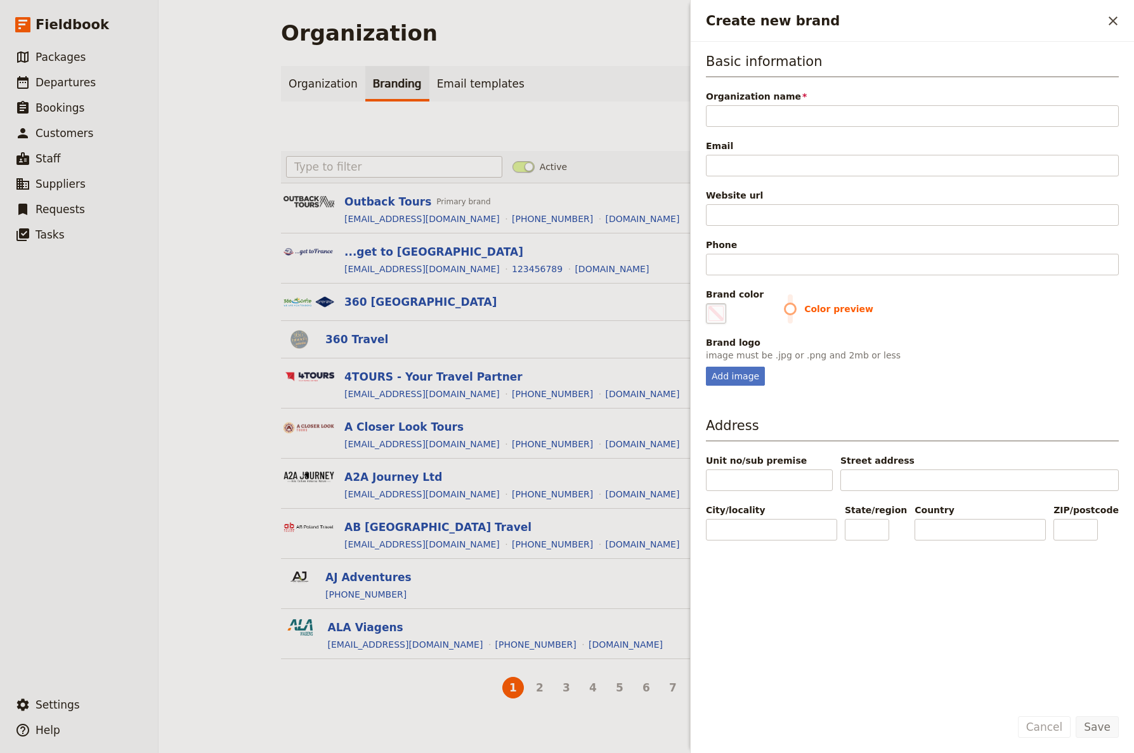
click at [711, 311] on span "Create new brand" at bounding box center [716, 313] width 15 height 15
click at [709, 303] on input "#000000" at bounding box center [709, 303] width 1 height 1
click at [1017, 353] on p "image must be .jpg or .png and 2mb or less" at bounding box center [912, 355] width 413 height 13
click at [1105, 23] on icon "Close drawer" at bounding box center [1113, 20] width 15 height 15
